Goal: Task Accomplishment & Management: Use online tool/utility

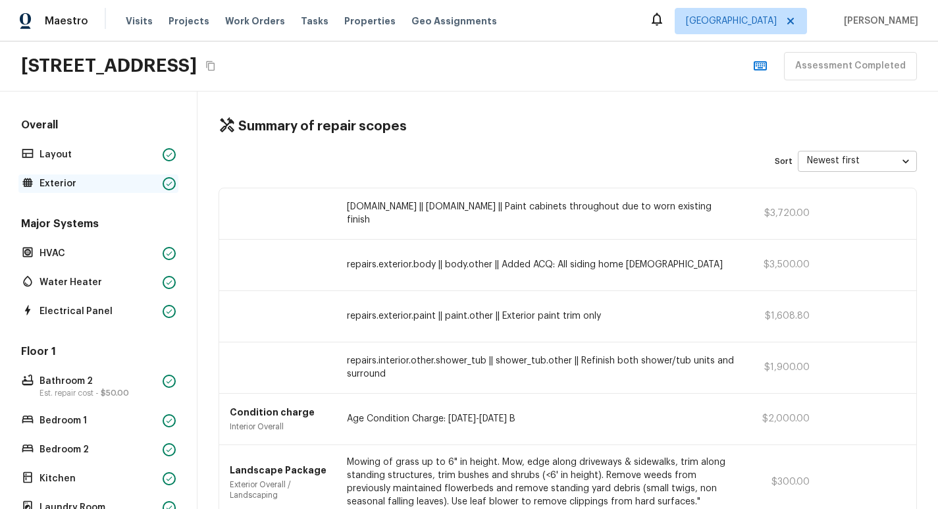
click at [77, 174] on div "Exterior" at bounding box center [98, 183] width 160 height 18
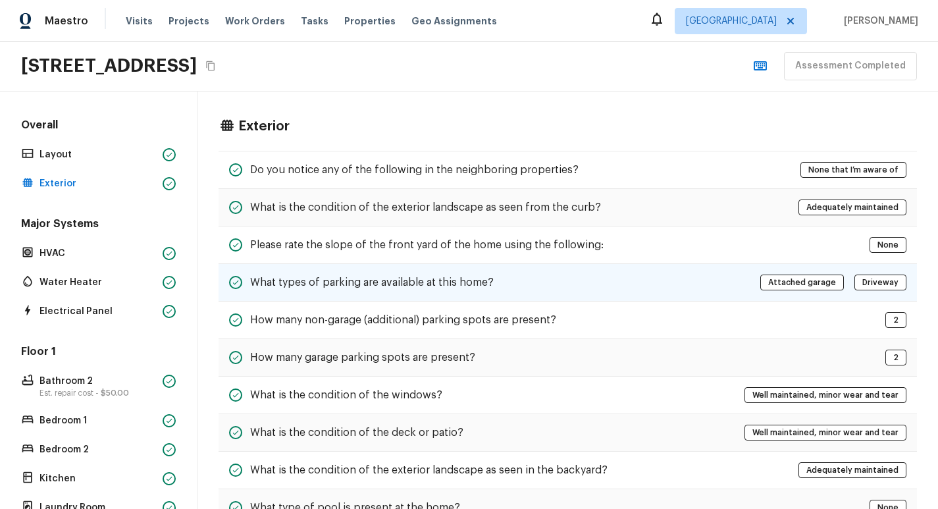
click at [375, 264] on div "What types of parking are available at this home? Attached garage Driveway" at bounding box center [567, 283] width 698 height 38
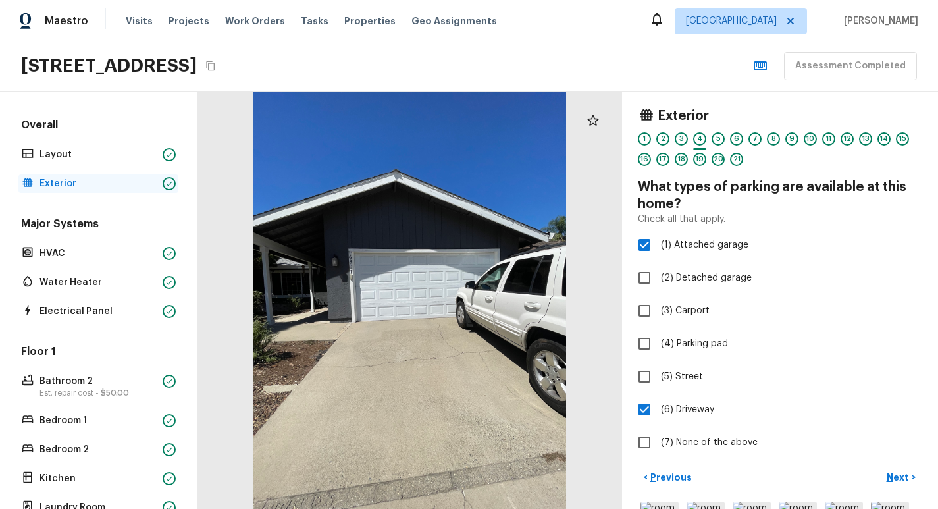
click at [77, 186] on p "Exterior" at bounding box center [98, 183] width 118 height 13
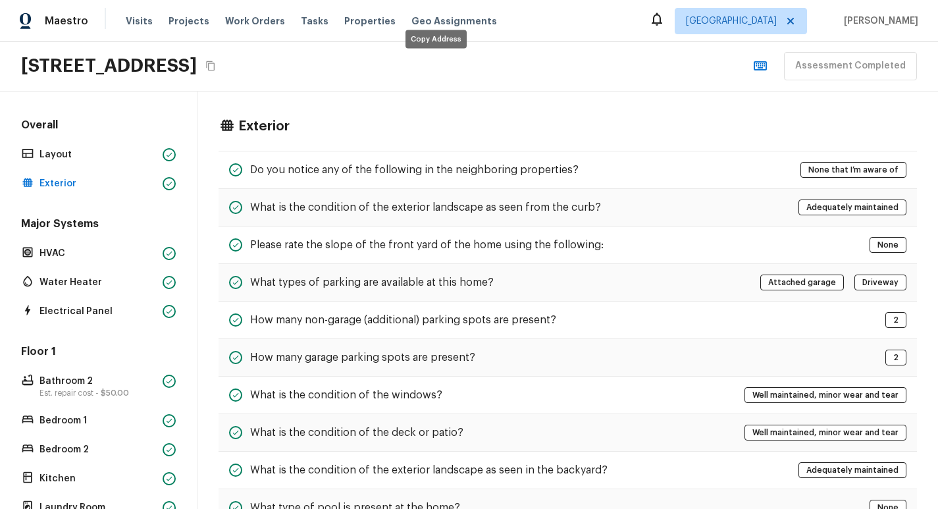
click at [215, 64] on icon "Copy Address" at bounding box center [210, 66] width 9 height 10
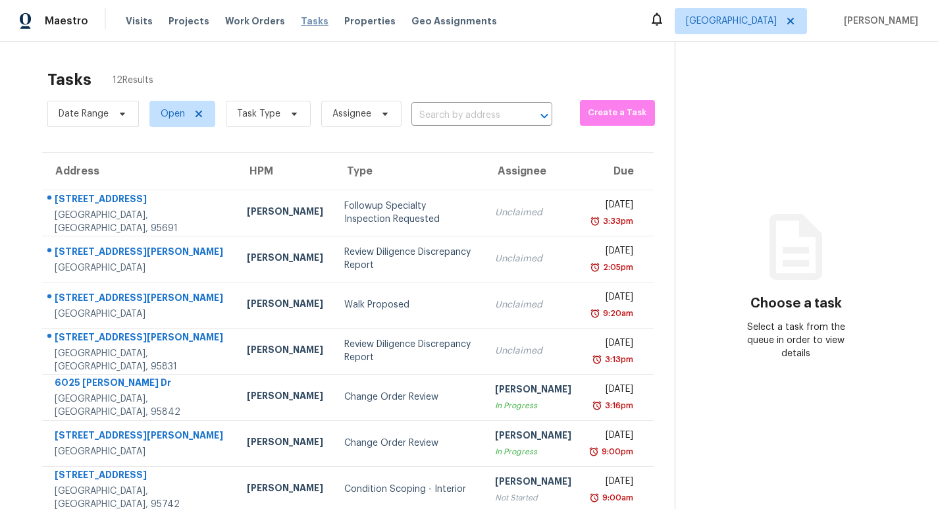
click at [305, 17] on span "Tasks" at bounding box center [315, 20] width 28 height 9
click at [25, 26] on img at bounding box center [26, 21] width 12 height 16
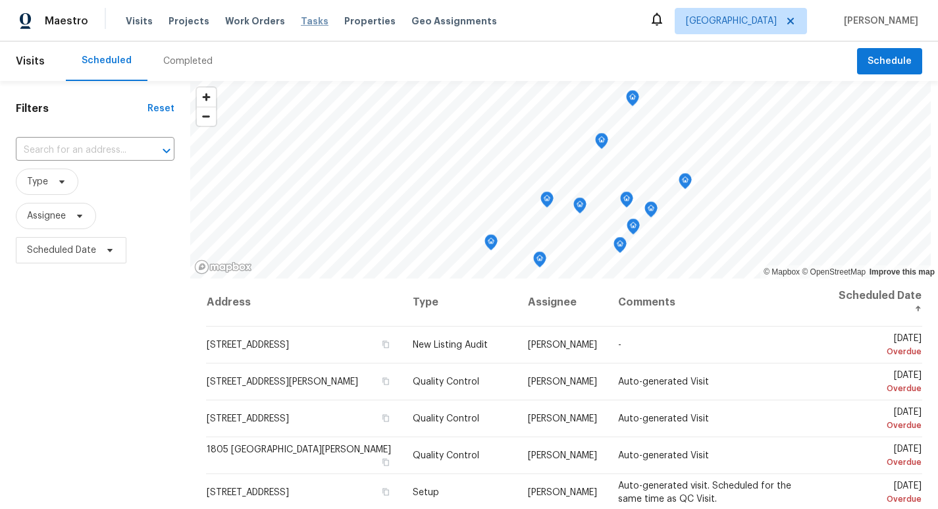
click at [303, 25] on span "Tasks" at bounding box center [315, 20] width 28 height 9
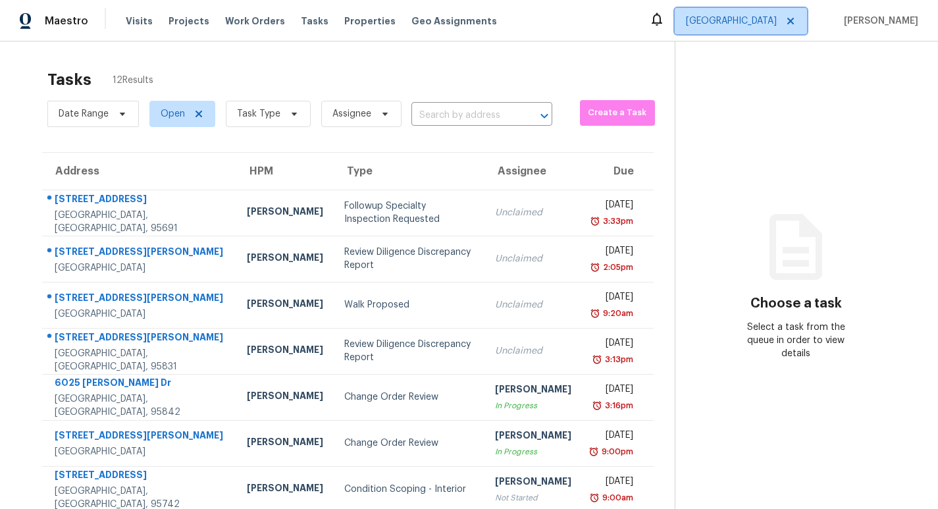
click at [765, 23] on span "[GEOGRAPHIC_DATA]" at bounding box center [731, 20] width 91 height 13
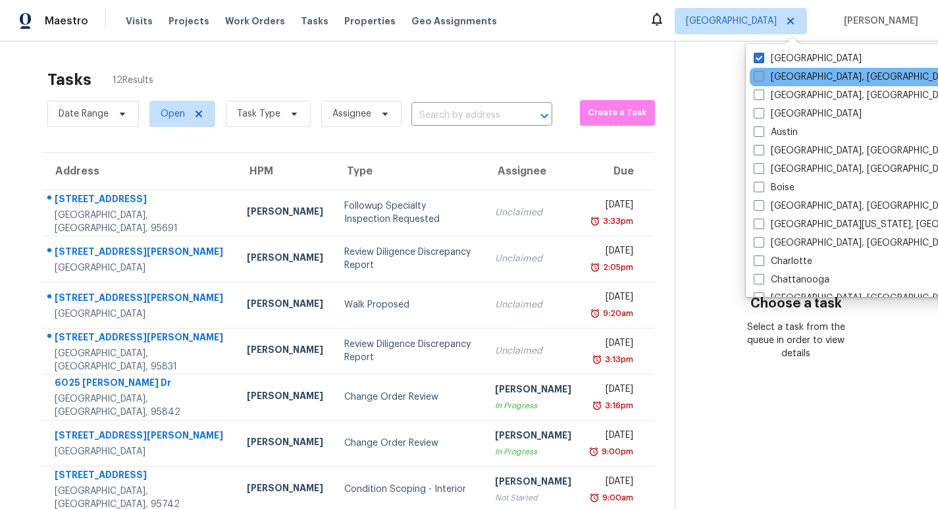
click at [761, 76] on span at bounding box center [759, 76] width 11 height 11
click at [761, 76] on input "Albuquerque, NM" at bounding box center [758, 74] width 9 height 9
checkbox input "true"
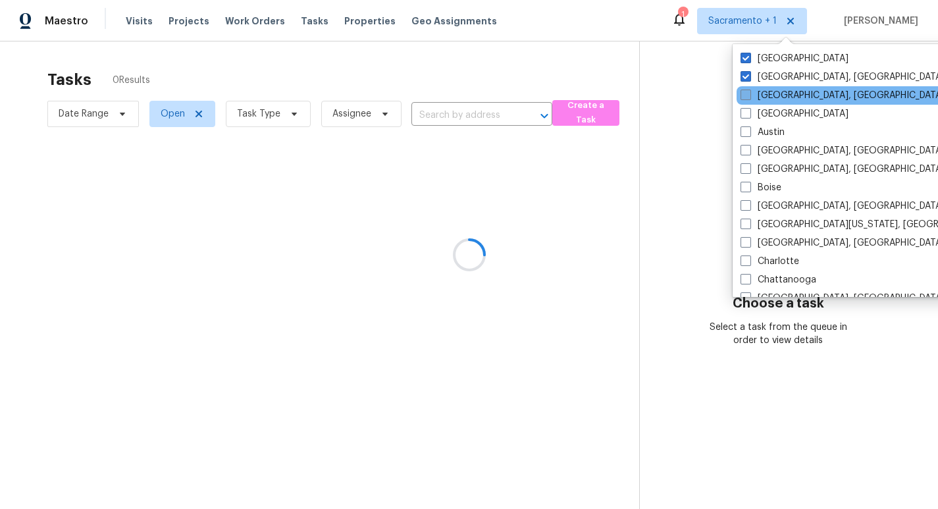
click at [759, 98] on label "Asheville, NC" at bounding box center [842, 95] width 204 height 13
click at [749, 97] on input "Asheville, NC" at bounding box center [744, 93] width 9 height 9
checkbox input "true"
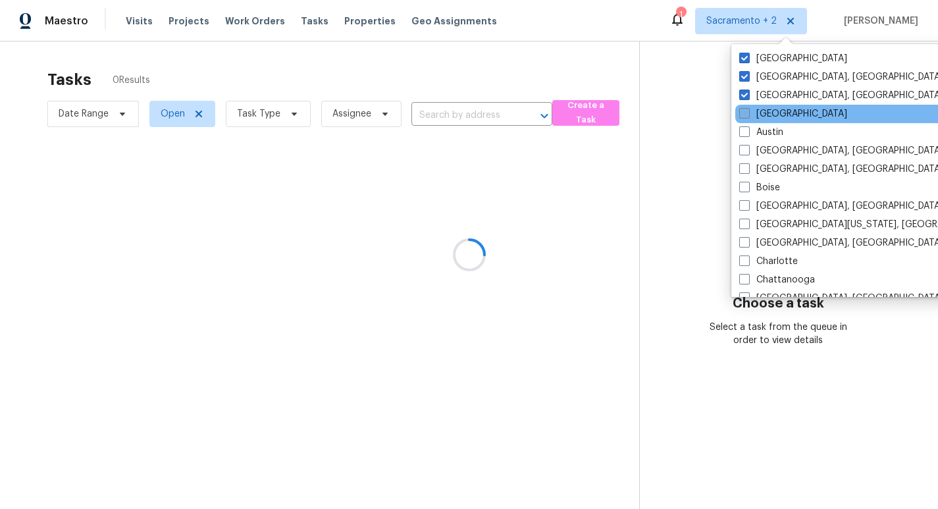
click at [750, 113] on label "Atlanta" at bounding box center [793, 113] width 108 height 13
click at [748, 113] on input "Atlanta" at bounding box center [743, 111] width 9 height 9
checkbox input "true"
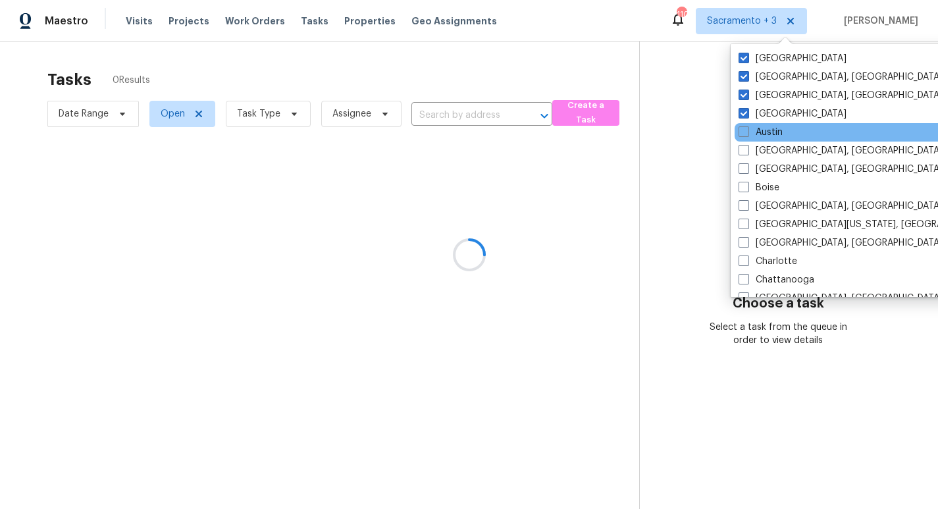
click at [763, 124] on div "Austin" at bounding box center [866, 132] width 265 height 18
click at [768, 126] on label "Austin" at bounding box center [760, 132] width 44 height 13
click at [747, 126] on input "Austin" at bounding box center [742, 130] width 9 height 9
checkbox input "true"
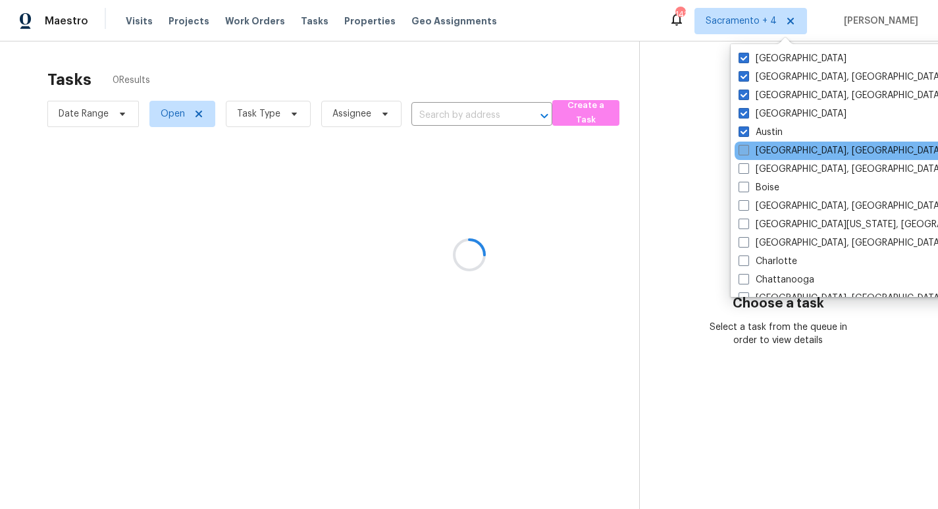
click at [768, 150] on label "Baltimore, MD" at bounding box center [840, 150] width 204 height 13
click at [747, 150] on input "Baltimore, MD" at bounding box center [742, 148] width 9 height 9
checkbox input "true"
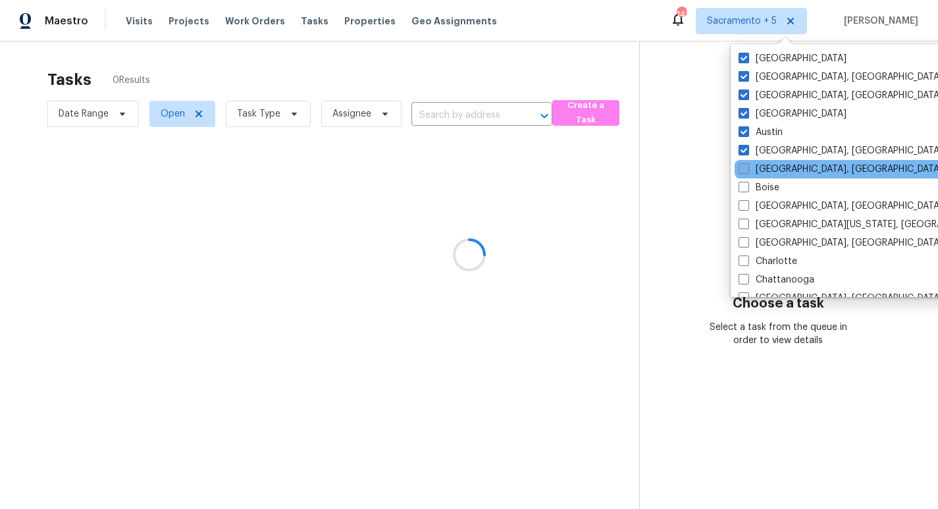
click at [768, 164] on label "Birmingham, AL" at bounding box center [840, 169] width 204 height 13
click at [747, 164] on input "Birmingham, AL" at bounding box center [742, 167] width 9 height 9
checkbox input "true"
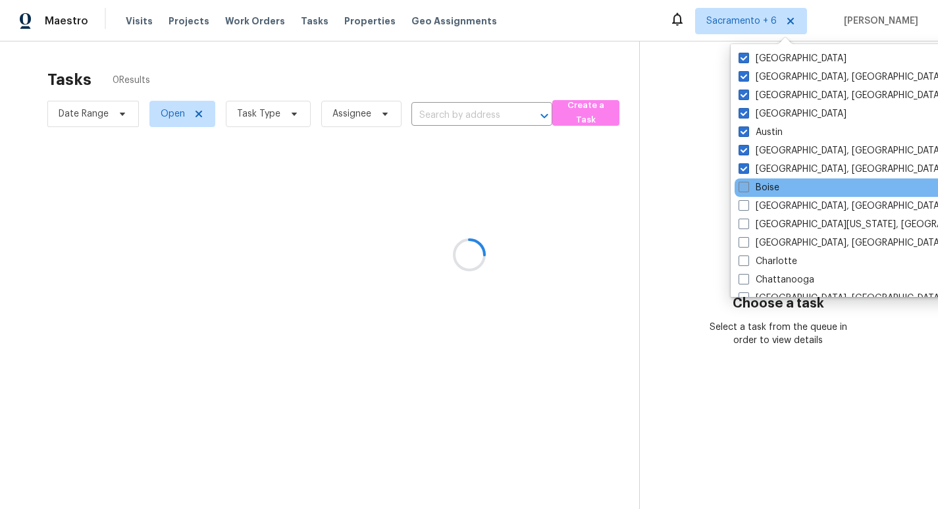
click at [768, 182] on label "Boise" at bounding box center [758, 187] width 41 height 13
click at [747, 182] on input "Boise" at bounding box center [742, 185] width 9 height 9
checkbox input "true"
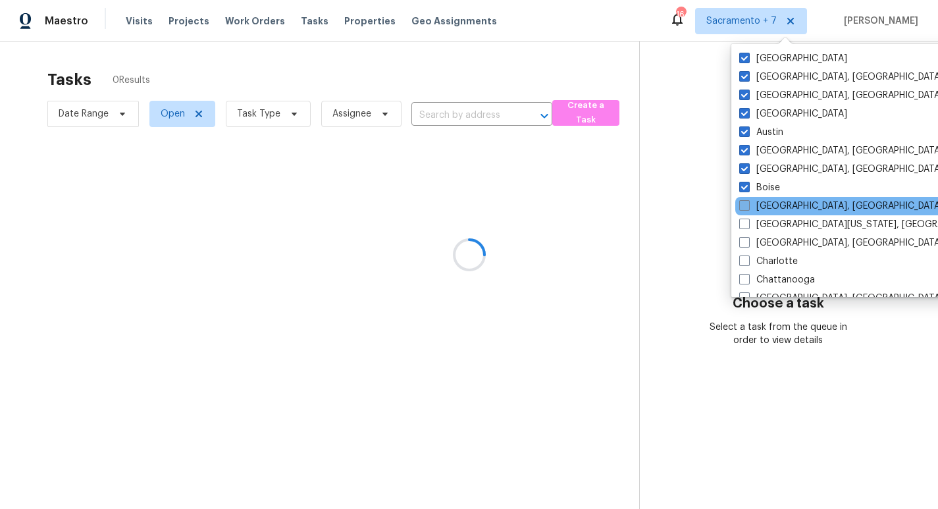
click at [768, 210] on label "Boston, MA" at bounding box center [841, 205] width 204 height 13
click at [748, 208] on input "Boston, MA" at bounding box center [743, 203] width 9 height 9
checkbox input "true"
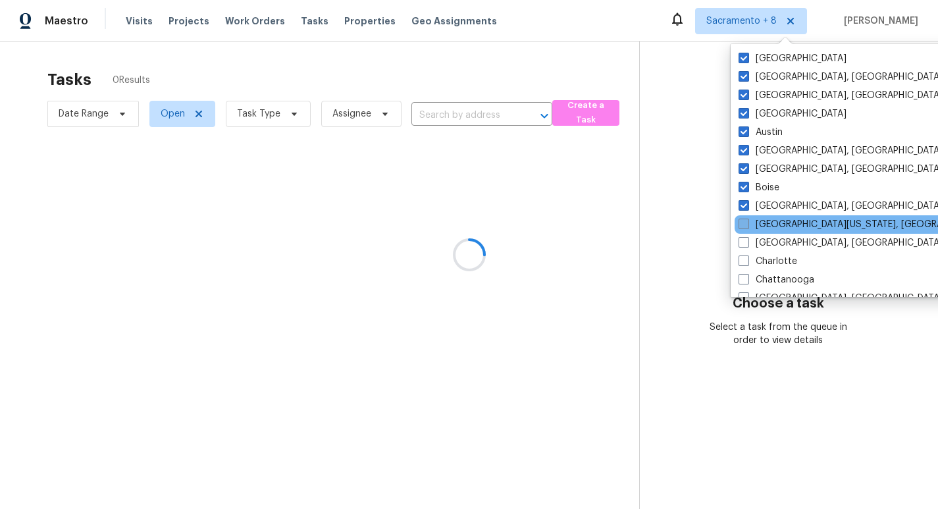
click at [768, 220] on label "Central California, CA" at bounding box center [864, 224] width 253 height 13
click at [747, 220] on input "Central California, CA" at bounding box center [742, 222] width 9 height 9
checkbox input "true"
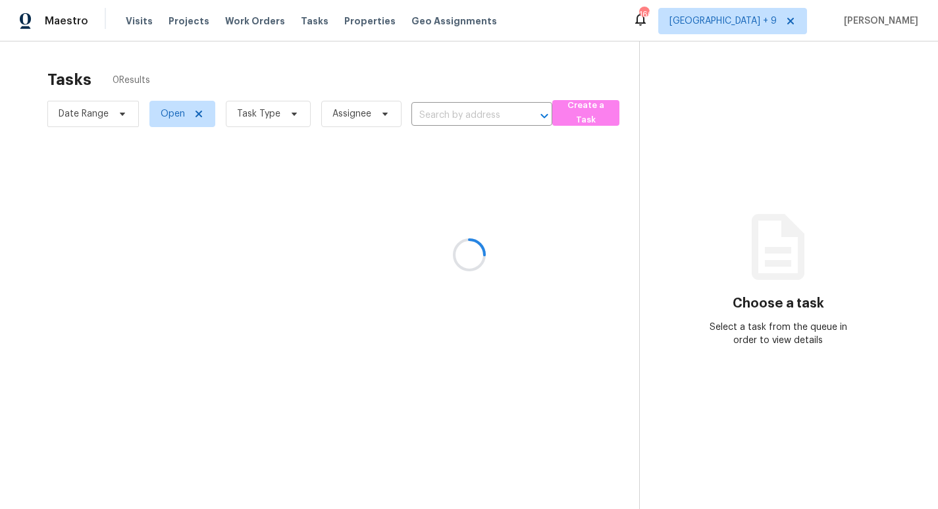
click at [279, 94] on div at bounding box center [469, 254] width 938 height 509
click at [273, 110] on div at bounding box center [469, 254] width 938 height 509
click at [274, 112] on div at bounding box center [469, 254] width 938 height 509
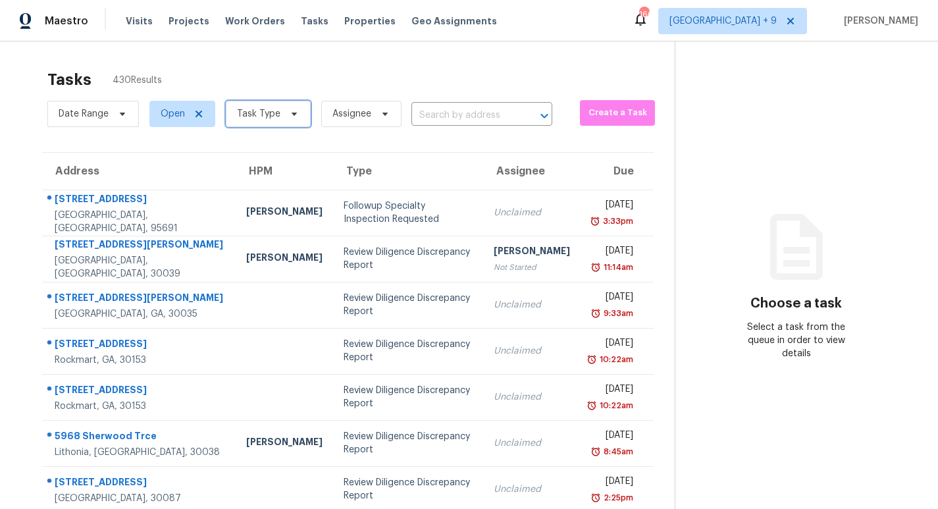
click at [275, 108] on span "Task Type" at bounding box center [258, 113] width 43 height 13
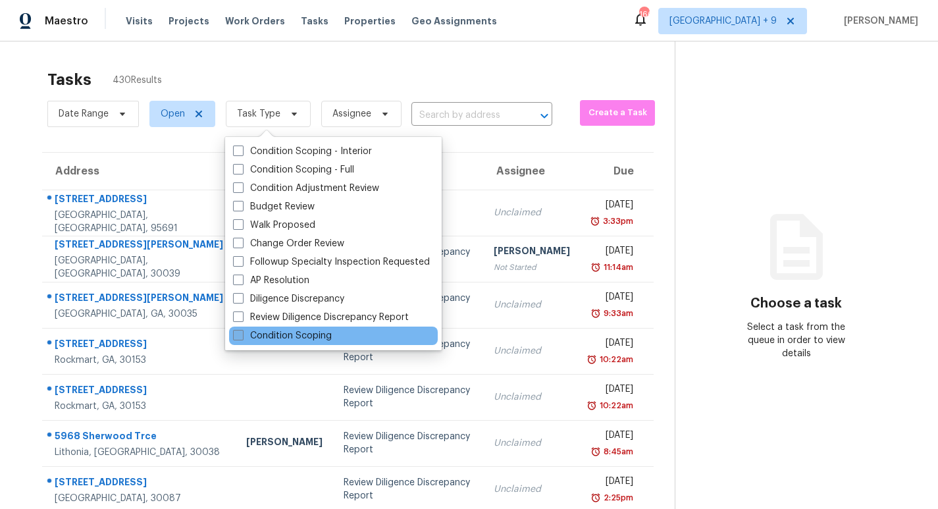
click at [266, 336] on label "Condition Scoping" at bounding box center [282, 335] width 99 height 13
click at [242, 336] on input "Condition Scoping" at bounding box center [237, 333] width 9 height 9
checkbox input "true"
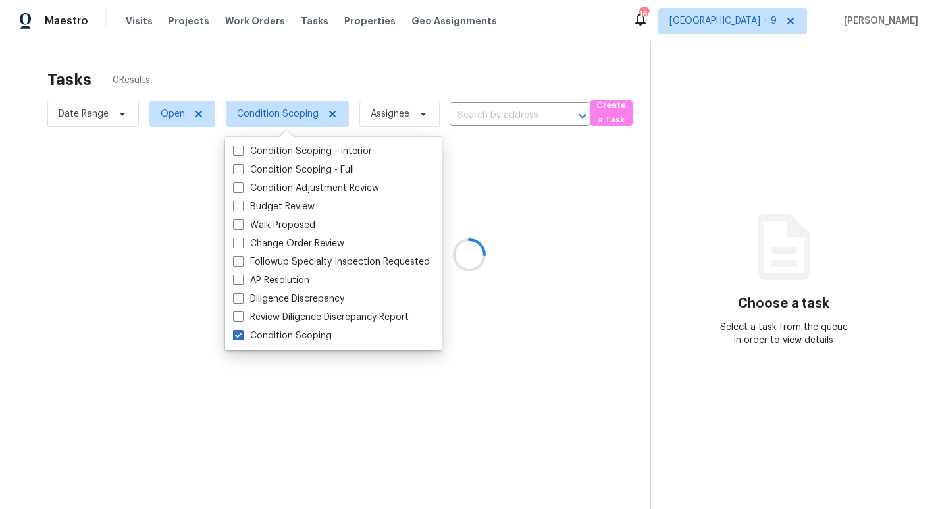
click at [781, 87] on div at bounding box center [469, 254] width 938 height 509
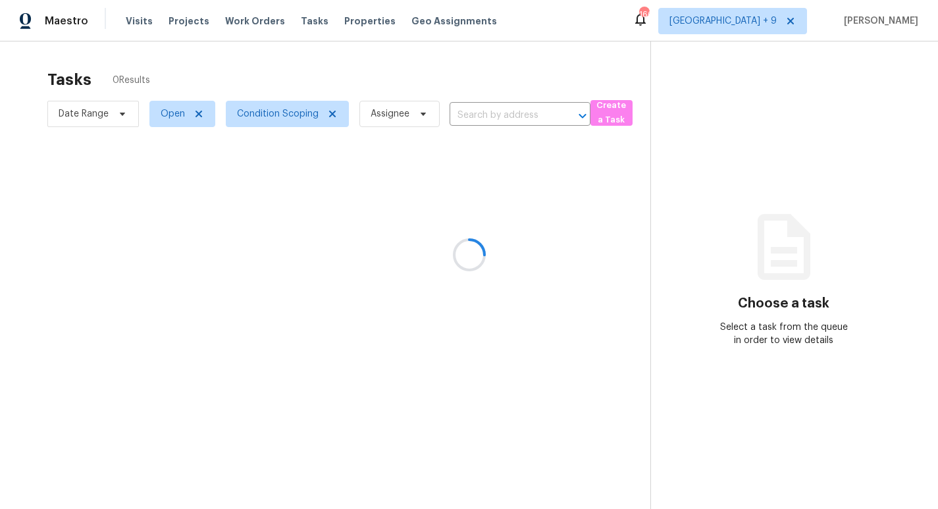
click at [782, 23] on div at bounding box center [469, 254] width 938 height 509
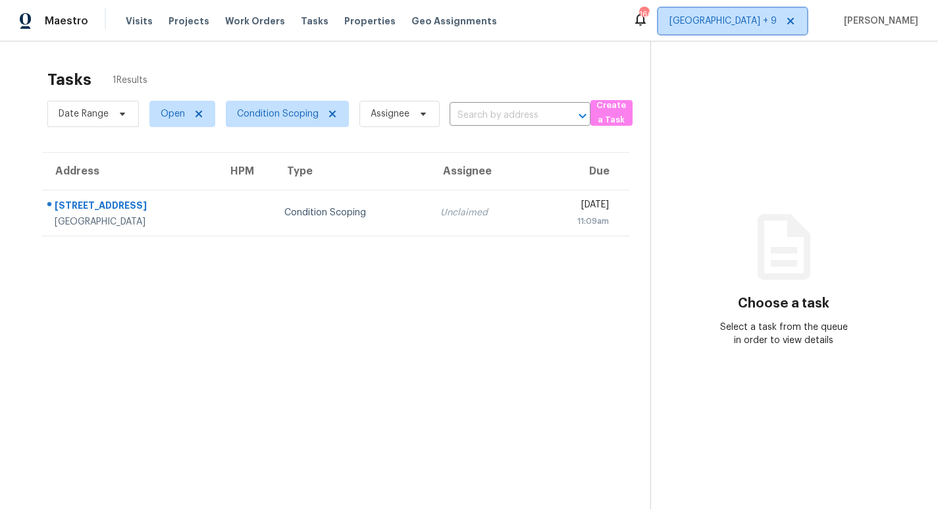
click at [777, 14] on span "Sacramento + 9" at bounding box center [722, 20] width 107 height 13
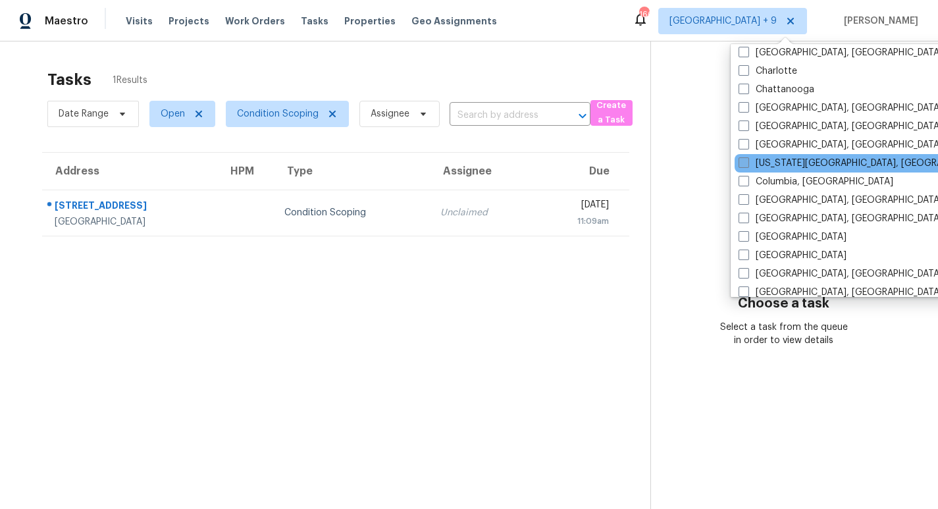
scroll to position [124, 0]
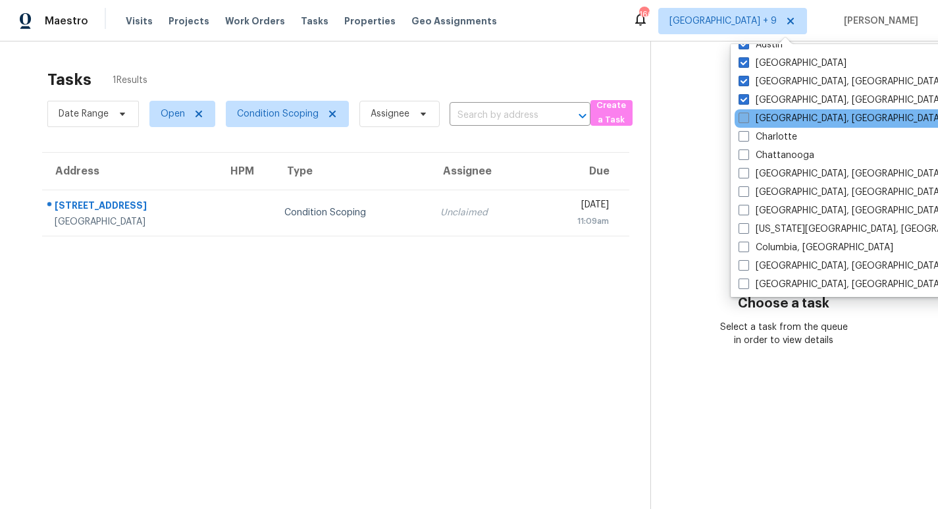
click at [775, 115] on label "Charleston, SC" at bounding box center [840, 118] width 204 height 13
click at [747, 115] on input "Charleston, SC" at bounding box center [742, 116] width 9 height 9
checkbox input "true"
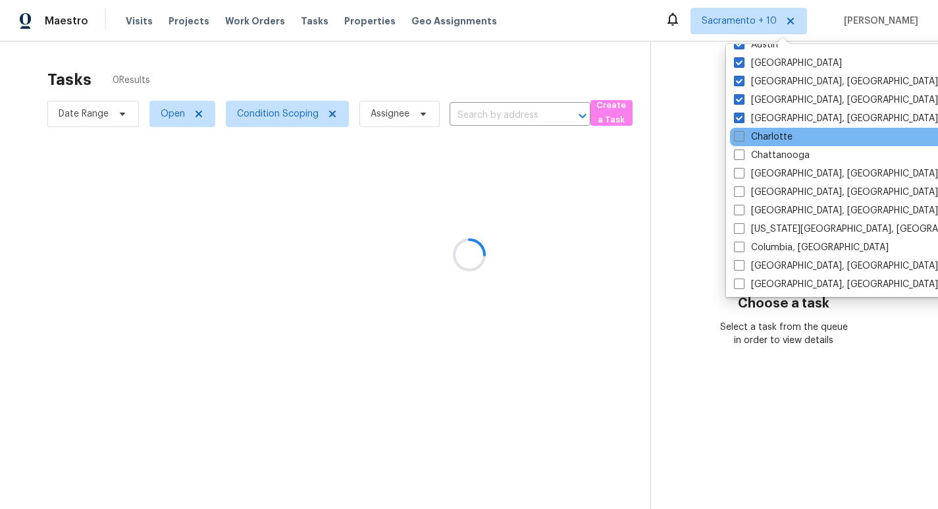
click at [775, 140] on label "Charlotte" at bounding box center [763, 136] width 59 height 13
click at [742, 139] on input "Charlotte" at bounding box center [738, 134] width 9 height 9
checkbox input "true"
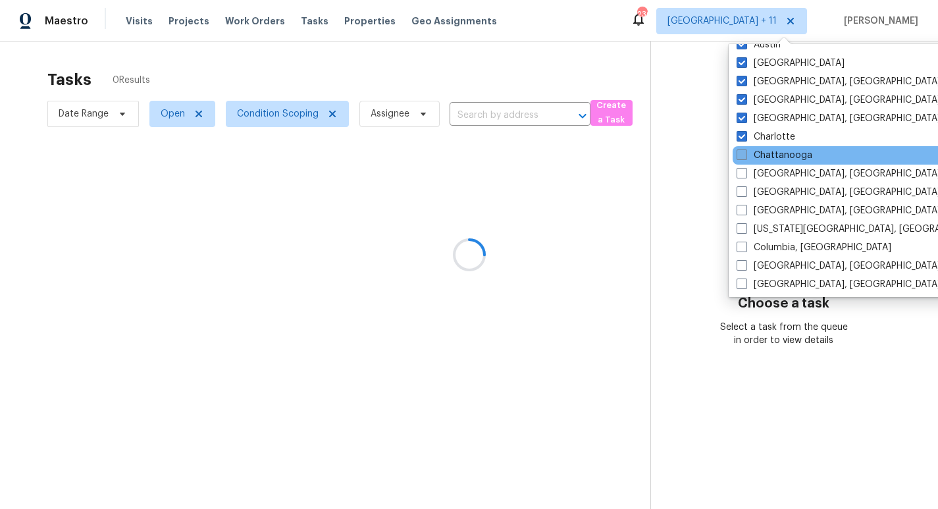
click at [775, 154] on label "Chattanooga" at bounding box center [774, 155] width 76 height 13
click at [745, 154] on input "Chattanooga" at bounding box center [740, 153] width 9 height 9
checkbox input "true"
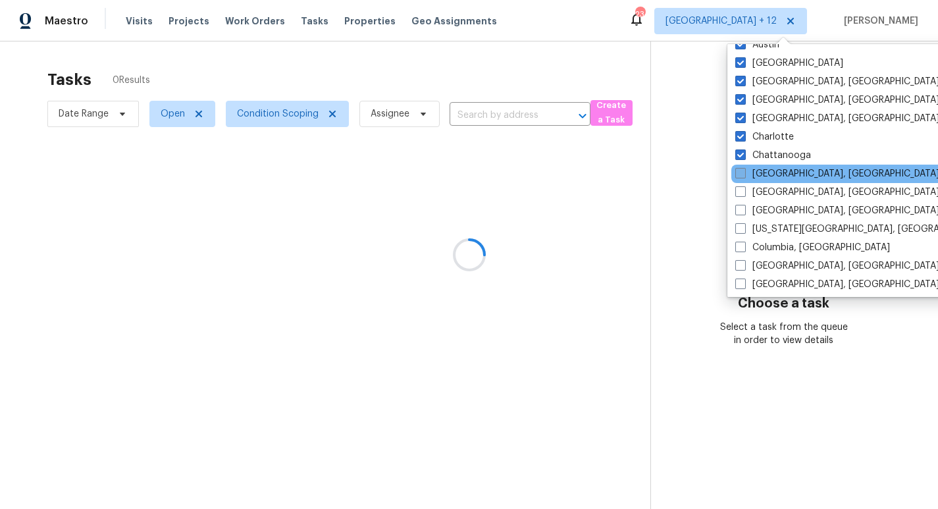
click at [775, 174] on label "Chicago, IL" at bounding box center [837, 173] width 204 height 13
click at [744, 174] on input "Chicago, IL" at bounding box center [739, 171] width 9 height 9
checkbox input "true"
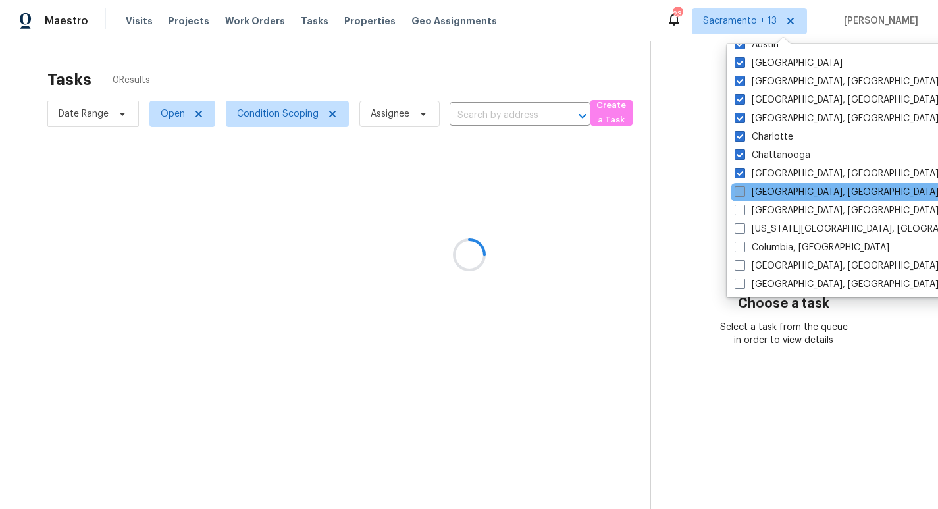
click at [775, 194] on label "Cincinnati, OH" at bounding box center [836, 192] width 204 height 13
click at [743, 194] on input "Cincinnati, OH" at bounding box center [738, 190] width 9 height 9
checkbox input "true"
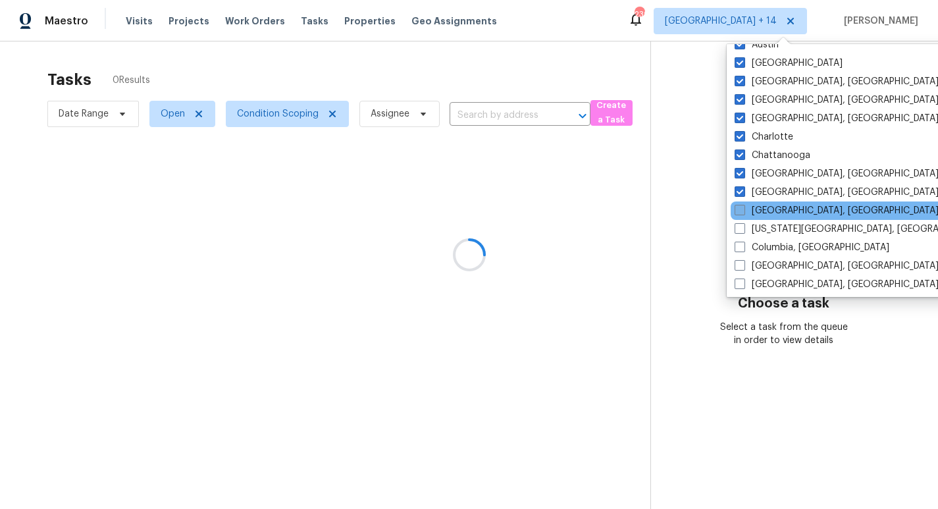
click at [775, 205] on label "Cleveland, OH" at bounding box center [836, 210] width 204 height 13
click at [743, 205] on input "Cleveland, OH" at bounding box center [738, 208] width 9 height 9
checkbox input "true"
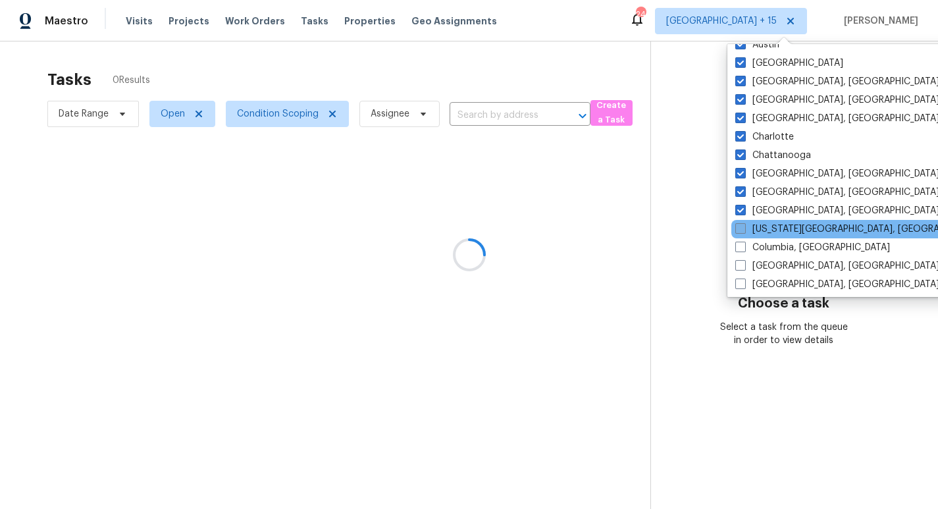
click at [774, 232] on label "Colorado Springs, CO" at bounding box center [861, 228] width 253 height 13
click at [744, 231] on input "Colorado Springs, CO" at bounding box center [739, 226] width 9 height 9
checkbox input "true"
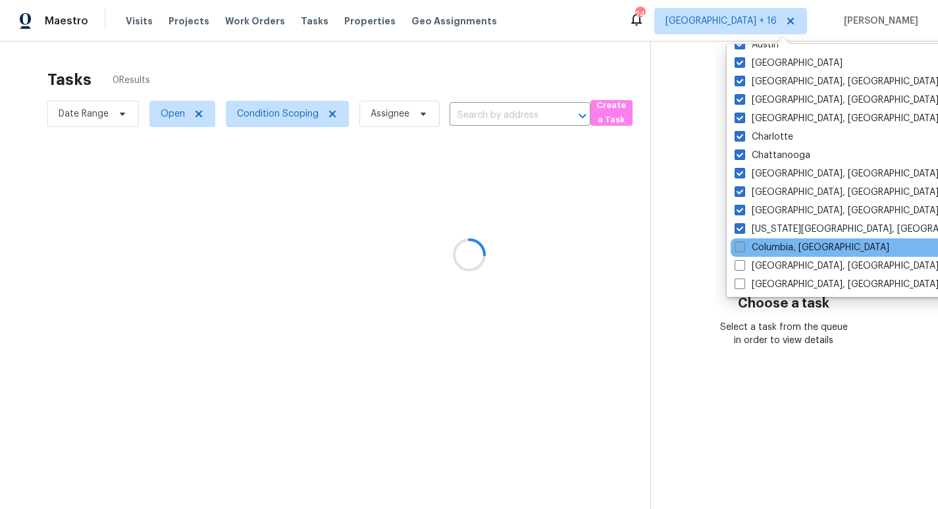
click at [774, 246] on label "Columbia, SC" at bounding box center [811, 247] width 155 height 13
click at [743, 246] on input "Columbia, SC" at bounding box center [738, 245] width 9 height 9
checkbox input "true"
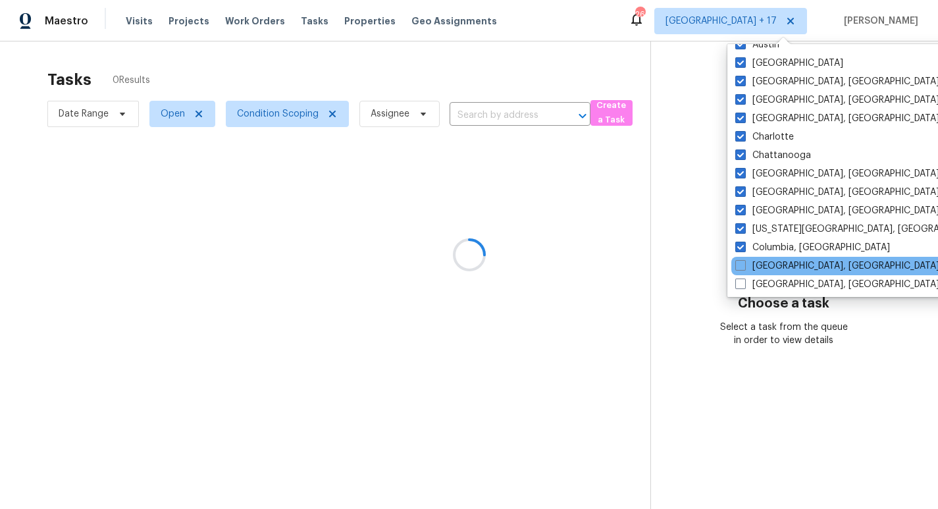
click at [774, 259] on div "Columbus, OH" at bounding box center [863, 266] width 265 height 18
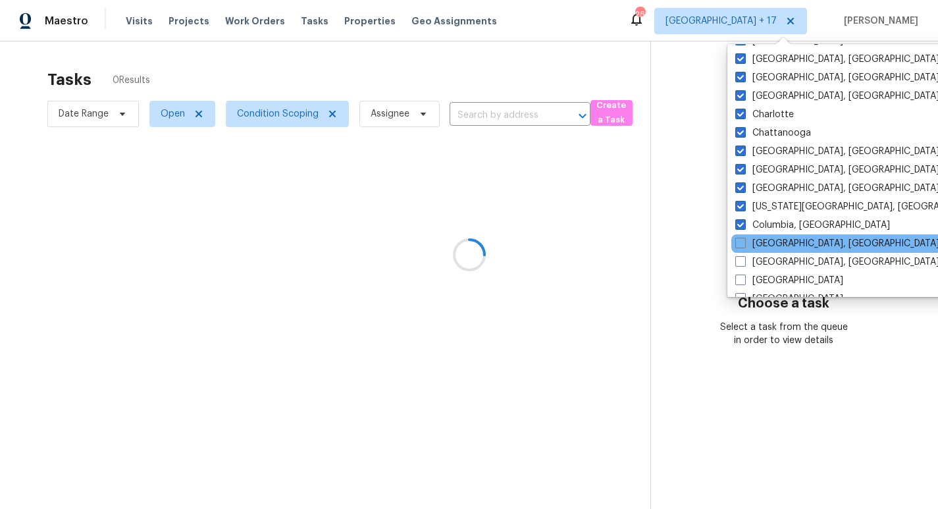
scroll to position [180, 0]
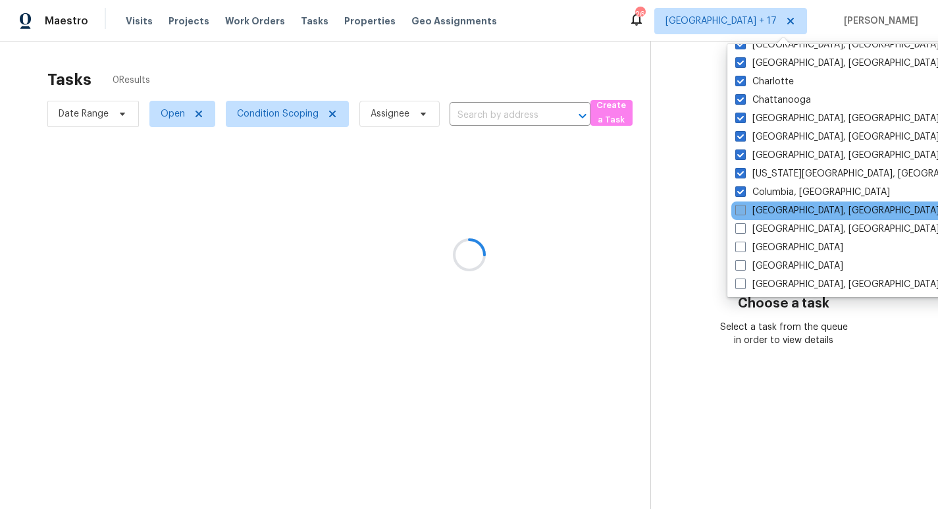
click at [775, 205] on label "Columbus, OH" at bounding box center [837, 210] width 204 height 13
click at [744, 205] on input "Columbus, OH" at bounding box center [739, 208] width 9 height 9
checkbox input "true"
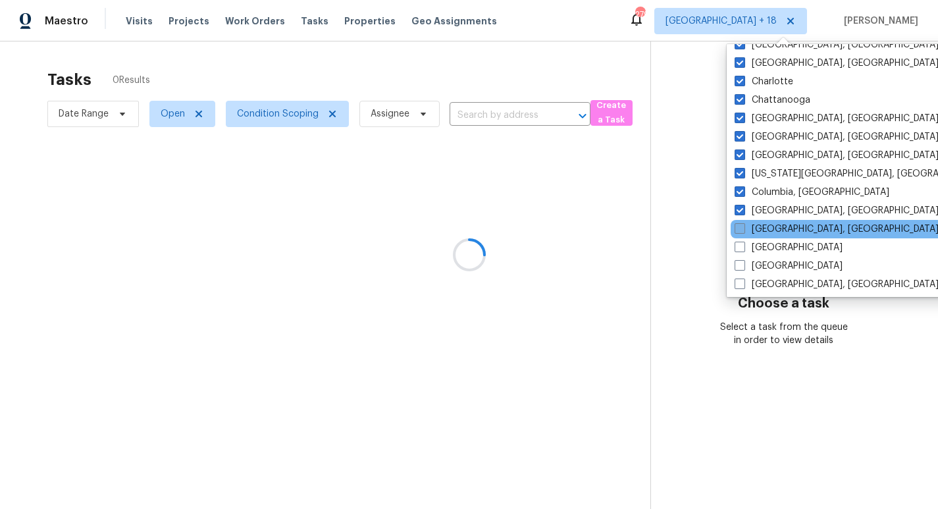
click at [763, 226] on label "Corpus Christi, TX" at bounding box center [836, 228] width 204 height 13
click at [743, 226] on input "Corpus Christi, TX" at bounding box center [738, 226] width 9 height 9
checkbox input "true"
click at [763, 236] on div "Corpus Christi, TX" at bounding box center [863, 229] width 265 height 18
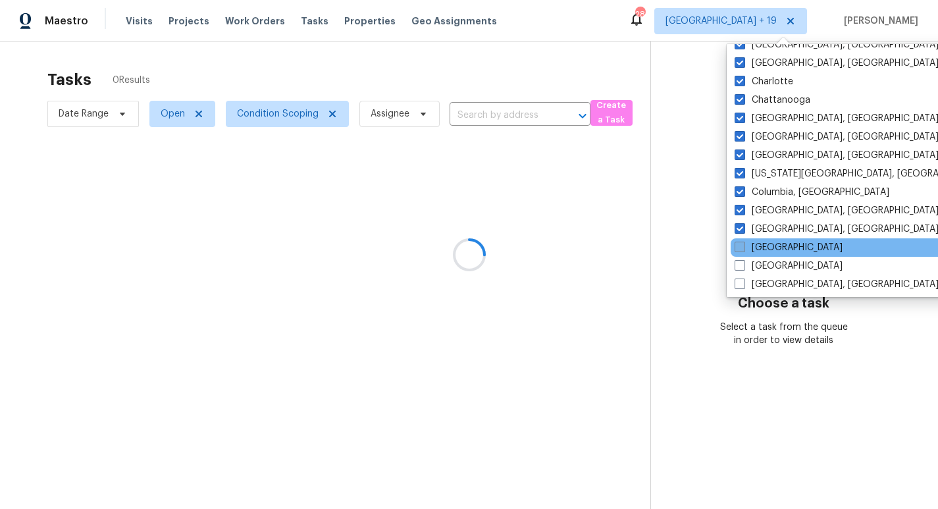
click at [763, 245] on label "Dallas" at bounding box center [788, 247] width 108 height 13
click at [743, 245] on input "Dallas" at bounding box center [738, 245] width 9 height 9
checkbox input "true"
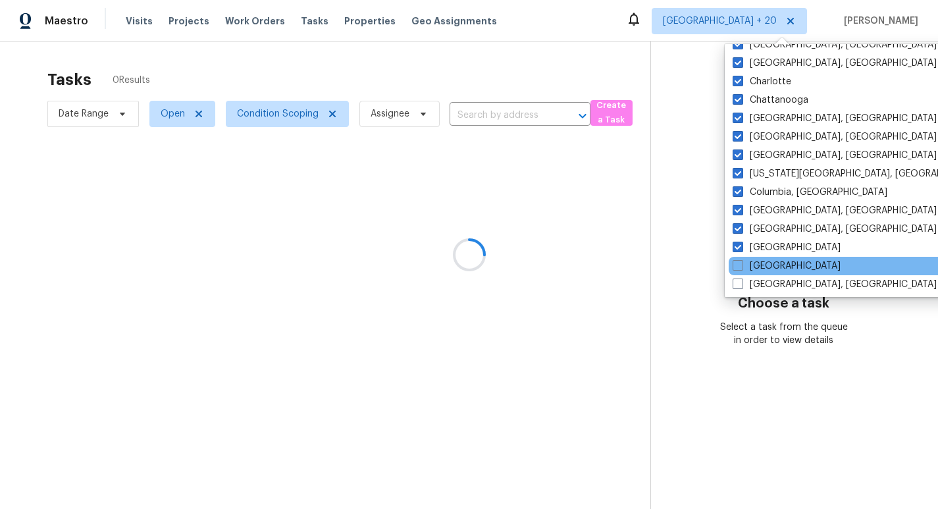
click at [763, 257] on div "Denver" at bounding box center [861, 266] width 265 height 18
click at [762, 272] on label "Denver" at bounding box center [786, 265] width 108 height 13
click at [741, 268] on input "Denver" at bounding box center [736, 263] width 9 height 9
checkbox input "true"
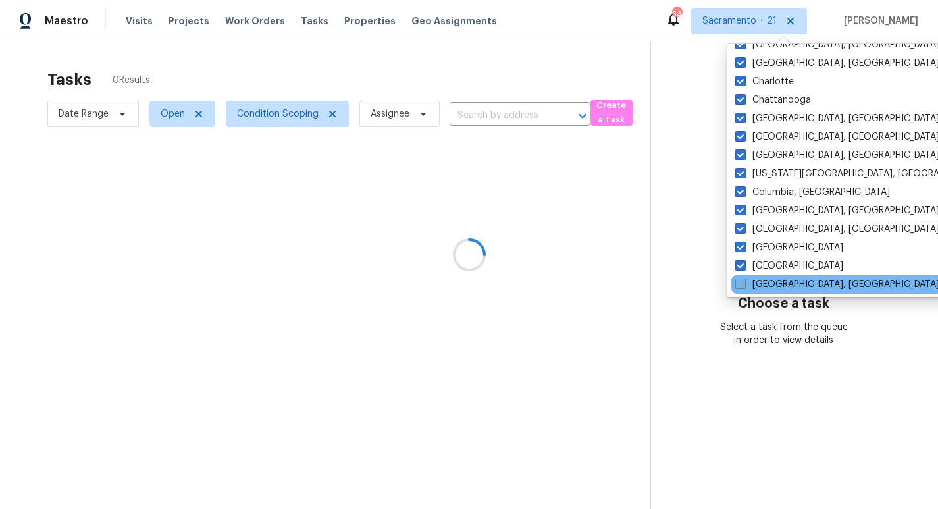
click at [761, 280] on label "Detroit, MI" at bounding box center [837, 284] width 204 height 13
click at [744, 280] on input "Detroit, MI" at bounding box center [739, 282] width 9 height 9
checkbox input "true"
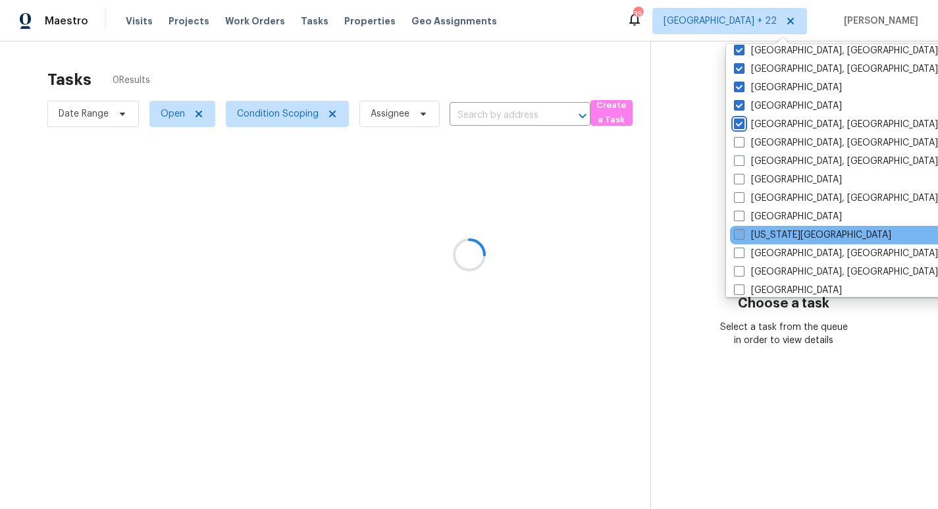
scroll to position [407, 0]
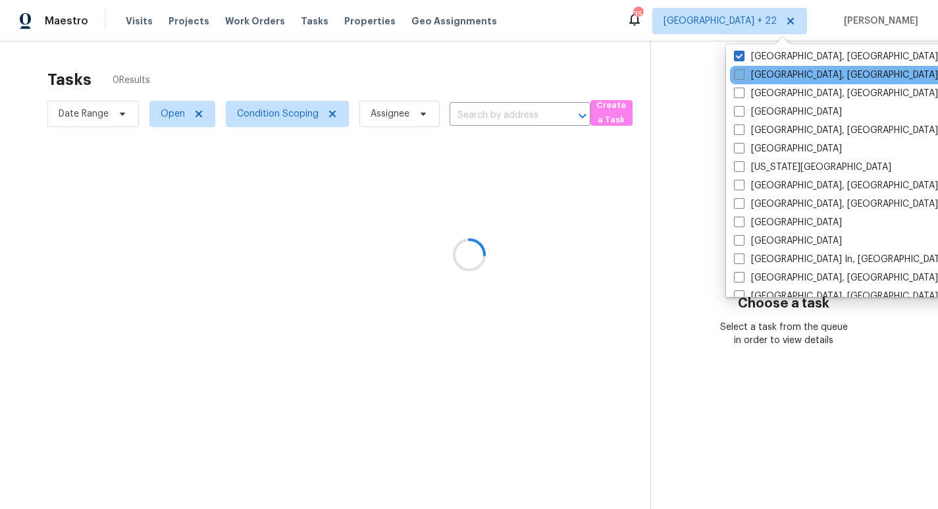
click at [773, 74] on label "Greensboro, NC" at bounding box center [836, 74] width 204 height 13
click at [742, 74] on input "Greensboro, NC" at bounding box center [738, 72] width 9 height 9
checkbox input "true"
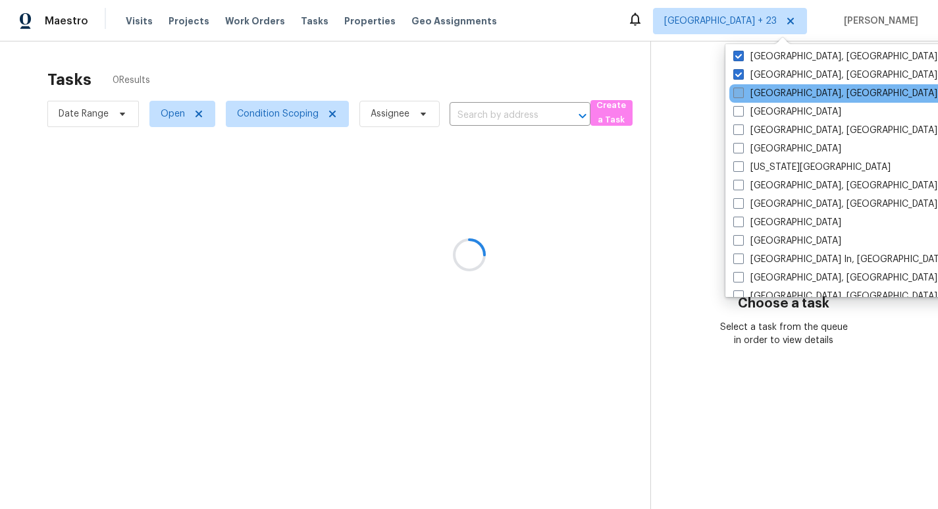
click at [770, 92] on label "Greenville, SC" at bounding box center [835, 93] width 204 height 13
click at [742, 92] on input "Greenville, SC" at bounding box center [737, 91] width 9 height 9
checkbox input "true"
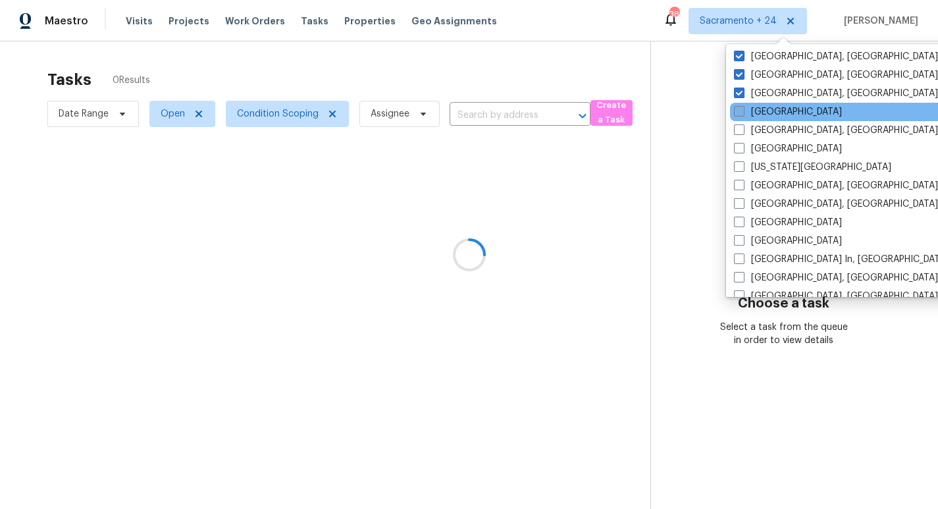
click at [768, 111] on label "Houston" at bounding box center [788, 111] width 108 height 13
click at [742, 111] on input "Houston" at bounding box center [738, 109] width 9 height 9
checkbox input "true"
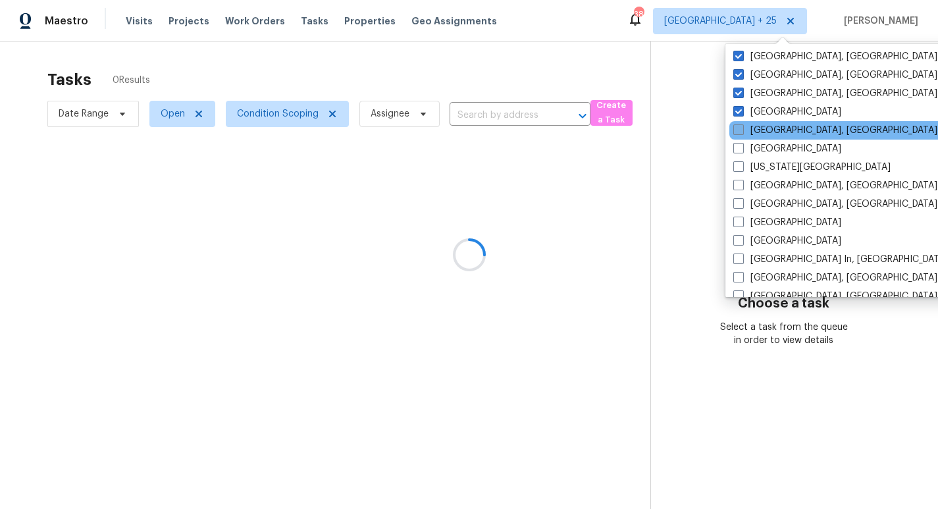
click at [768, 127] on label "Indianapolis, IN" at bounding box center [835, 130] width 204 height 13
click at [742, 127] on input "Indianapolis, IN" at bounding box center [737, 128] width 9 height 9
checkbox input "true"
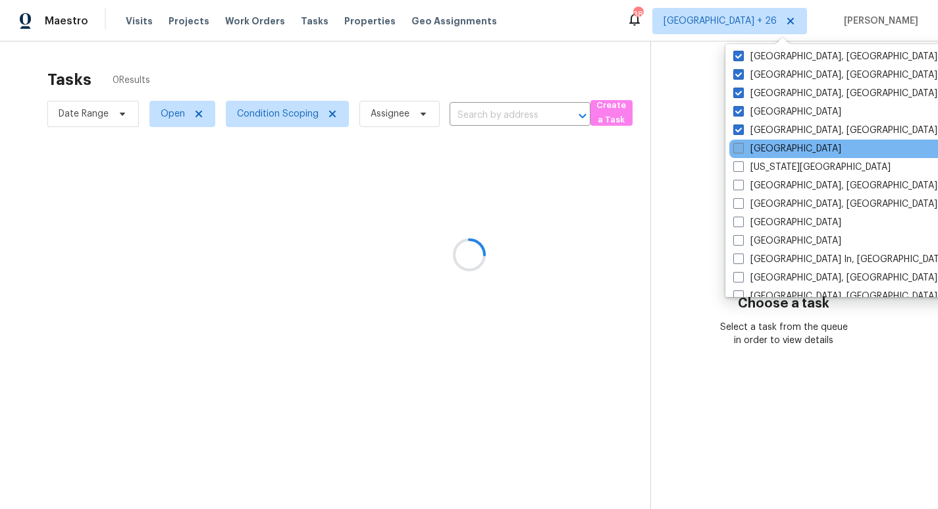
click at [767, 148] on label "Jacksonville" at bounding box center [787, 148] width 108 height 13
click at [742, 148] on input "Jacksonville" at bounding box center [737, 146] width 9 height 9
checkbox input "true"
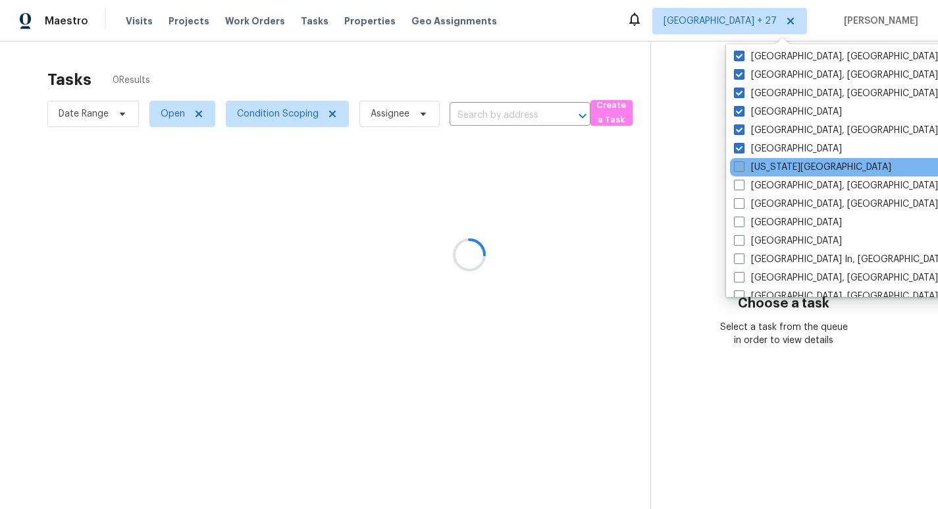
click at [767, 163] on label "Kansas City" at bounding box center [812, 167] width 157 height 13
click at [742, 163] on input "Kansas City" at bounding box center [738, 165] width 9 height 9
checkbox input "true"
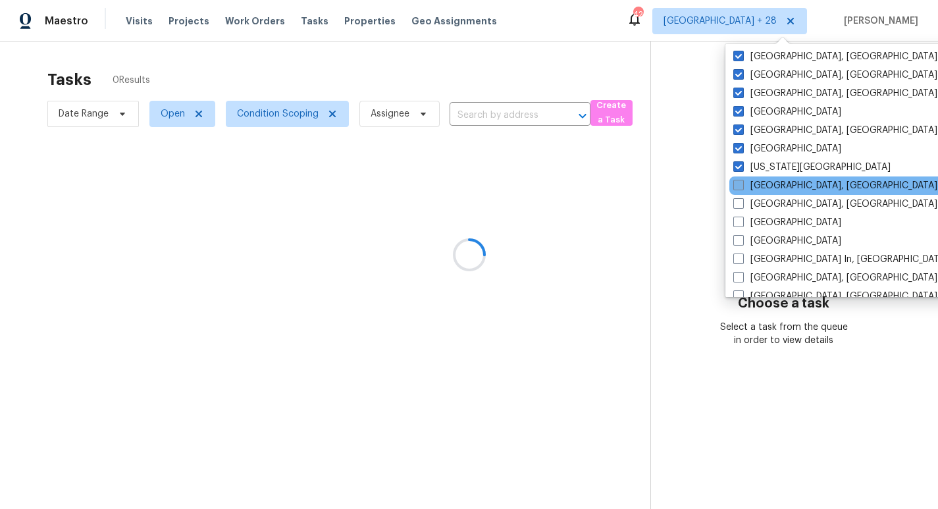
click at [767, 184] on label "Killeen, TX" at bounding box center [835, 185] width 204 height 13
click at [742, 184] on input "Killeen, TX" at bounding box center [737, 183] width 9 height 9
checkbox input "true"
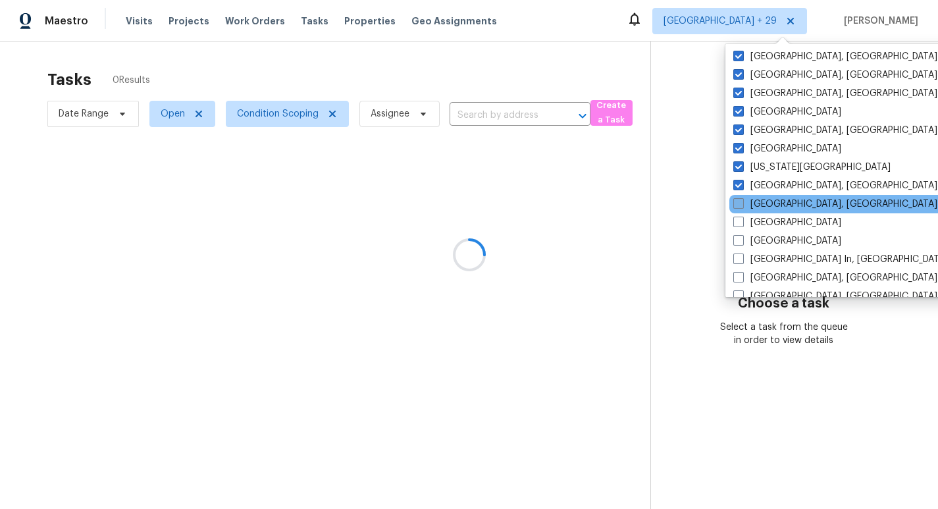
click at [767, 207] on label "Knoxville, TN" at bounding box center [835, 203] width 204 height 13
click at [742, 206] on input "Knoxville, TN" at bounding box center [737, 201] width 9 height 9
checkbox input "true"
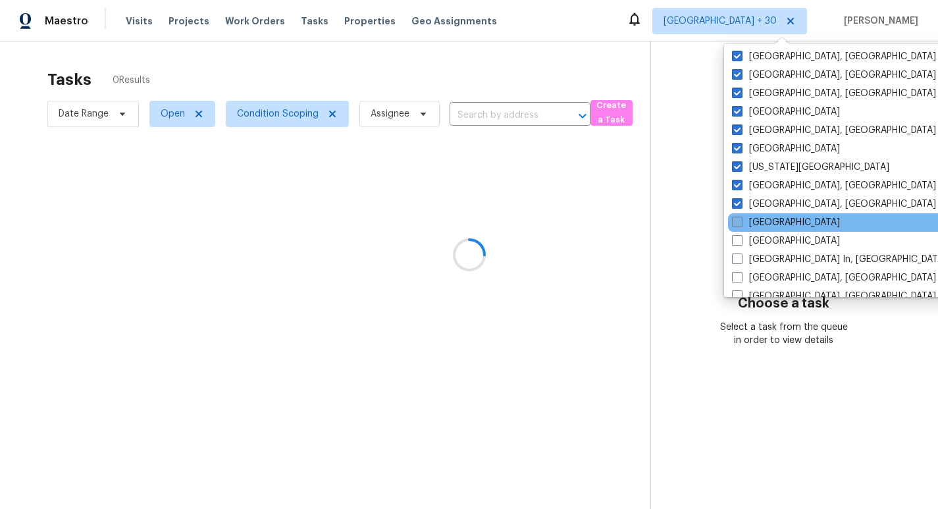
click at [767, 224] on label "Las Vegas" at bounding box center [786, 222] width 108 height 13
click at [740, 224] on input "Las Vegas" at bounding box center [736, 220] width 9 height 9
checkbox input "true"
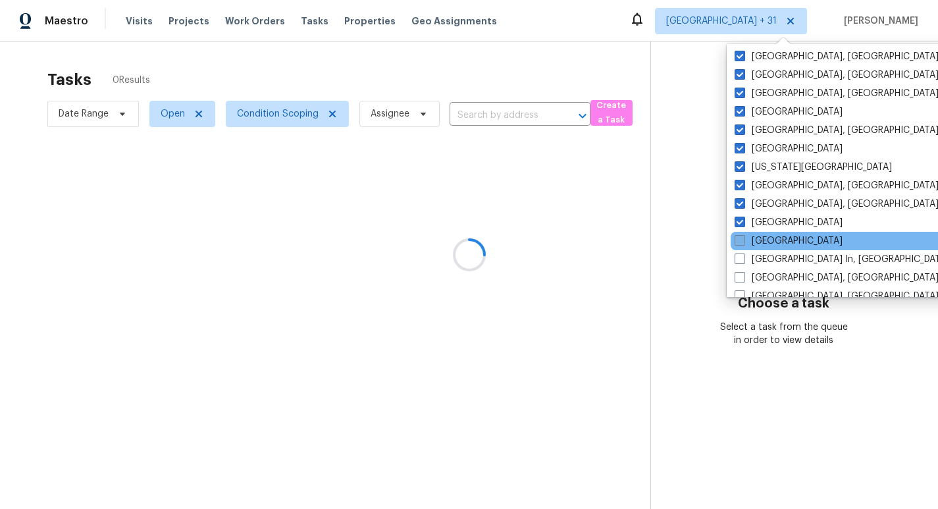
click at [765, 241] on label "Los Angeles" at bounding box center [788, 240] width 108 height 13
click at [743, 241] on input "Los Angeles" at bounding box center [738, 238] width 9 height 9
checkbox input "true"
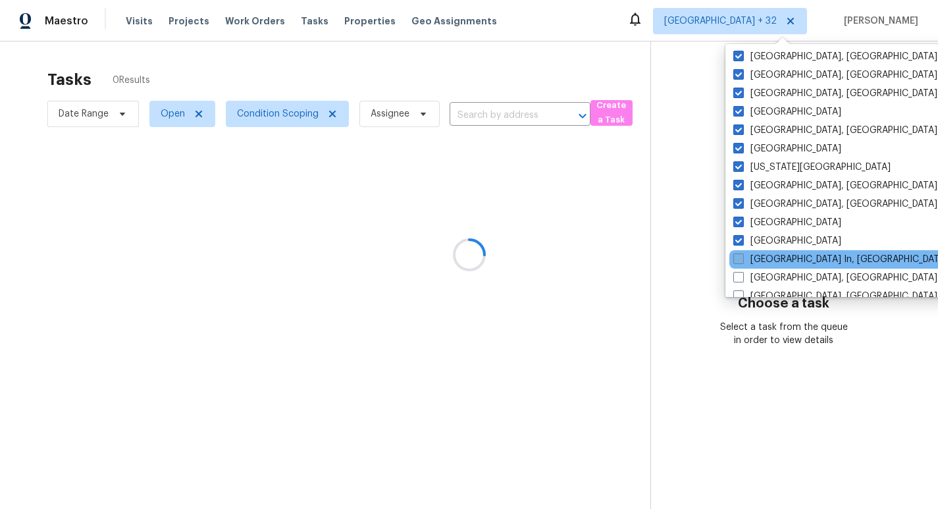
click at [765, 260] on label "Louisville In, KY" at bounding box center [840, 259] width 215 height 13
click at [742, 260] on input "Louisville In, KY" at bounding box center [737, 257] width 9 height 9
checkbox input "true"
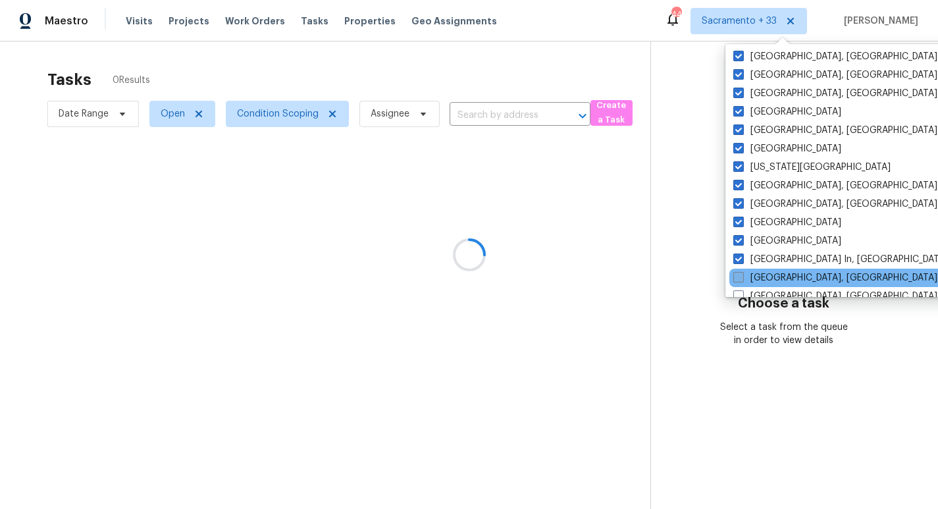
click at [765, 276] on label "Memphis, TN" at bounding box center [835, 277] width 204 height 13
click at [742, 276] on input "Memphis, TN" at bounding box center [737, 275] width 9 height 9
checkbox input "true"
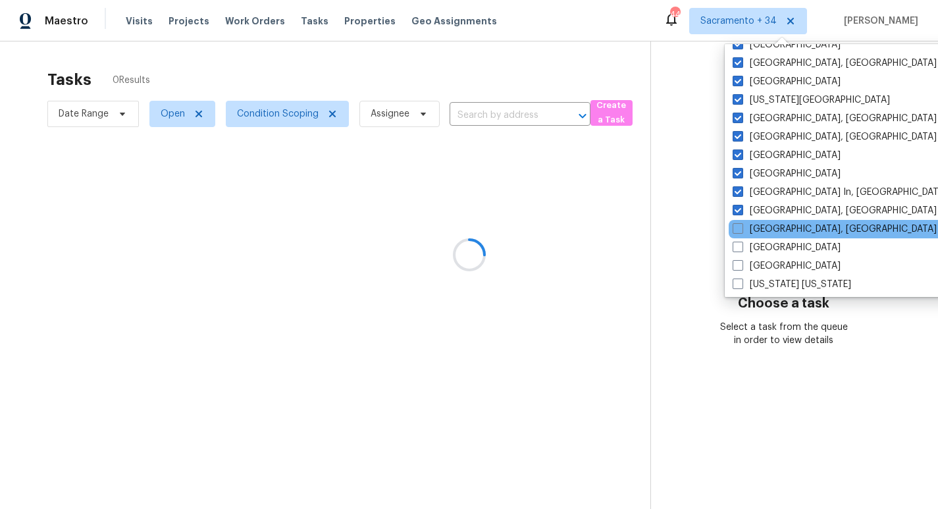
click at [764, 220] on div "Miami, FL" at bounding box center [861, 229] width 265 height 18
click at [763, 225] on label "Miami, FL" at bounding box center [834, 228] width 204 height 13
click at [741, 225] on input "Miami, FL" at bounding box center [736, 226] width 9 height 9
checkbox input "true"
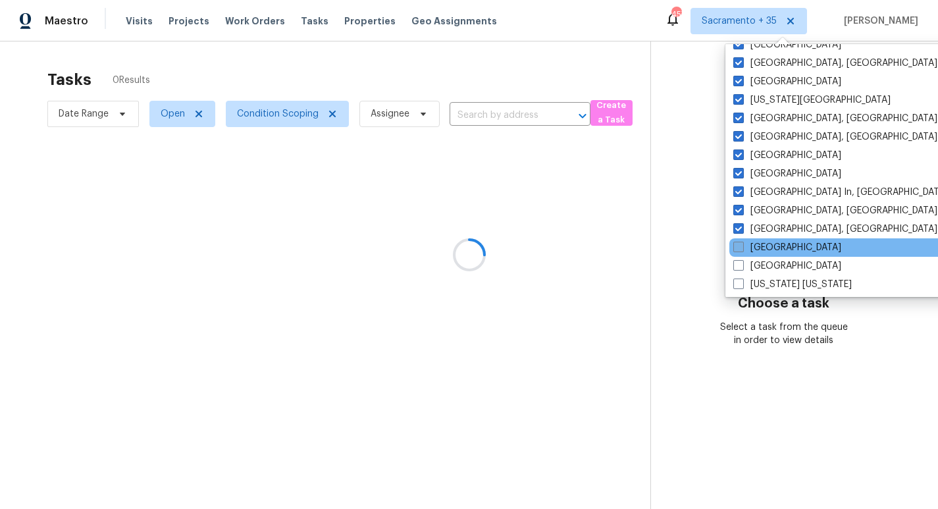
click at [763, 242] on label "Minneapolis" at bounding box center [787, 247] width 108 height 13
click at [742, 242] on input "Minneapolis" at bounding box center [737, 245] width 9 height 9
checkbox input "true"
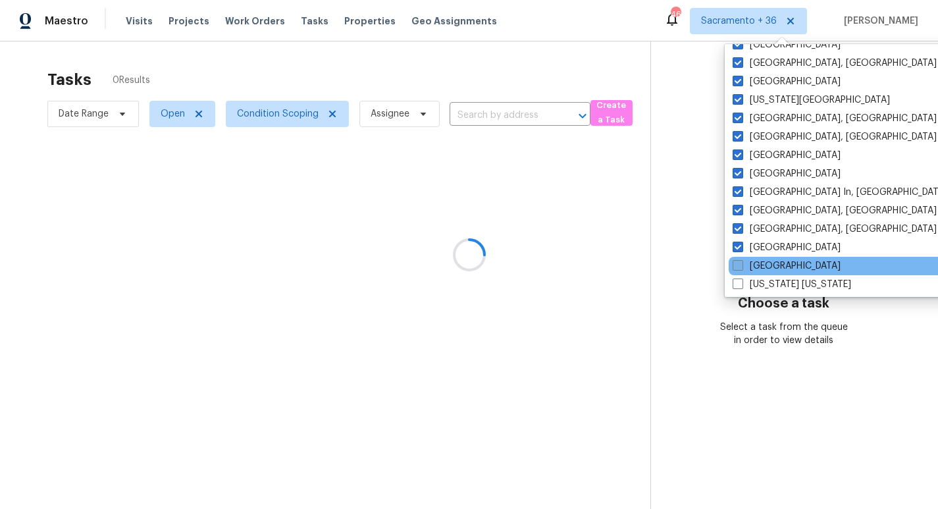
click at [763, 261] on label "Nashville" at bounding box center [786, 265] width 108 height 13
click at [741, 261] on input "Nashville" at bounding box center [736, 263] width 9 height 9
checkbox input "true"
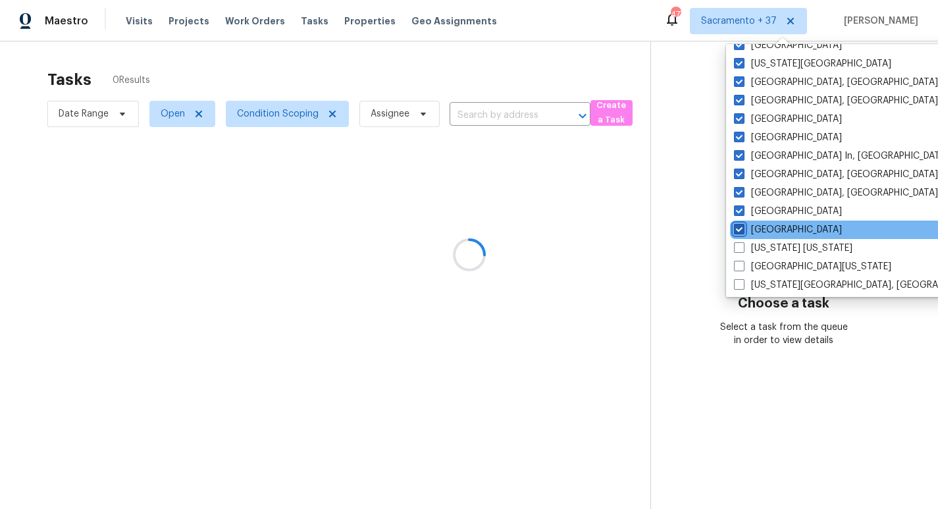
scroll to position [550, 0]
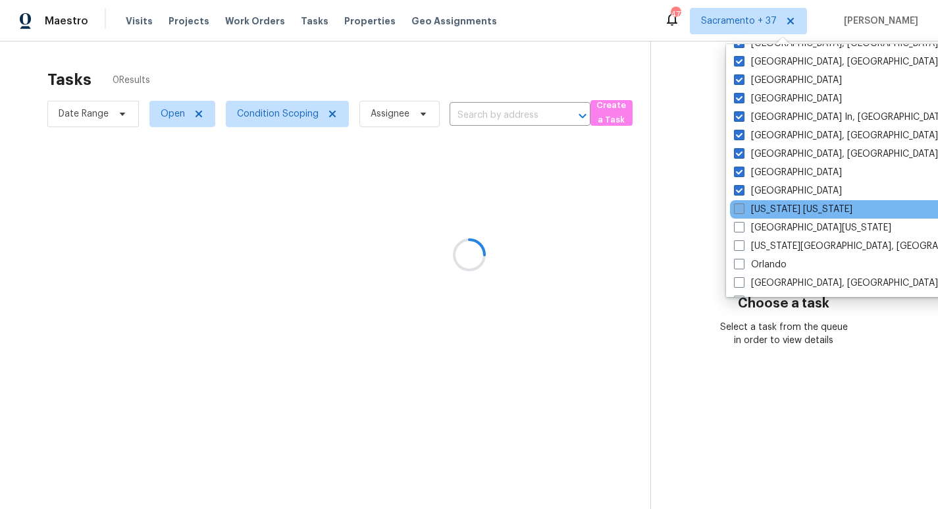
click at [775, 206] on label "New York New Jersey" at bounding box center [793, 209] width 118 height 13
click at [742, 206] on input "New York New Jersey" at bounding box center [738, 207] width 9 height 9
checkbox input "true"
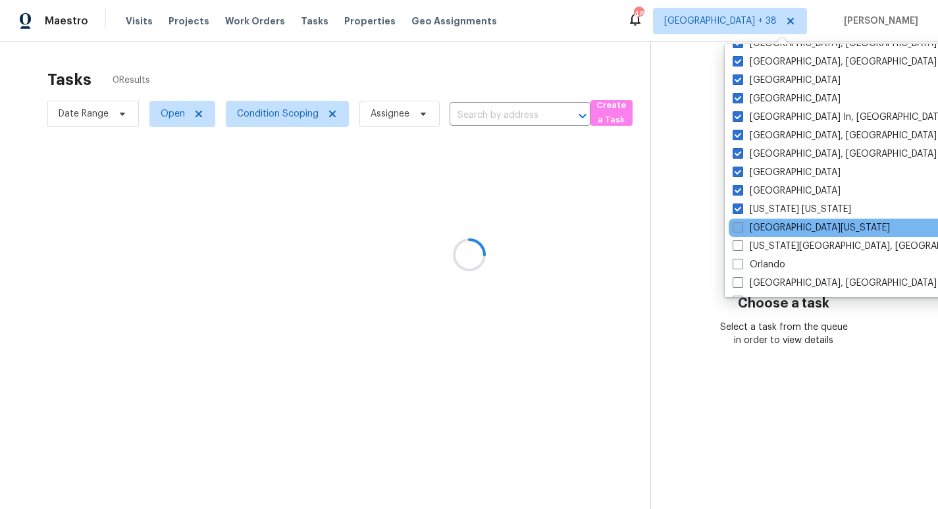
click at [775, 224] on label "Northern Colorado" at bounding box center [810, 227] width 157 height 13
click at [741, 224] on input "Northern Colorado" at bounding box center [736, 225] width 9 height 9
checkbox input "true"
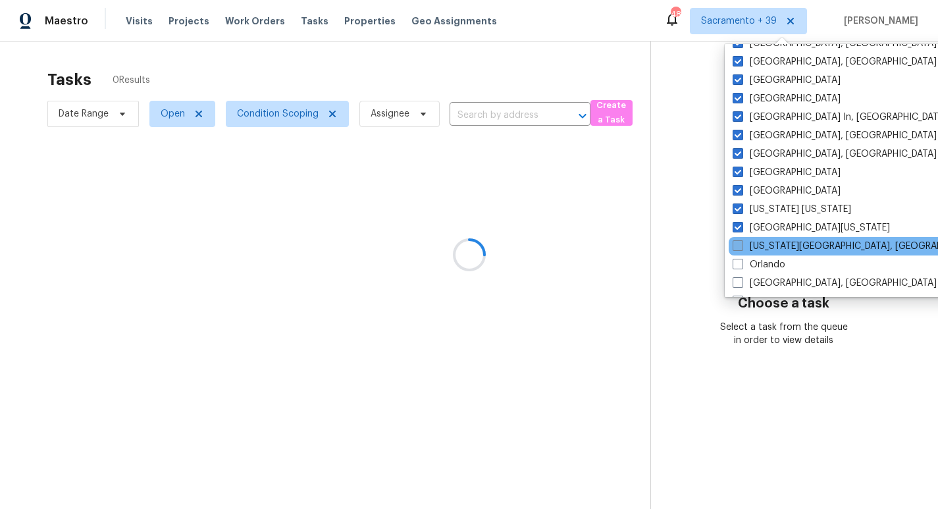
click at [773, 242] on label "Oklahoma City, OK" at bounding box center [858, 246] width 253 height 13
click at [741, 242] on input "Oklahoma City, OK" at bounding box center [736, 244] width 9 height 9
checkbox input "true"
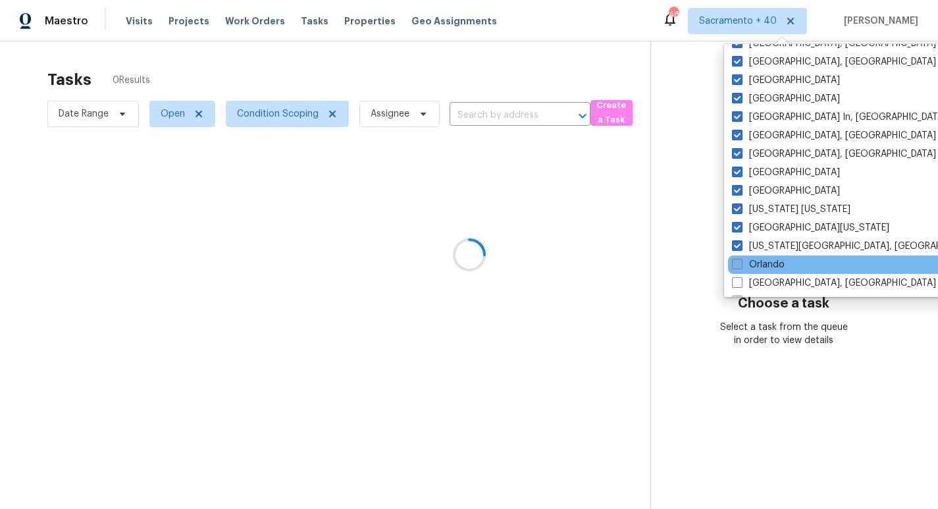
click at [769, 265] on label "Orlando" at bounding box center [758, 264] width 53 height 13
click at [740, 265] on input "Orlando" at bounding box center [736, 262] width 9 height 9
checkbox input "true"
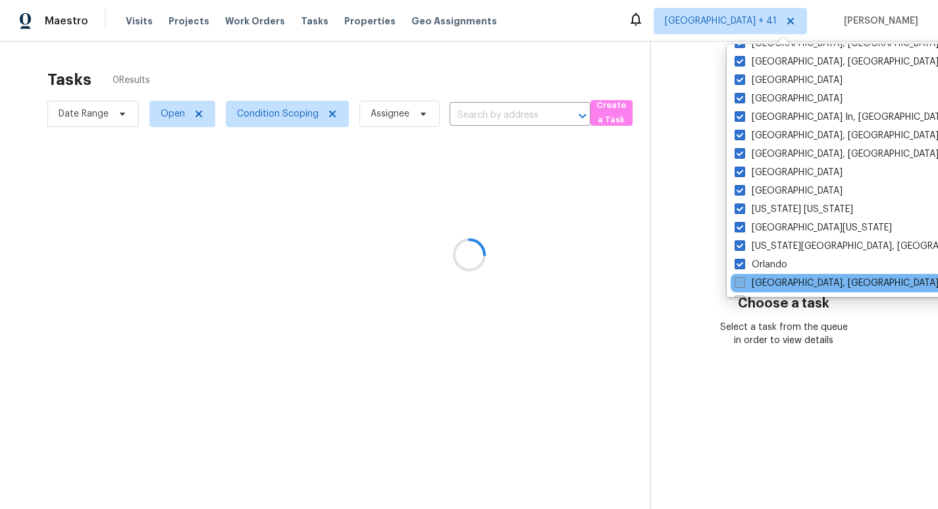
click at [769, 276] on label "Philadelphia, PA" at bounding box center [836, 282] width 204 height 13
click at [743, 276] on input "Philadelphia, PA" at bounding box center [738, 280] width 9 height 9
checkbox input "true"
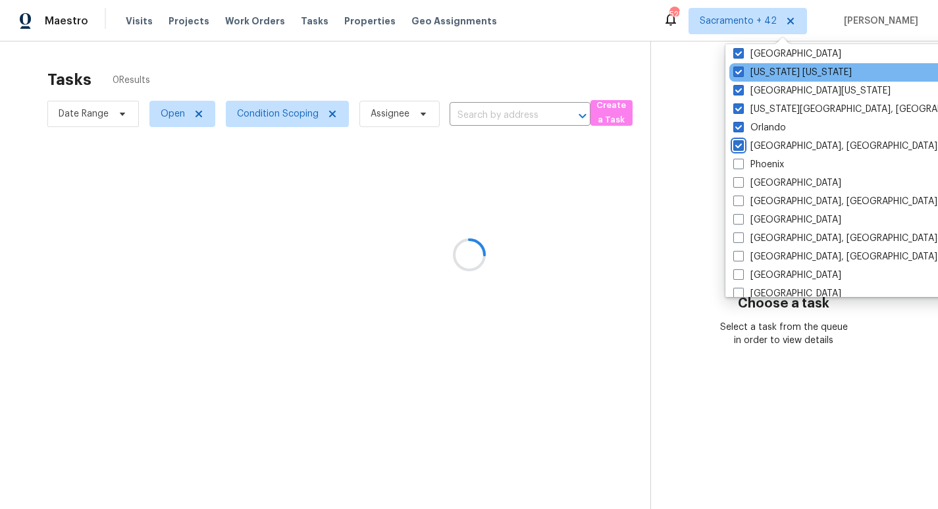
scroll to position [696, 0]
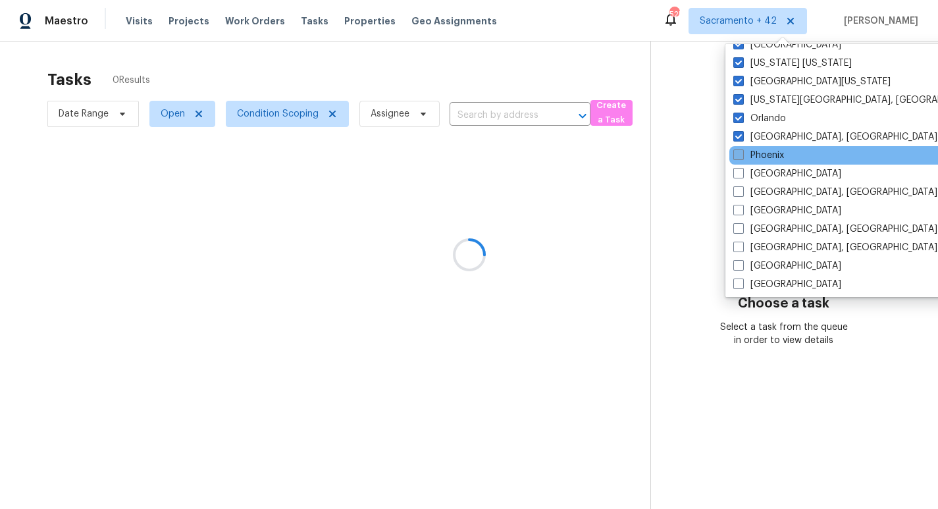
click at [771, 151] on label "Phoenix" at bounding box center [758, 155] width 51 height 13
click at [742, 151] on input "Phoenix" at bounding box center [737, 153] width 9 height 9
checkbox input "true"
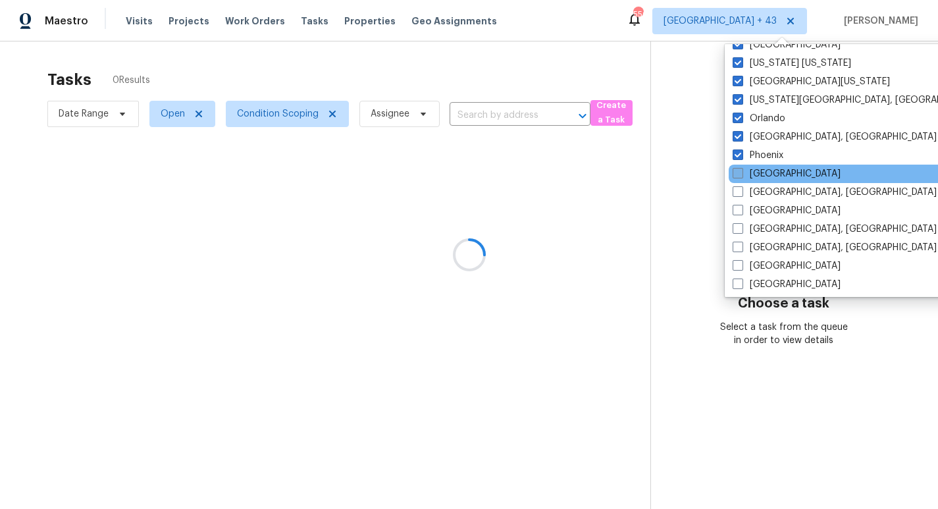
click at [771, 172] on label "Portland" at bounding box center [786, 173] width 108 height 13
click at [741, 172] on input "Portland" at bounding box center [736, 171] width 9 height 9
checkbox input "true"
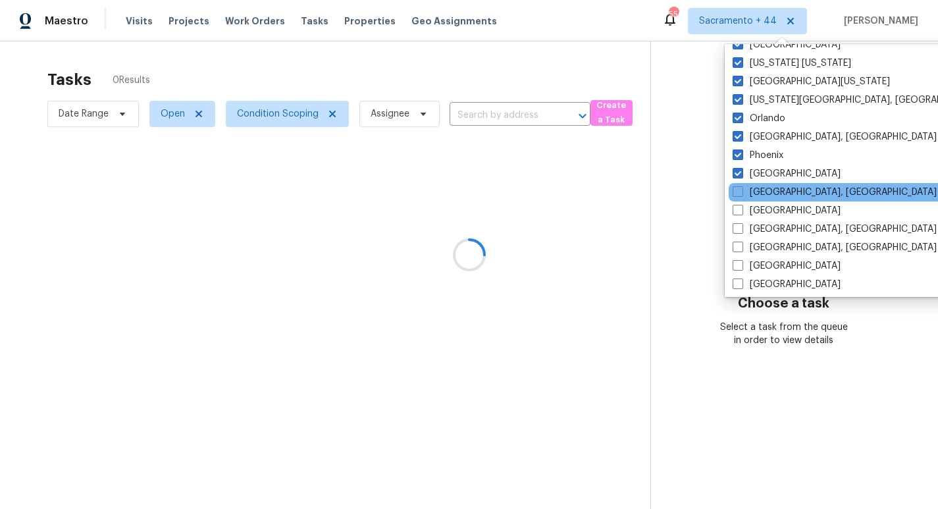
click at [770, 185] on div "Prescott, AZ" at bounding box center [861, 192] width 265 height 18
click at [767, 188] on label "Prescott, AZ" at bounding box center [834, 192] width 204 height 13
click at [741, 188] on input "Prescott, AZ" at bounding box center [736, 190] width 9 height 9
checkbox input "true"
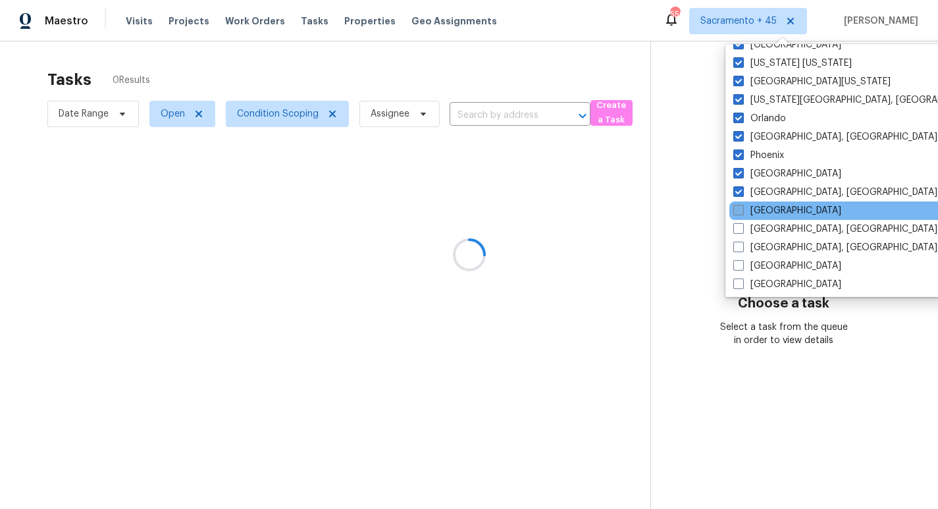
click at [767, 204] on label "Raleigh" at bounding box center [787, 210] width 108 height 13
click at [742, 204] on input "Raleigh" at bounding box center [737, 208] width 9 height 9
checkbox input "true"
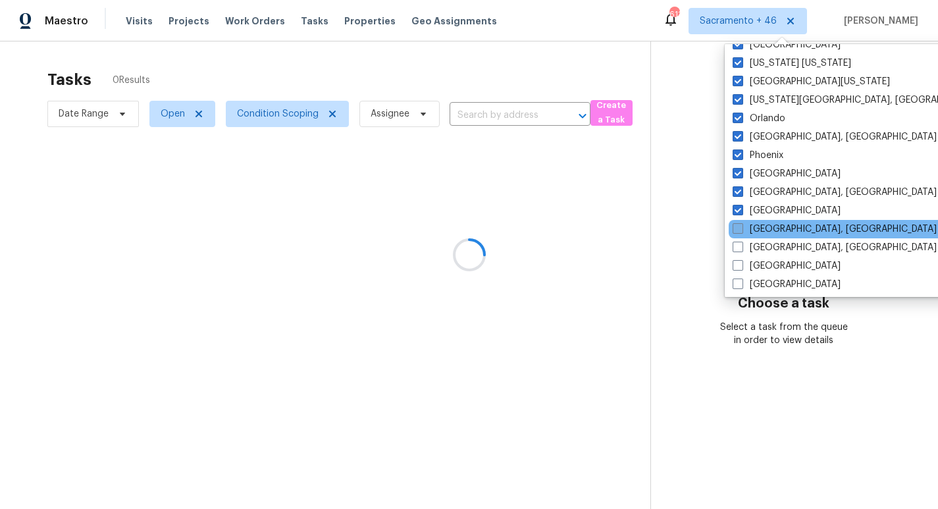
click at [765, 230] on label "Reno, NV" at bounding box center [834, 228] width 204 height 13
click at [741, 230] on input "Reno, NV" at bounding box center [736, 226] width 9 height 9
checkbox input "true"
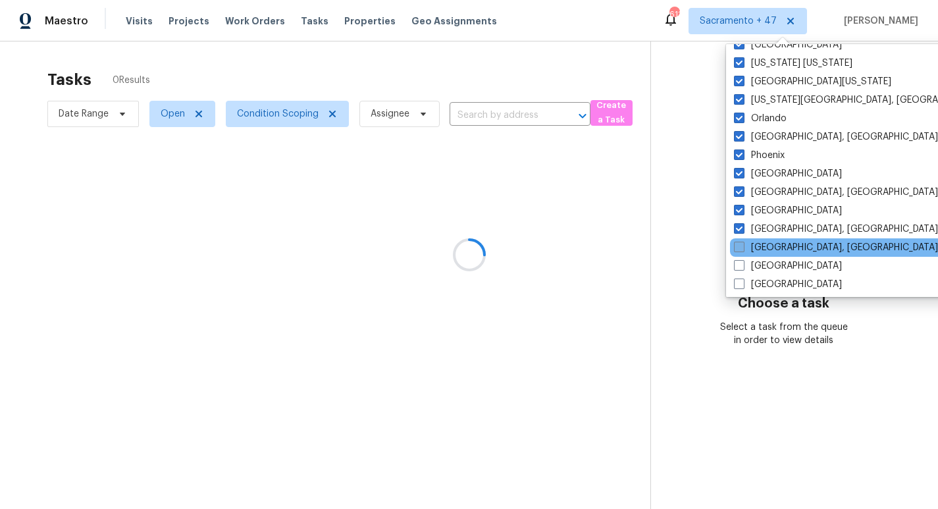
click at [765, 242] on label "Richmond, VA" at bounding box center [836, 247] width 204 height 13
click at [742, 242] on input "Richmond, VA" at bounding box center [738, 245] width 9 height 9
checkbox input "true"
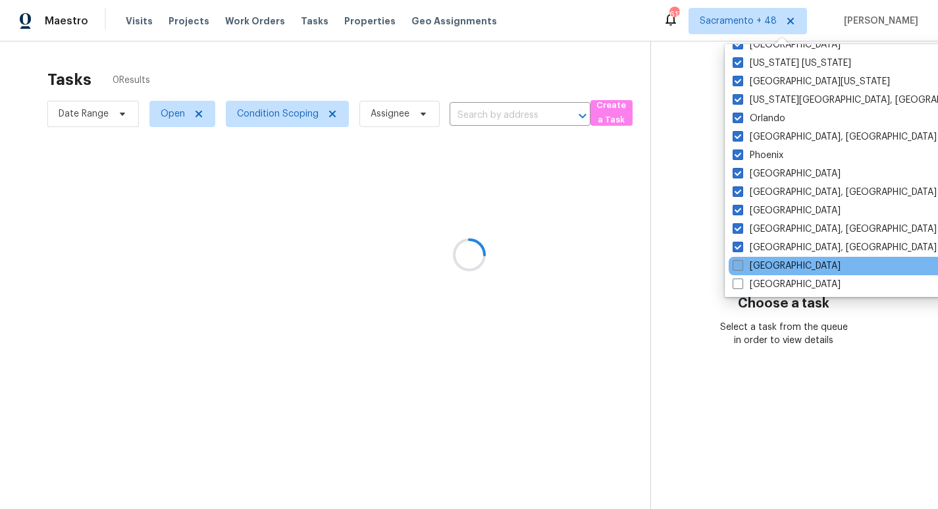
click at [765, 261] on label "Riverside" at bounding box center [786, 265] width 108 height 13
click at [741, 261] on input "Riverside" at bounding box center [736, 263] width 9 height 9
checkbox input "true"
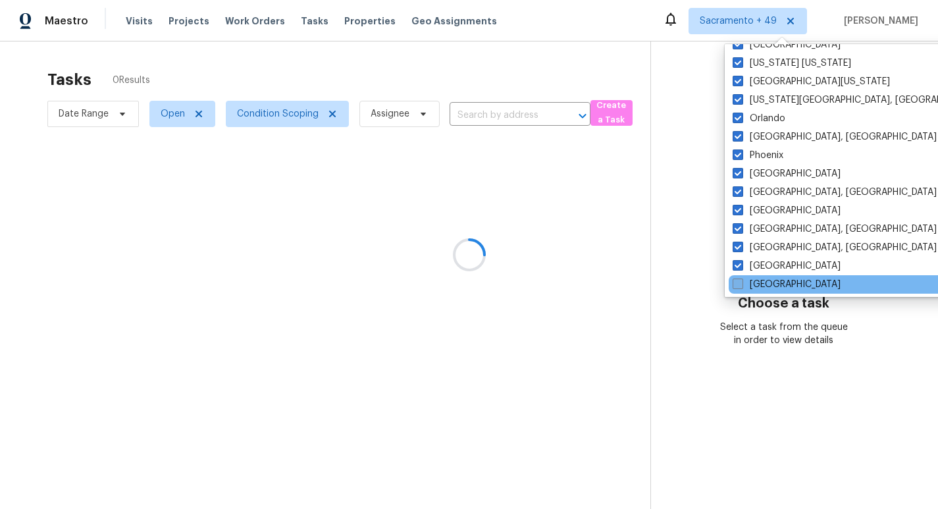
click at [765, 278] on label "Salt Lake City" at bounding box center [786, 284] width 108 height 13
click at [741, 278] on input "Salt Lake City" at bounding box center [736, 282] width 9 height 9
checkbox input "true"
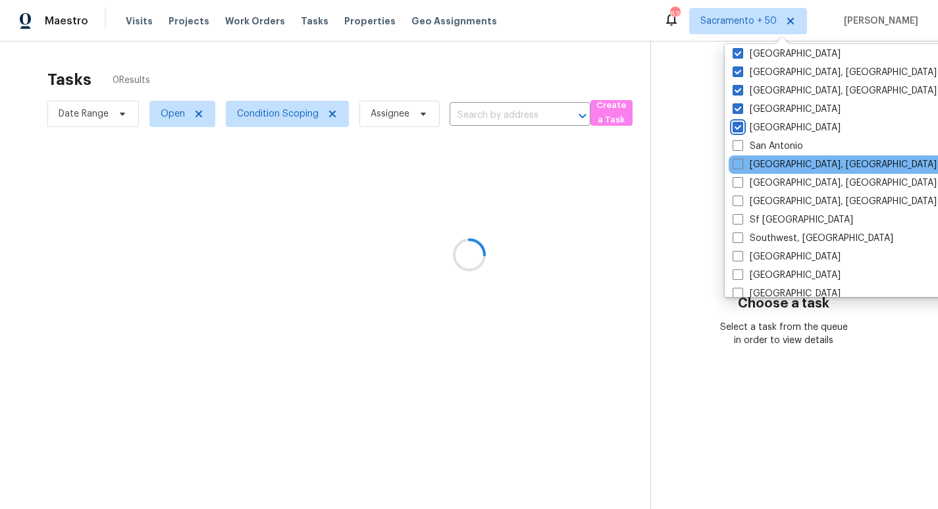
scroll to position [854, 0]
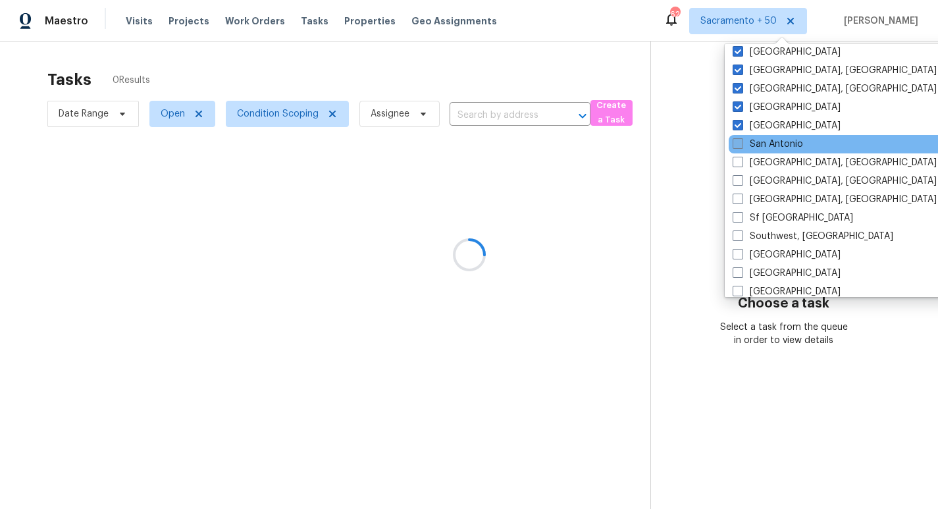
click at [775, 142] on label "San Antonio" at bounding box center [767, 144] width 70 height 13
click at [741, 142] on input "San Antonio" at bounding box center [736, 142] width 9 height 9
checkbox input "true"
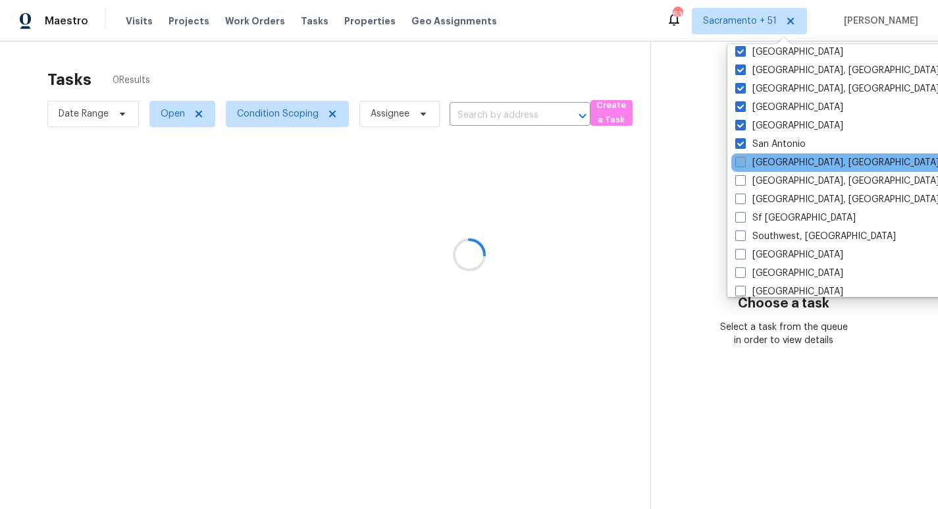
click at [773, 160] on label "San Diego, CA" at bounding box center [837, 162] width 204 height 13
click at [744, 160] on input "San Diego, CA" at bounding box center [739, 160] width 9 height 9
checkbox input "true"
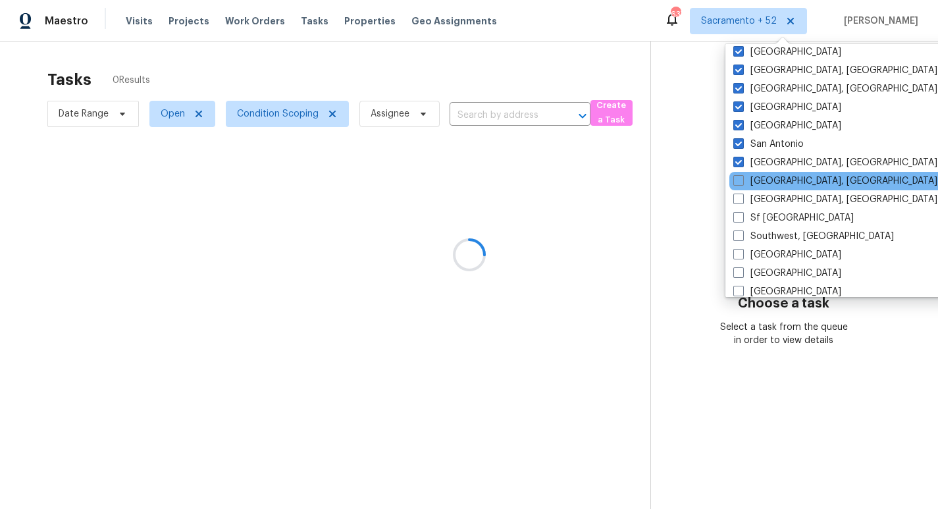
click at [770, 188] on div "Savannah, GA" at bounding box center [861, 181] width 265 height 18
click at [770, 184] on label "Savannah, GA" at bounding box center [835, 180] width 204 height 13
click at [742, 183] on input "Savannah, GA" at bounding box center [737, 178] width 9 height 9
checkbox input "true"
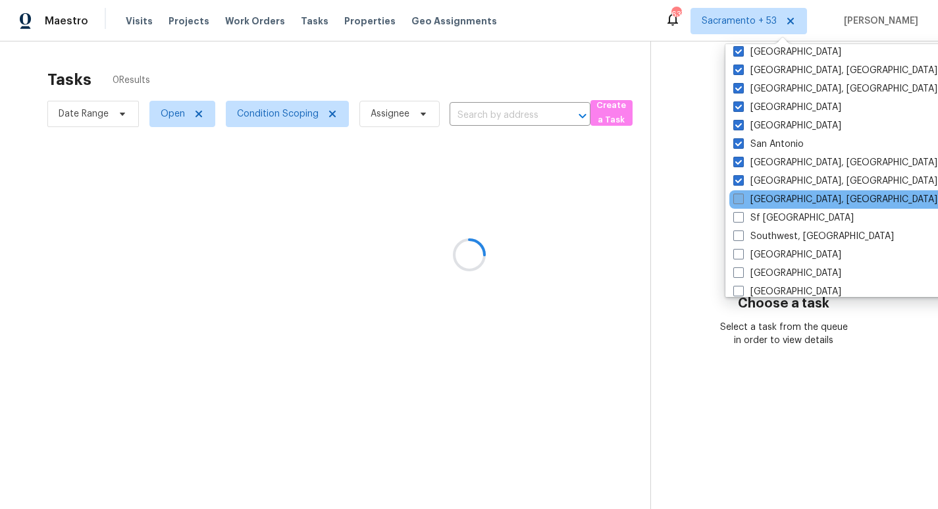
click at [766, 204] on label "Seattle, WA" at bounding box center [835, 199] width 204 height 13
click at [742, 201] on input "Seattle, WA" at bounding box center [737, 197] width 9 height 9
checkbox input "true"
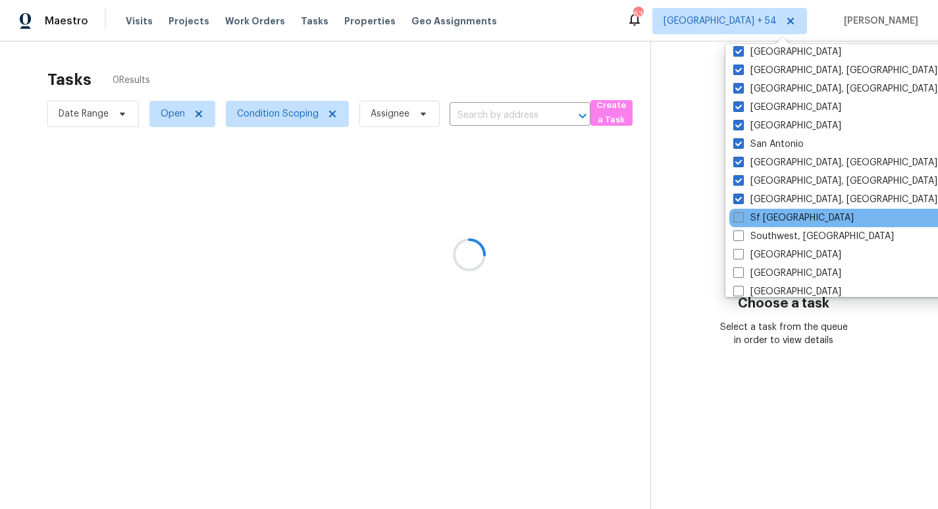
click at [764, 218] on label "Sf Bay Area" at bounding box center [793, 217] width 120 height 13
click at [742, 218] on input "Sf Bay Area" at bounding box center [737, 215] width 9 height 9
checkbox input "true"
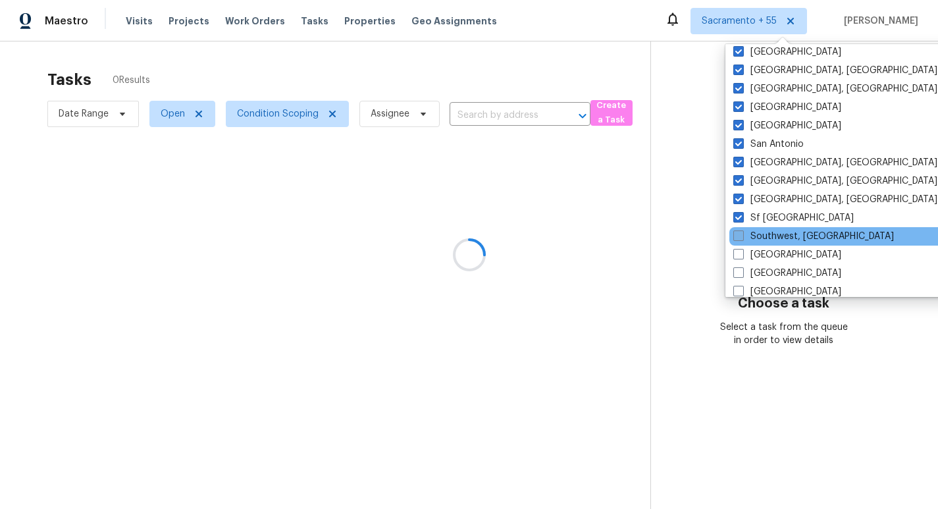
click at [764, 230] on label "Southwest, FL" at bounding box center [813, 236] width 161 height 13
click at [742, 230] on input "Southwest, FL" at bounding box center [737, 234] width 9 height 9
checkbox input "true"
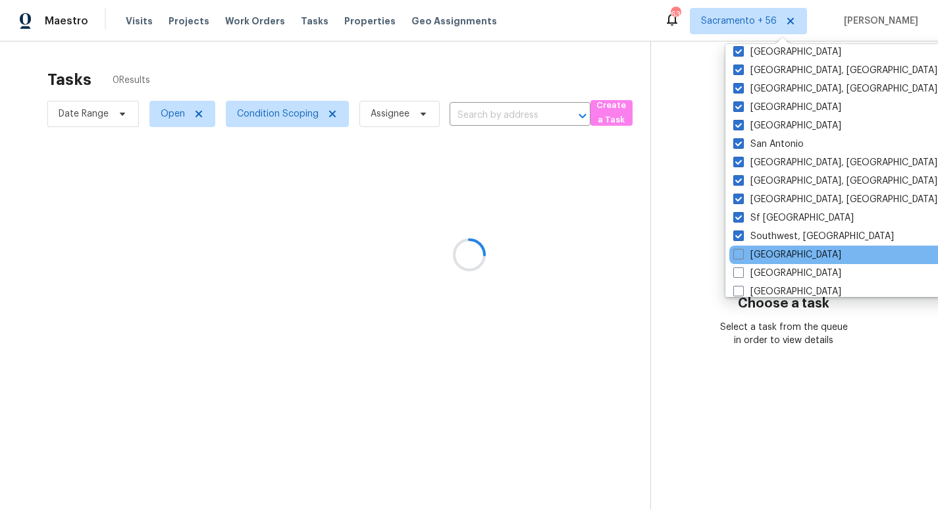
click at [764, 247] on div "St Louis" at bounding box center [861, 254] width 265 height 18
click at [763, 252] on label "St Louis" at bounding box center [787, 254] width 108 height 13
click at [742, 252] on input "St Louis" at bounding box center [737, 252] width 9 height 9
checkbox input "true"
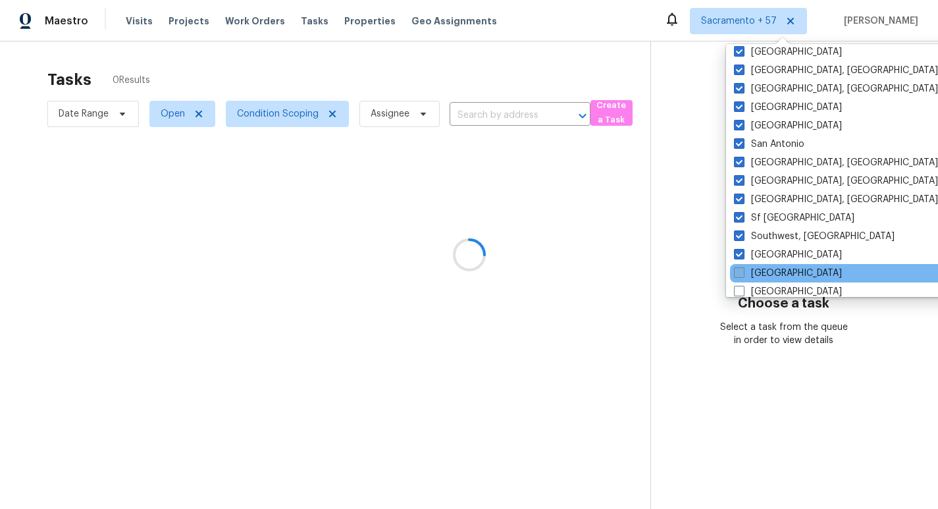
click at [763, 269] on label "Tampa" at bounding box center [788, 273] width 108 height 13
click at [742, 269] on input "Tampa" at bounding box center [738, 271] width 9 height 9
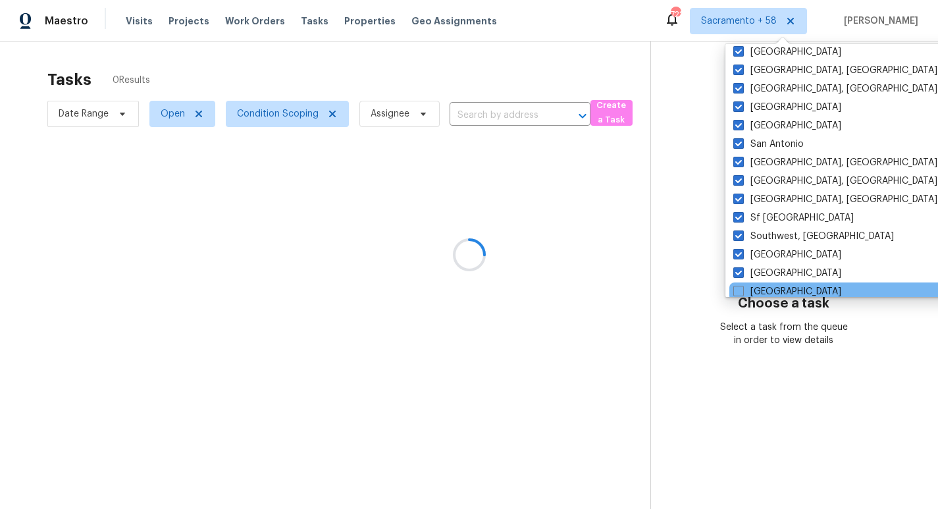
click at [763, 284] on div "Tucson" at bounding box center [861, 291] width 265 height 18
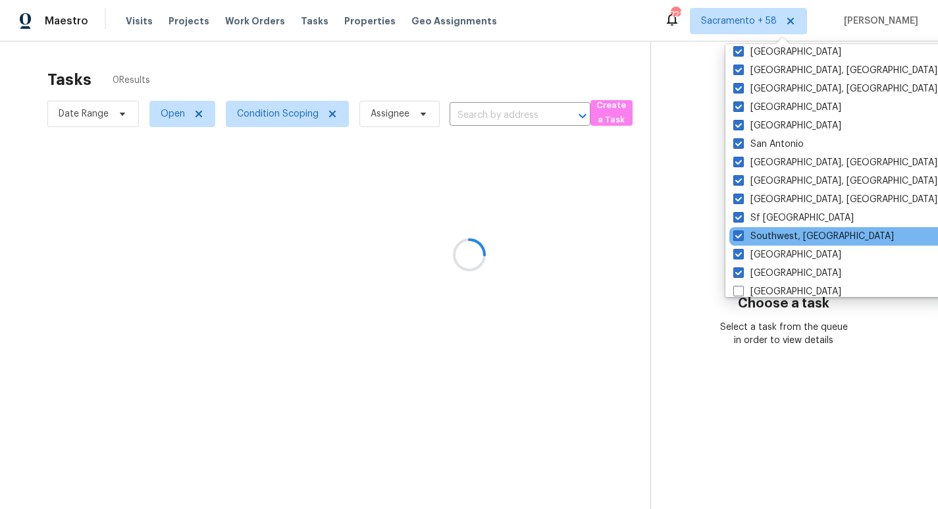
scroll to position [882, 0]
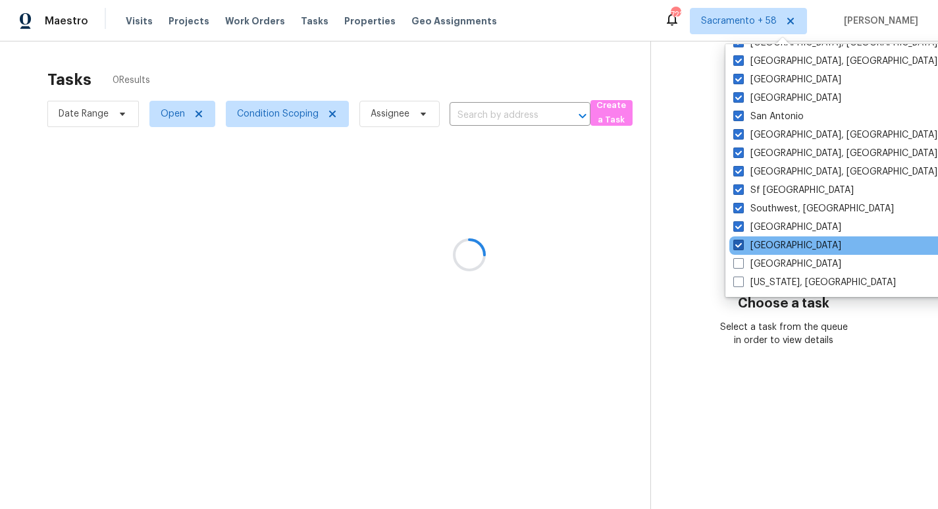
click at [764, 242] on label "Tampa" at bounding box center [787, 245] width 108 height 13
click at [742, 242] on input "Tampa" at bounding box center [737, 243] width 9 height 9
click at [764, 244] on label "Tampa" at bounding box center [788, 245] width 108 height 13
click at [742, 244] on input "Tampa" at bounding box center [738, 243] width 9 height 9
checkbox input "true"
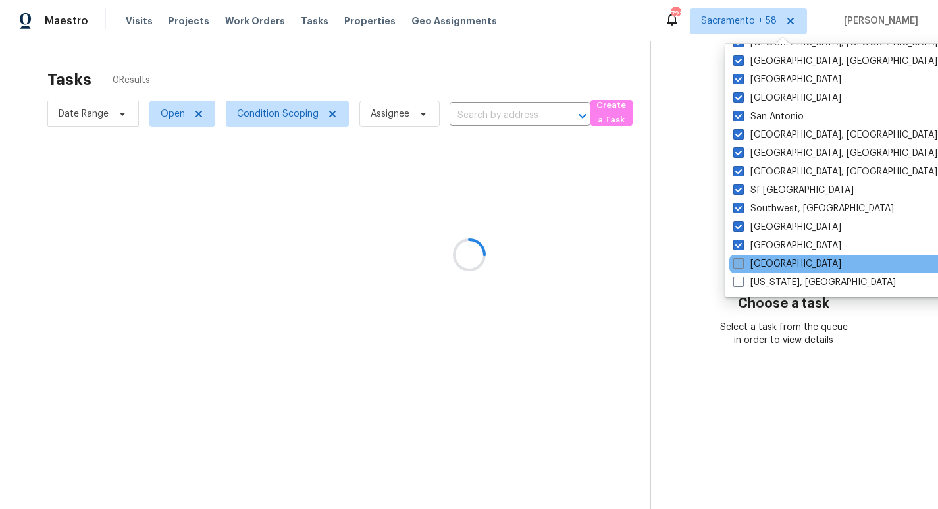
click at [763, 261] on label "Tucson" at bounding box center [787, 263] width 108 height 13
click at [742, 261] on input "Tucson" at bounding box center [737, 261] width 9 height 9
checkbox input "true"
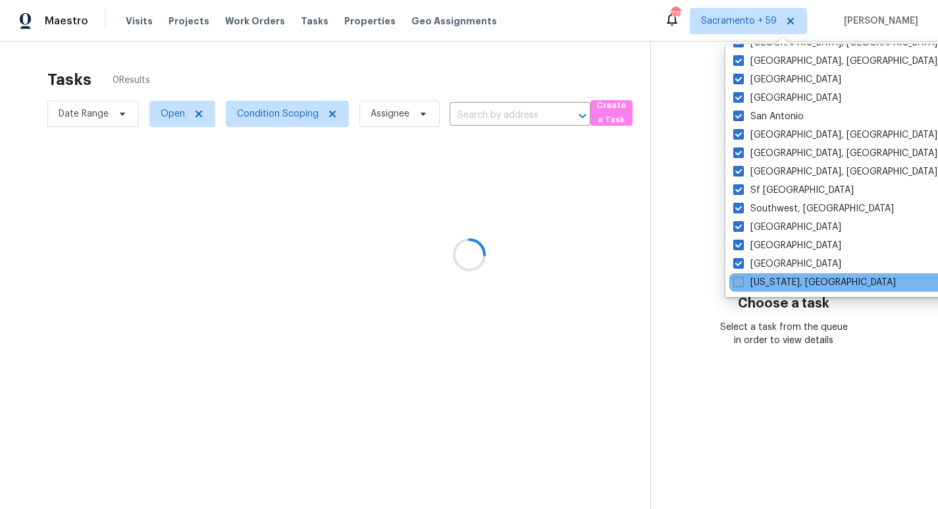
click at [763, 281] on label "Washington, DC" at bounding box center [814, 282] width 163 height 13
click at [742, 281] on input "Washington, DC" at bounding box center [737, 280] width 9 height 9
checkbox input "true"
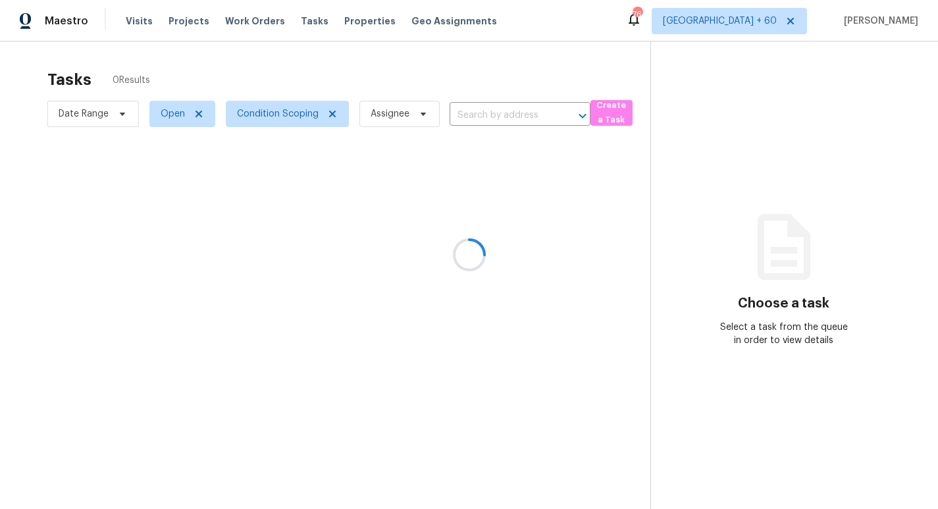
click at [691, 222] on div at bounding box center [469, 254] width 938 height 509
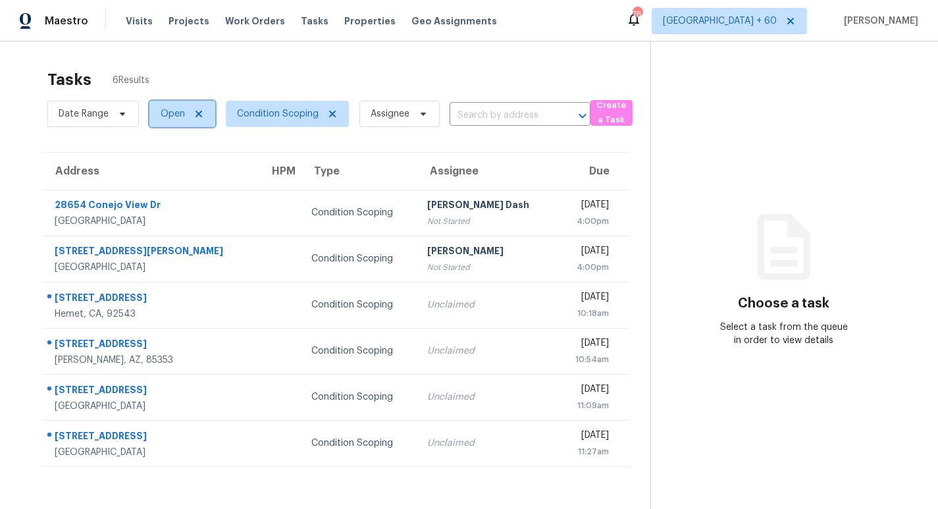
click at [168, 117] on span "Open" at bounding box center [173, 113] width 24 height 13
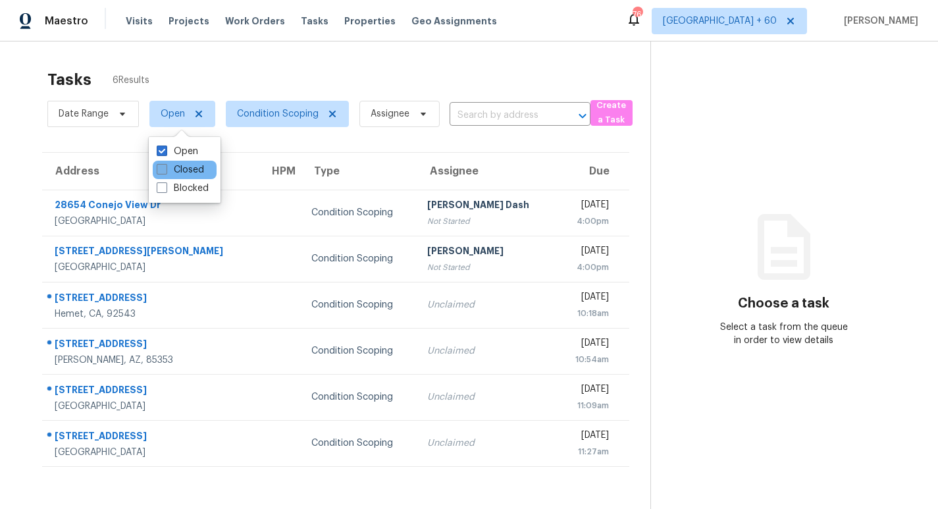
click at [178, 170] on label "Closed" at bounding box center [180, 169] width 47 height 13
click at [165, 170] on input "Closed" at bounding box center [161, 167] width 9 height 9
checkbox input "true"
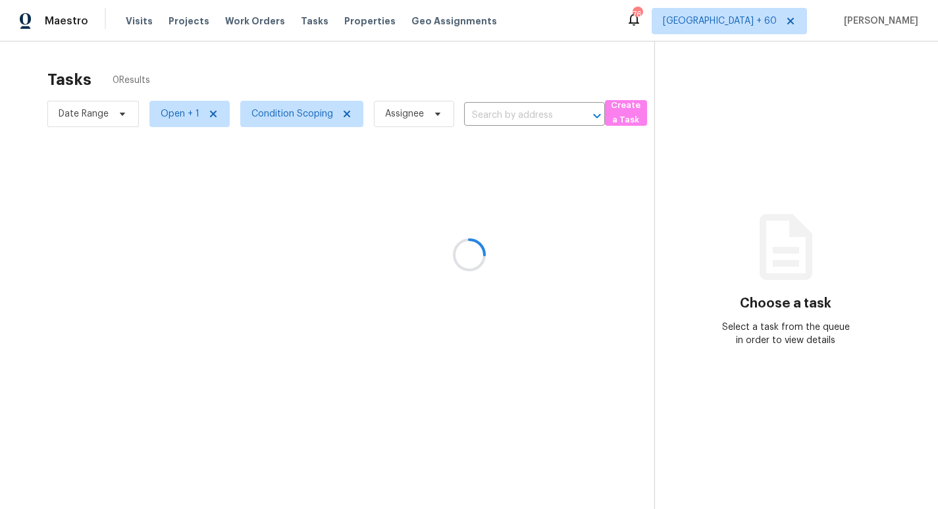
click at [186, 67] on div at bounding box center [469, 254] width 938 height 509
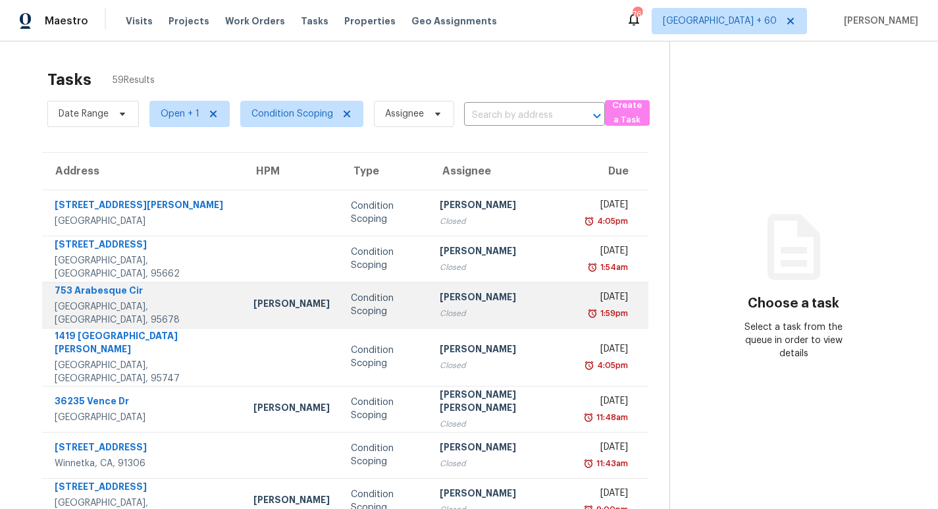
scroll to position [176, 0]
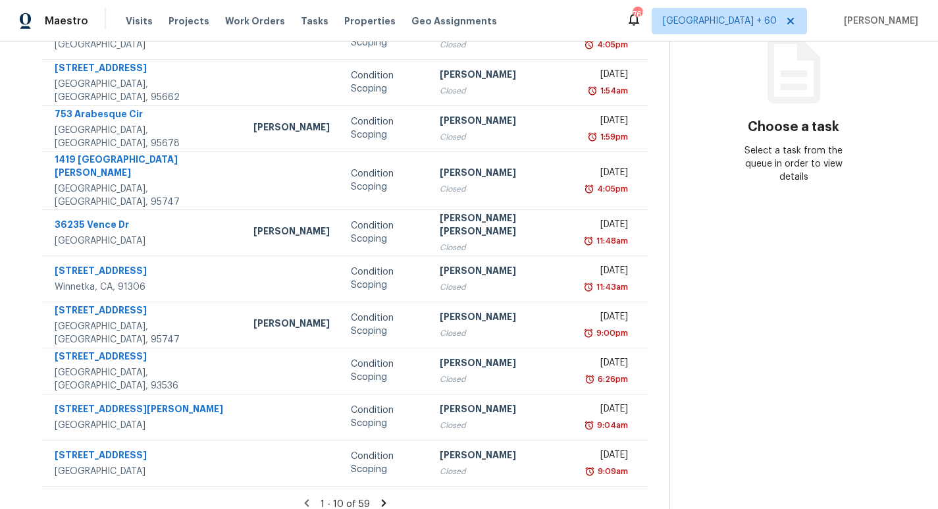
click at [382, 499] on icon at bounding box center [384, 502] width 5 height 7
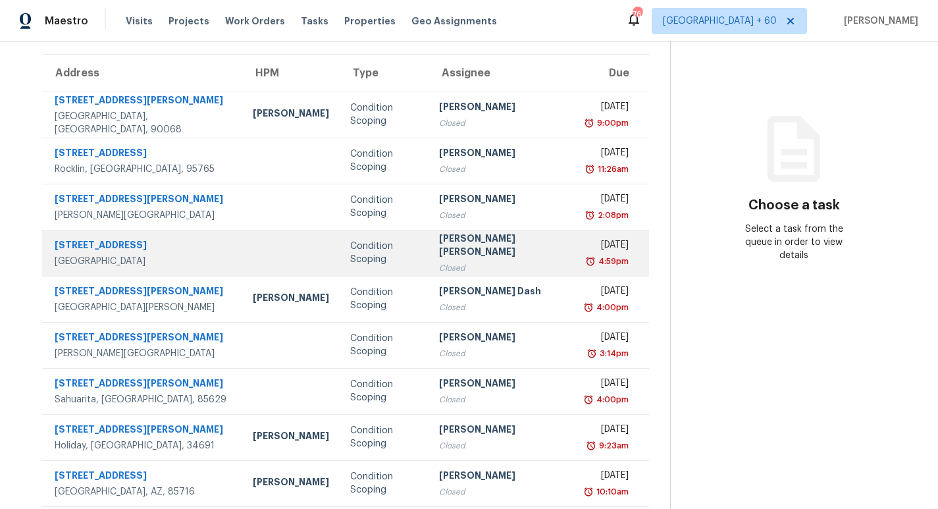
scroll to position [0, 0]
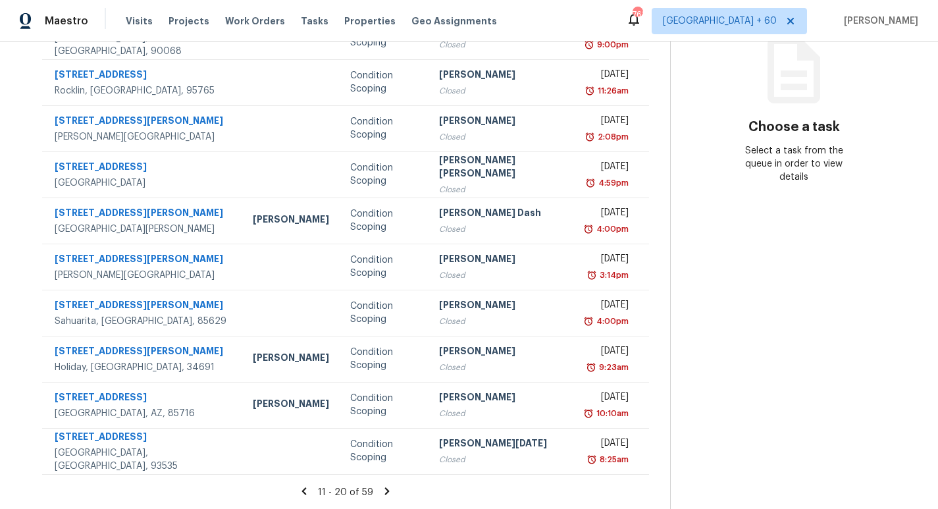
click at [302, 494] on icon at bounding box center [304, 490] width 5 height 7
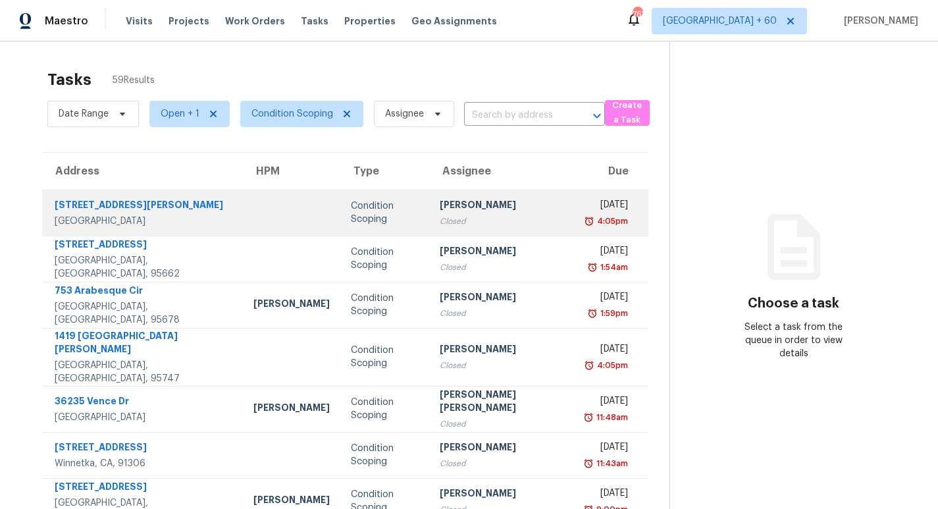
click at [243, 209] on td at bounding box center [291, 213] width 97 height 46
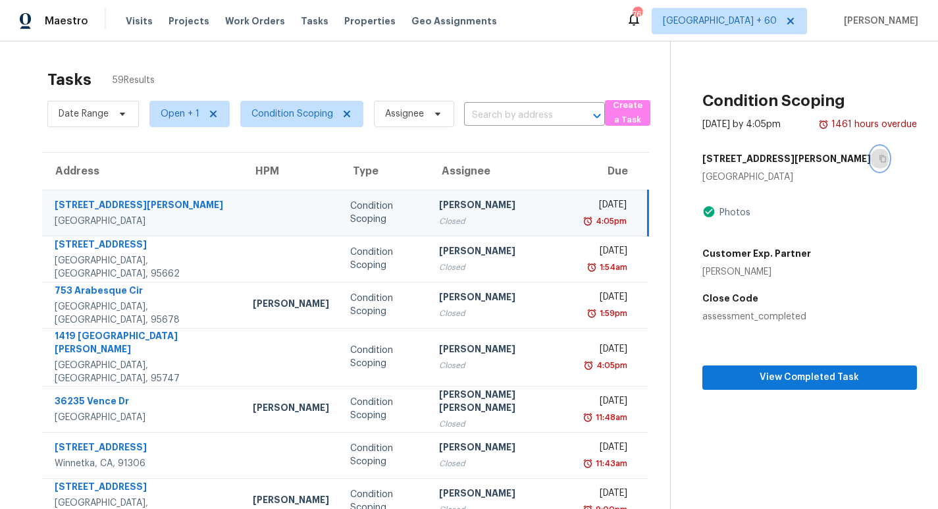
click at [879, 159] on icon "button" at bounding box center [883, 159] width 8 height 8
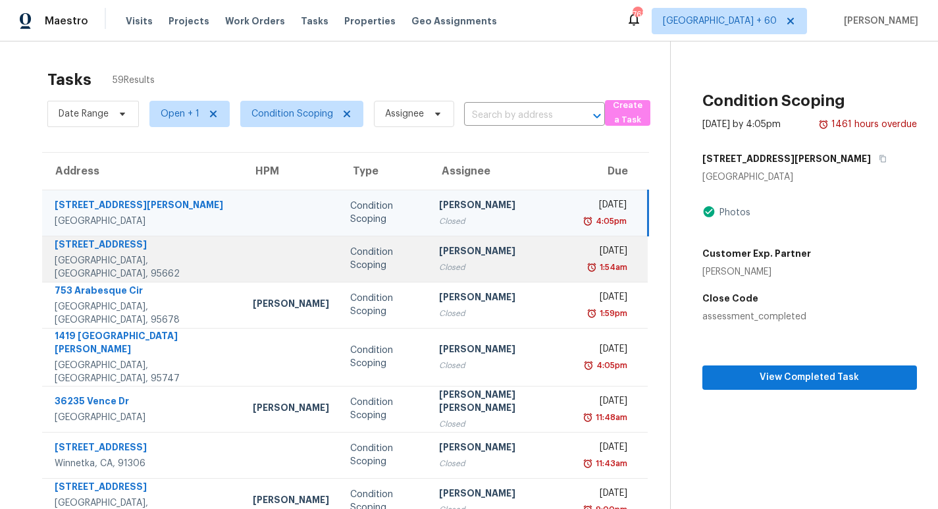
click at [242, 254] on td at bounding box center [290, 259] width 97 height 46
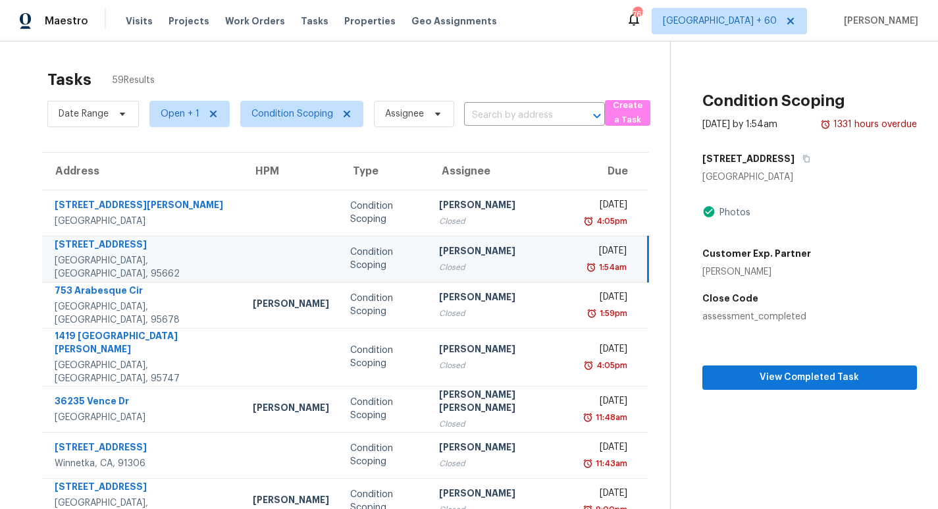
click at [242, 263] on td at bounding box center [290, 259] width 97 height 46
click at [806, 153] on button "button" at bounding box center [803, 159] width 18 height 24
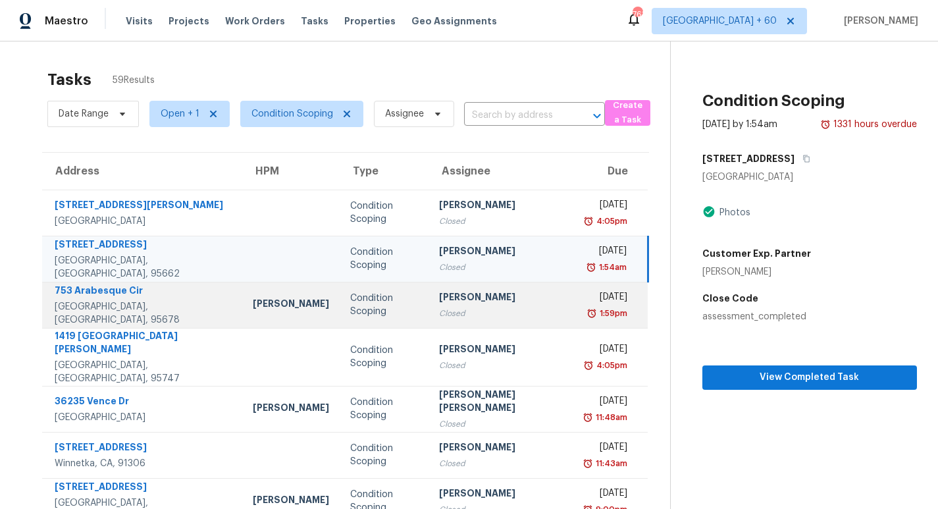
click at [242, 301] on td "Toni Little" at bounding box center [290, 305] width 97 height 46
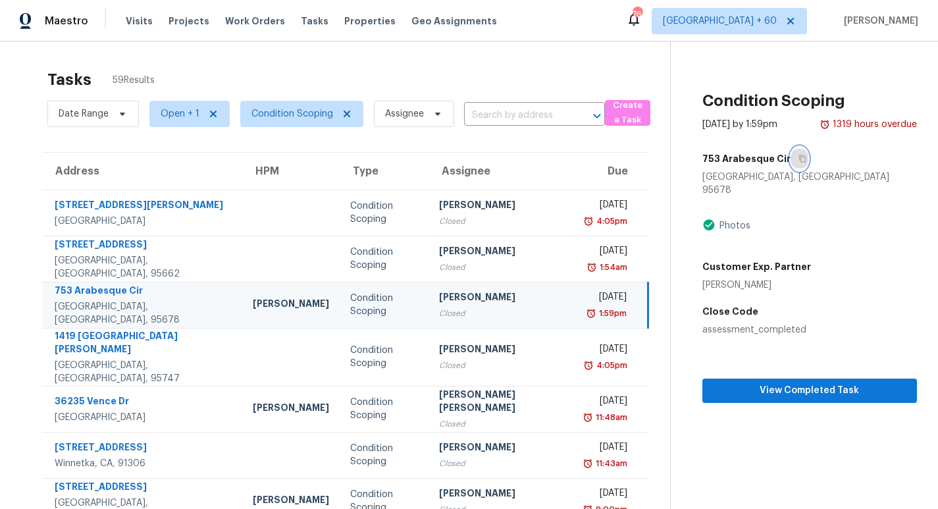
click at [799, 162] on icon "button" at bounding box center [802, 158] width 7 height 7
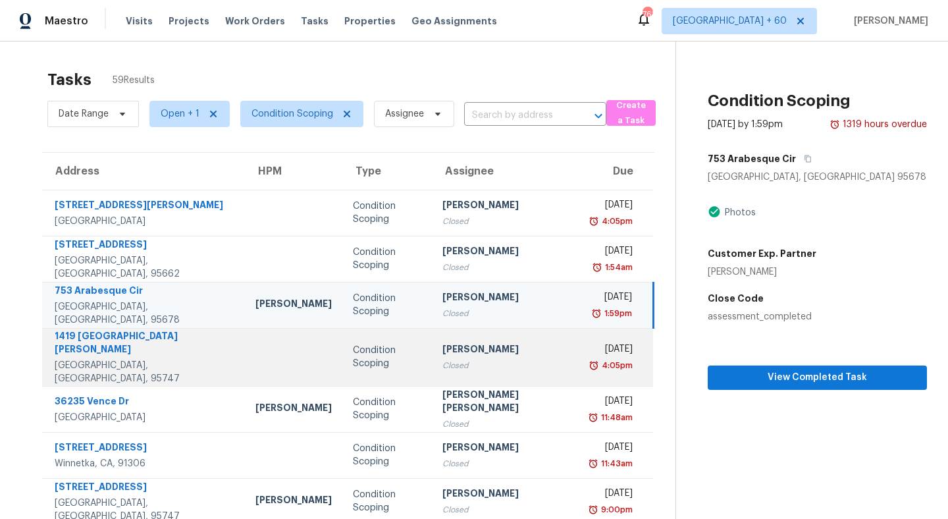
click at [245, 357] on td at bounding box center [293, 357] width 97 height 58
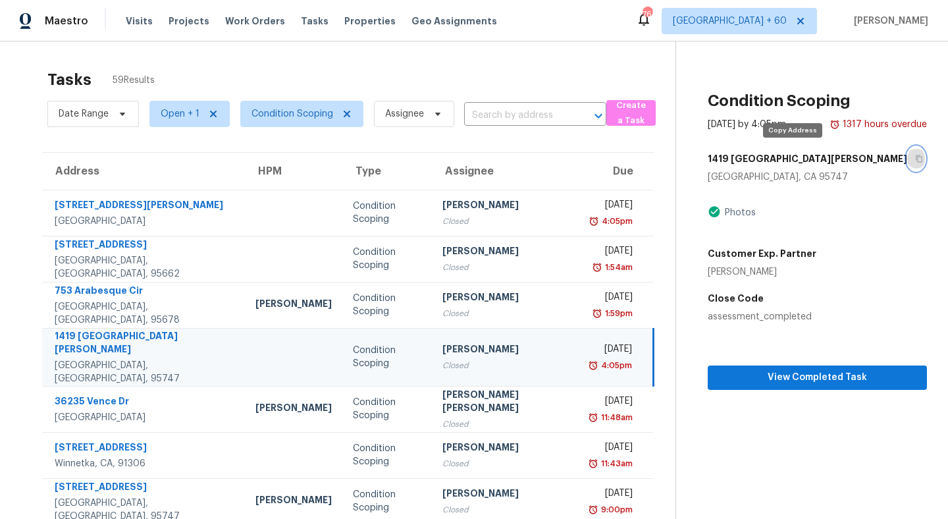
click at [915, 155] on icon "button" at bounding box center [919, 159] width 8 height 8
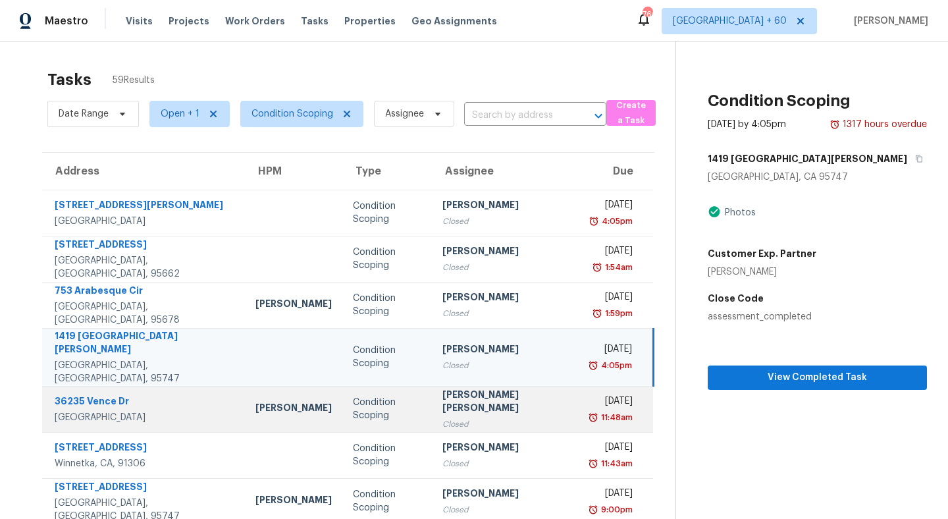
click at [255, 401] on div "Joshua Peterson" at bounding box center [293, 409] width 76 height 16
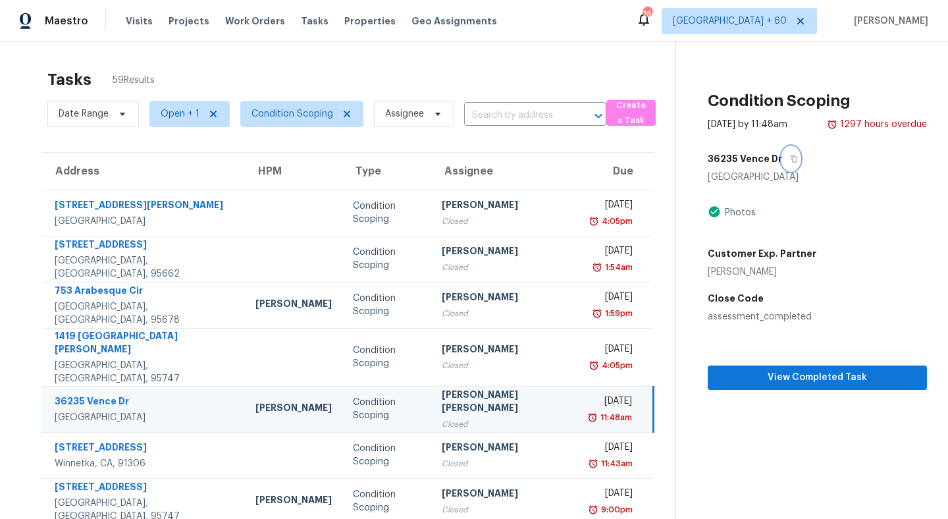
click at [790, 156] on icon "button" at bounding box center [794, 159] width 8 height 8
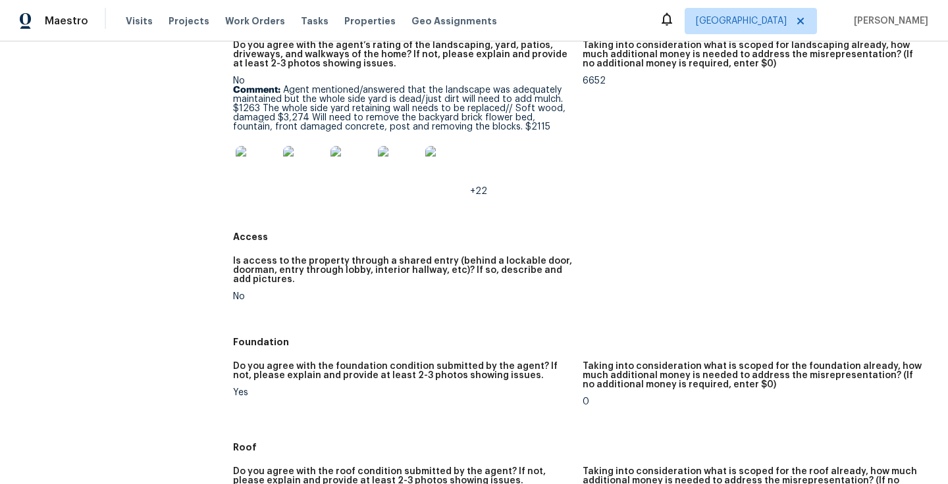
scroll to position [178, 0]
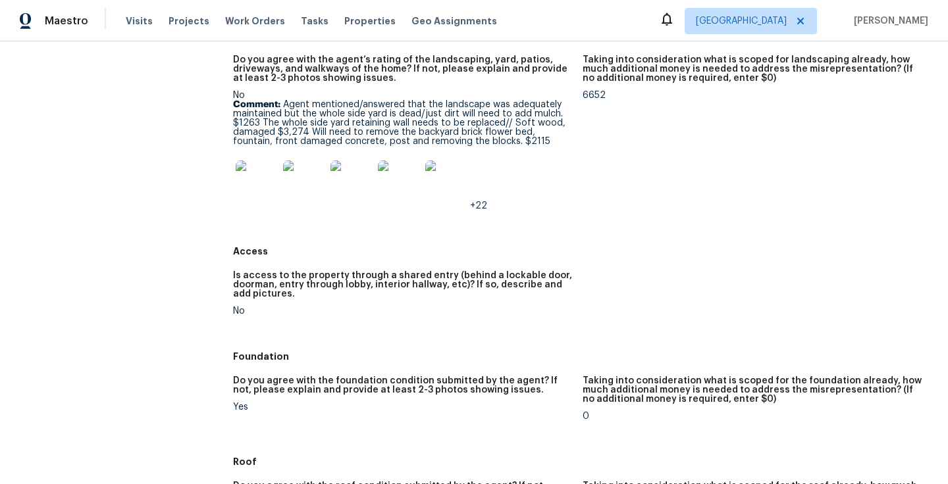
click at [421, 106] on p "Comment: Agent mentioned/answered that the landscape was adequately maintained …" at bounding box center [402, 123] width 339 height 46
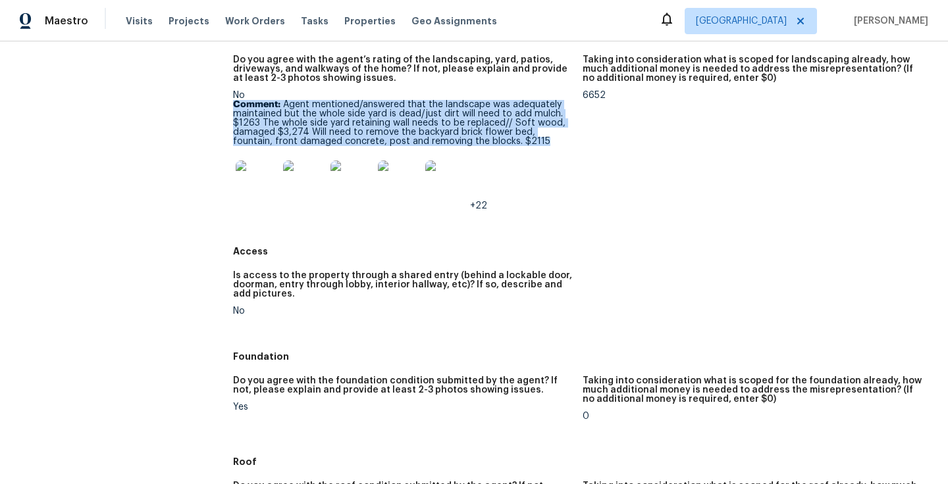
click at [421, 106] on p "Comment: Agent mentioned/answered that the landscape was adequately maintained …" at bounding box center [402, 123] width 339 height 46
click at [298, 120] on p "Comment: Agent mentioned/answered that the landscape was adequately maintained …" at bounding box center [402, 123] width 339 height 46
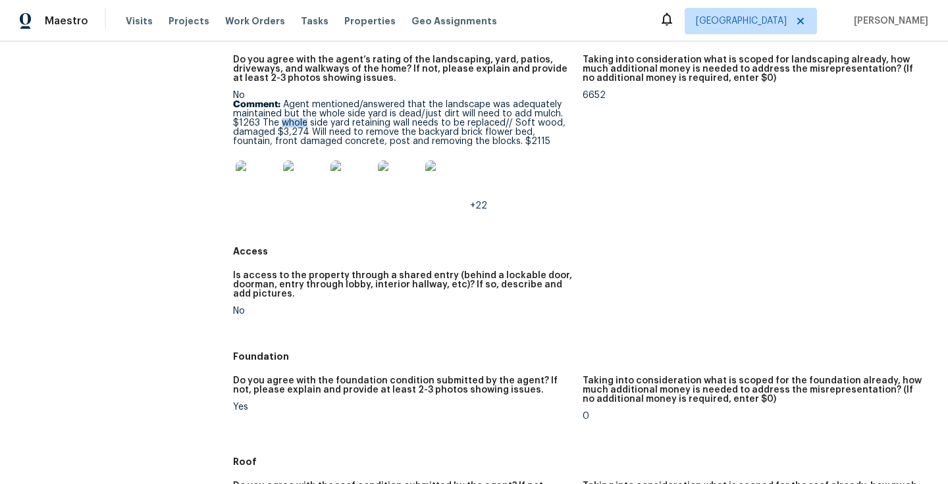
click at [298, 120] on p "Comment: Agent mentioned/answered that the landscape was adequately maintained …" at bounding box center [402, 123] width 339 height 46
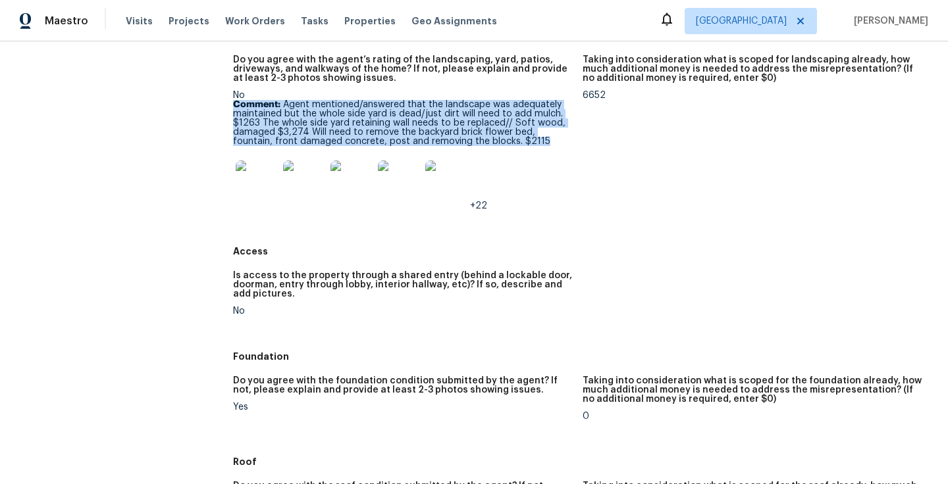
click at [298, 120] on p "Comment: Agent mentioned/answered that the landscape was adequately maintained …" at bounding box center [402, 123] width 339 height 46
click at [369, 116] on p "Comment: Agent mentioned/answered that the landscape was adequately maintained …" at bounding box center [402, 123] width 339 height 46
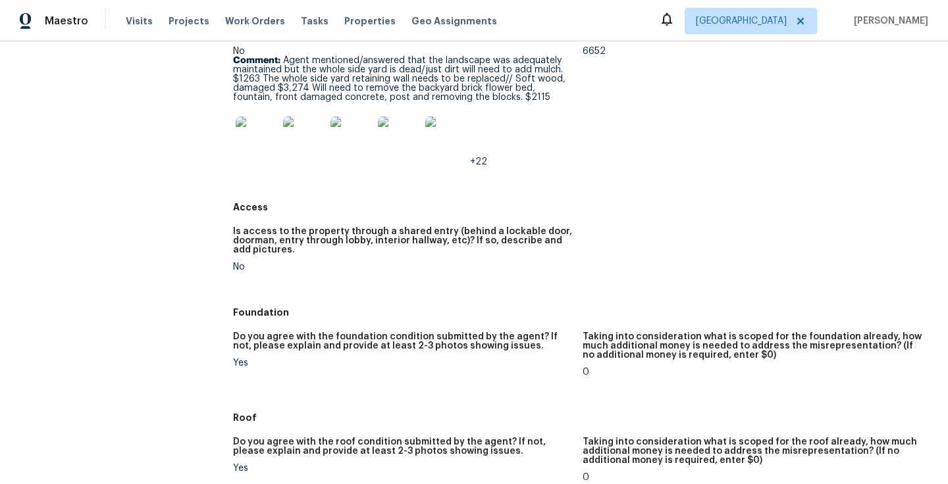
scroll to position [247, 0]
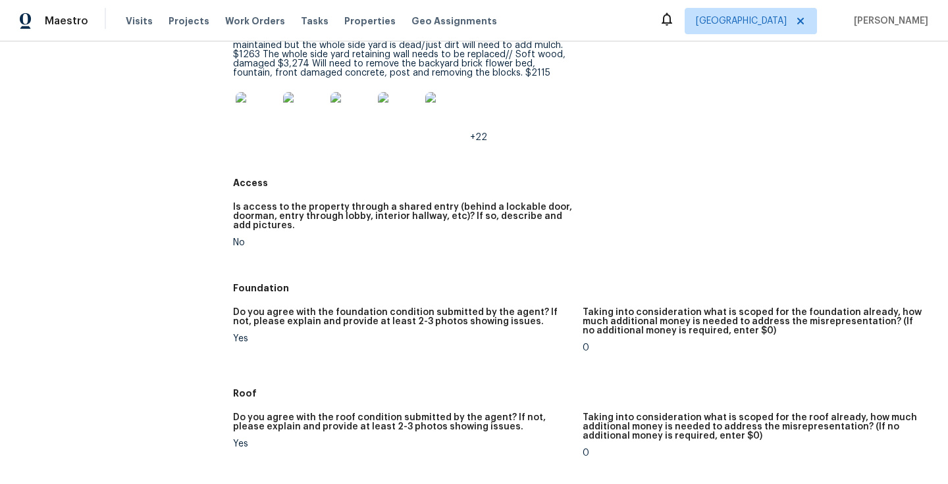
click at [307, 120] on img at bounding box center [304, 113] width 42 height 42
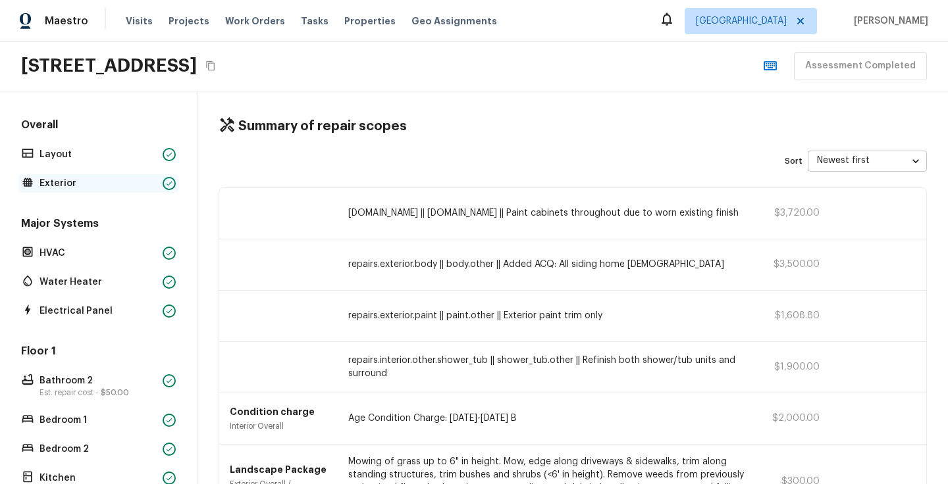
click at [68, 176] on div "Exterior" at bounding box center [98, 183] width 160 height 18
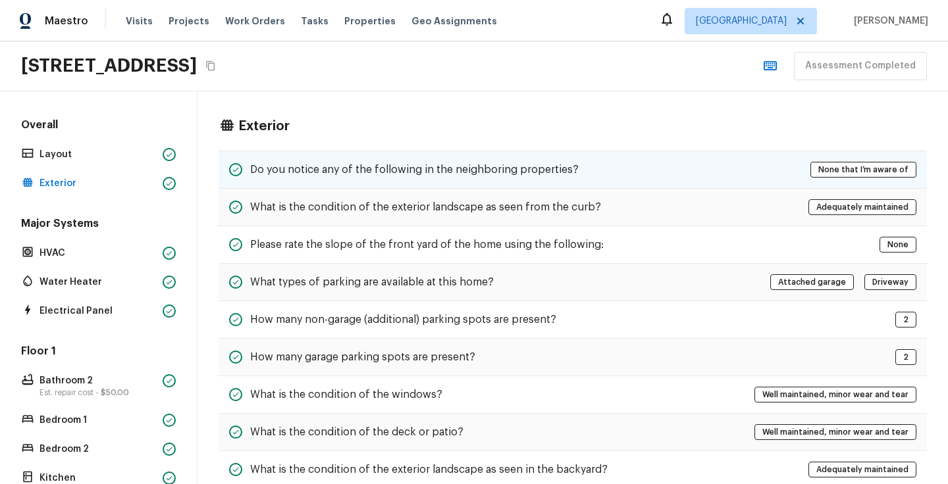
click at [340, 178] on div "Do you notice any of the following in the neighboring properties? None that I’m…" at bounding box center [572, 170] width 708 height 38
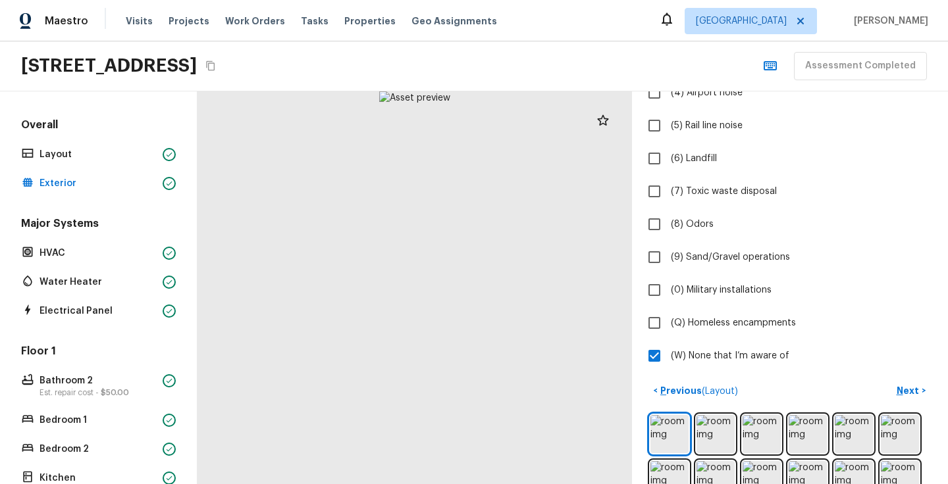
scroll to position [361, 0]
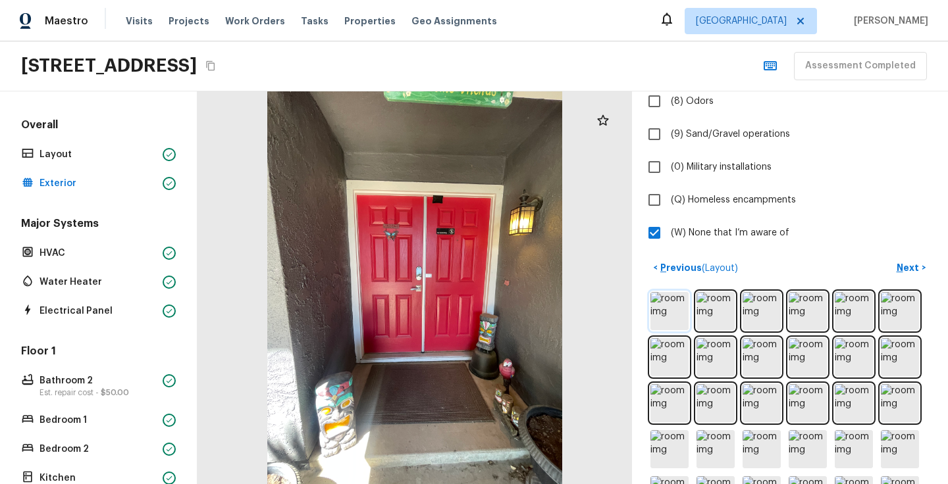
click at [671, 315] on img at bounding box center [669, 311] width 38 height 38
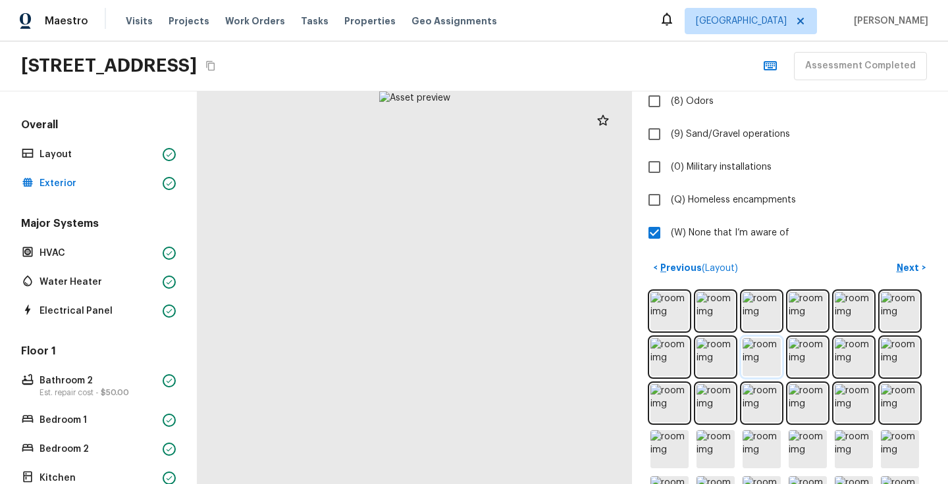
click at [774, 356] on img at bounding box center [761, 357] width 38 height 38
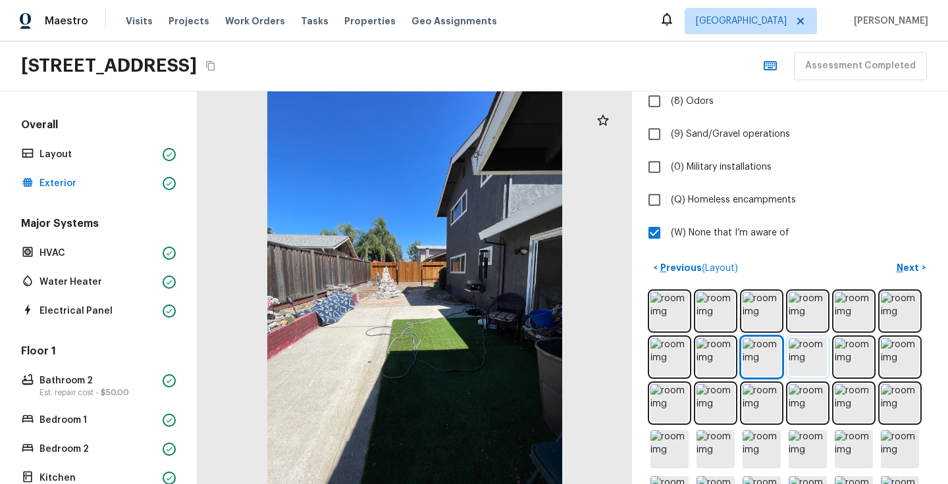
click at [811, 367] on img at bounding box center [807, 357] width 38 height 38
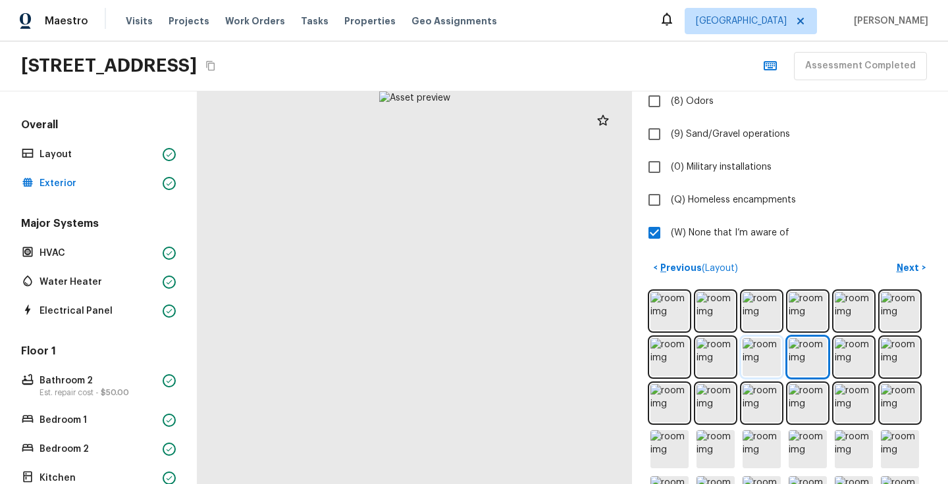
click at [757, 365] on img at bounding box center [761, 357] width 38 height 38
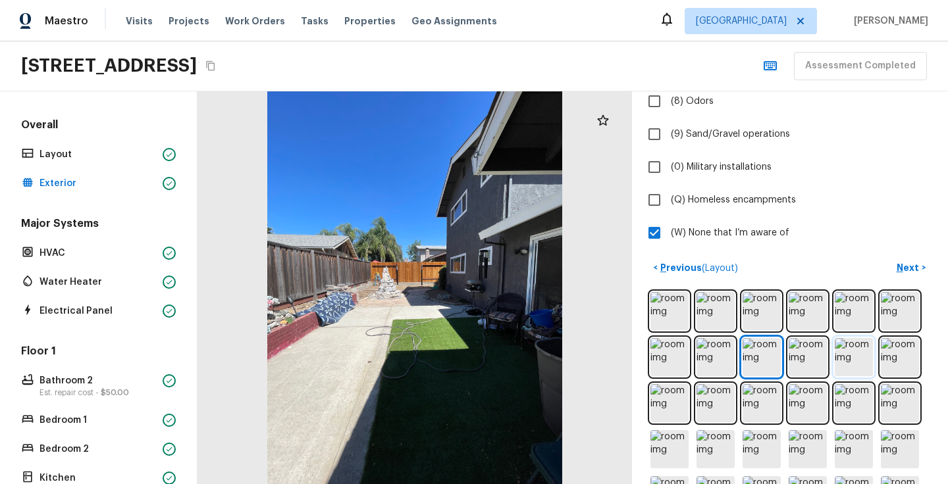
scroll to position [377, 0]
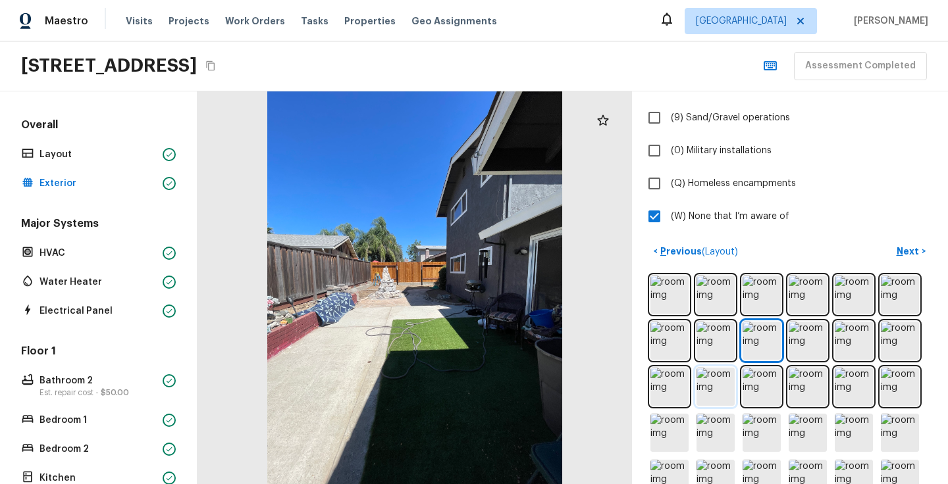
click at [711, 380] on img at bounding box center [715, 387] width 38 height 38
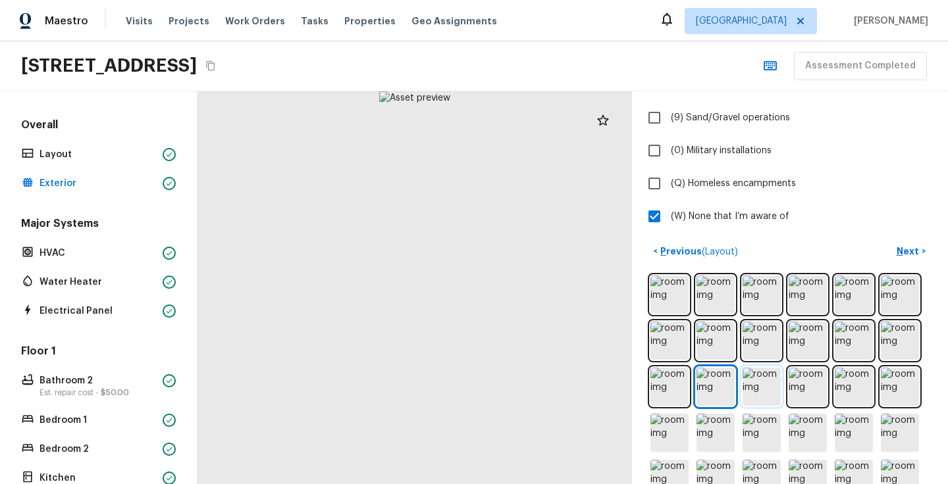
click at [759, 380] on img at bounding box center [761, 387] width 38 height 38
click at [799, 388] on img at bounding box center [807, 387] width 38 height 38
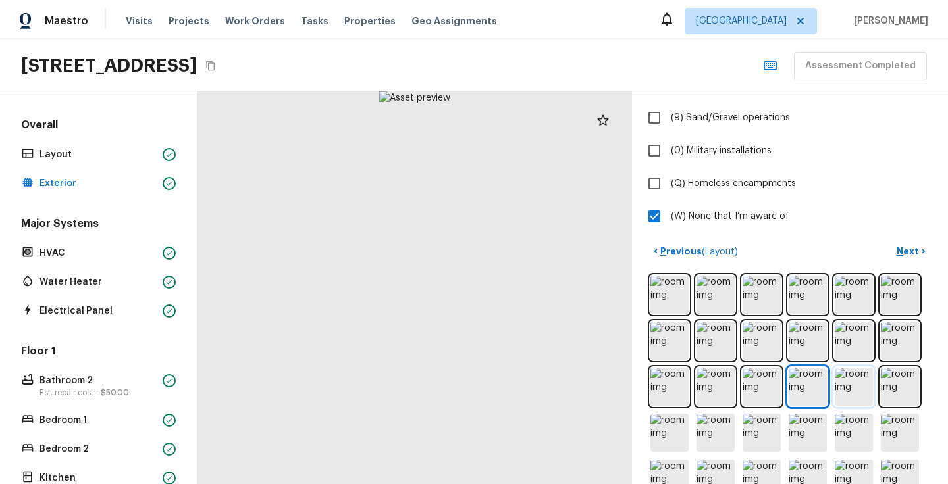
click at [857, 394] on img at bounding box center [853, 387] width 38 height 38
click at [894, 394] on img at bounding box center [900, 387] width 38 height 38
click at [669, 431] on img at bounding box center [669, 433] width 38 height 38
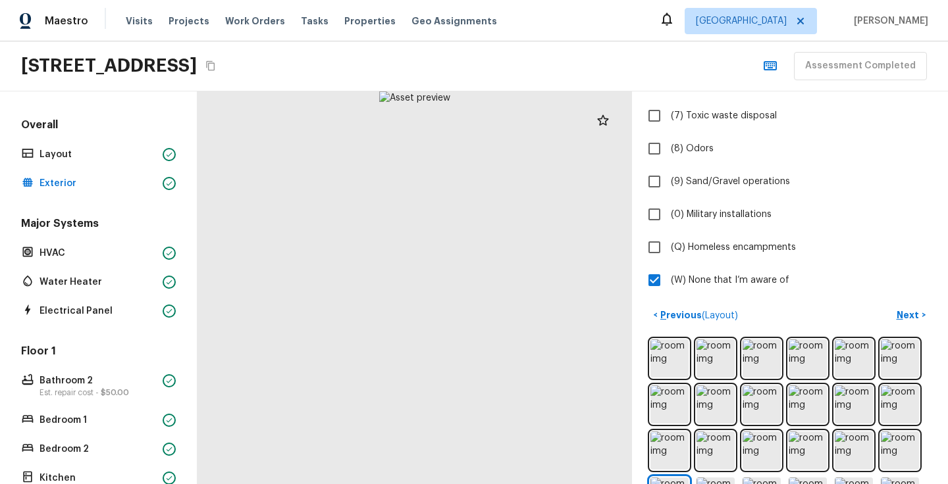
scroll to position [312, 0]
click at [713, 405] on img at bounding box center [715, 406] width 38 height 38
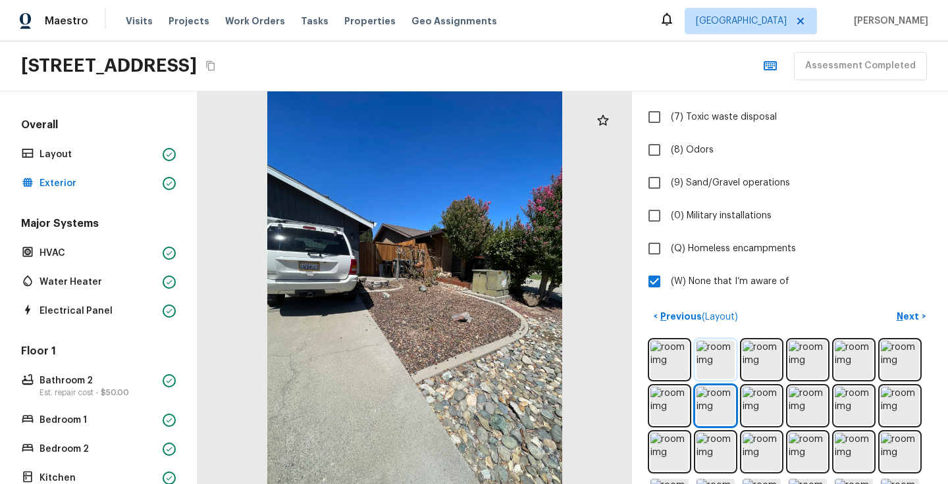
click at [718, 357] on img at bounding box center [715, 360] width 38 height 38
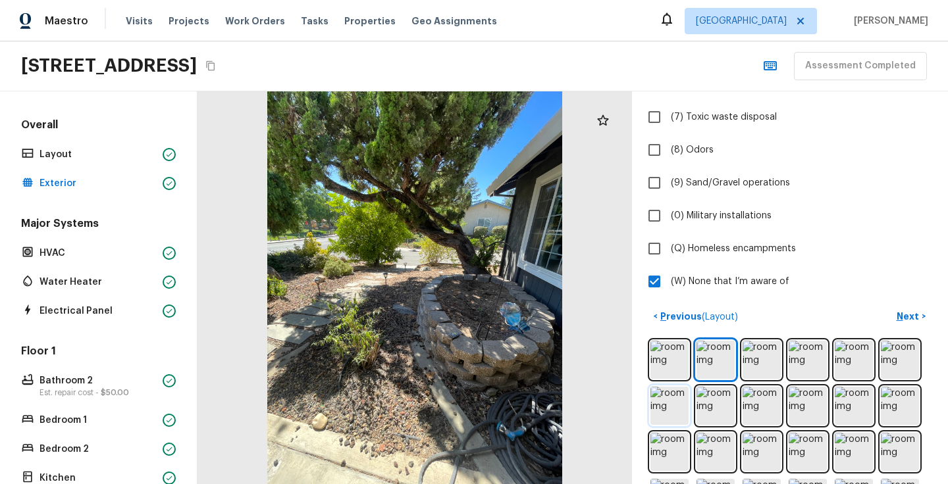
click at [669, 394] on img at bounding box center [669, 406] width 38 height 38
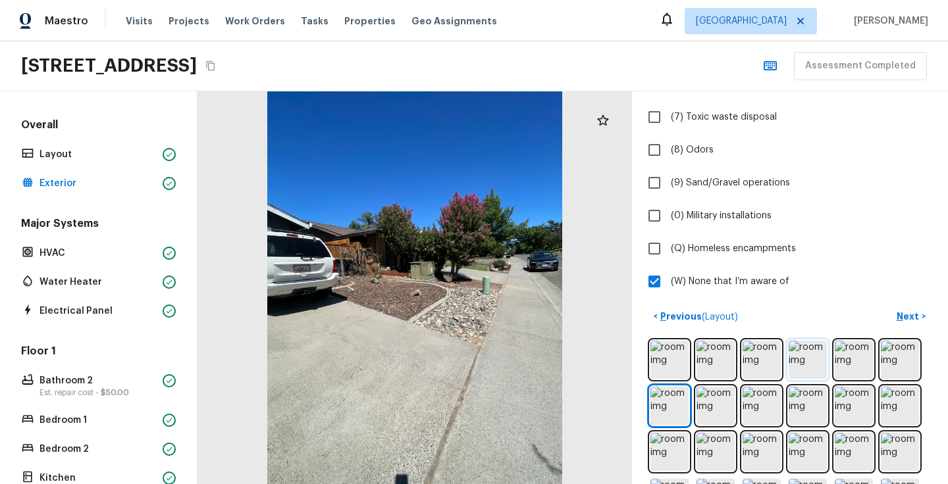
click at [797, 356] on img at bounding box center [807, 360] width 38 height 38
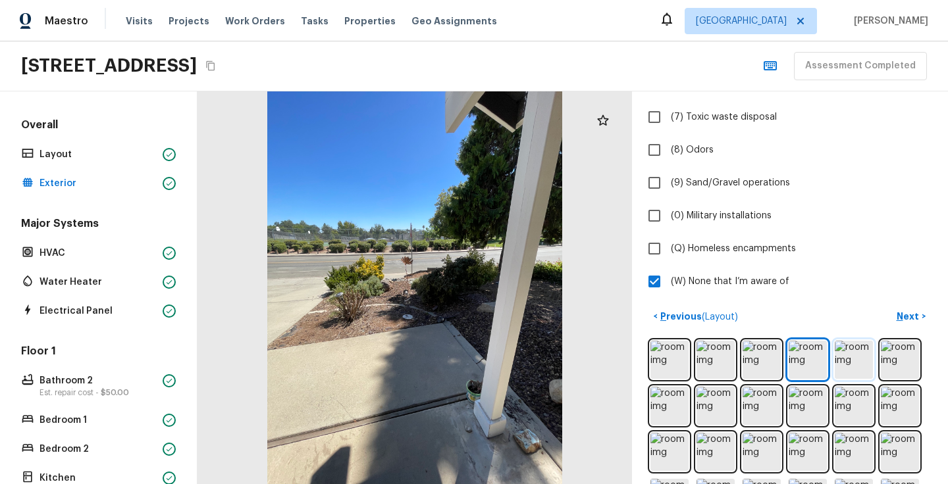
click at [849, 358] on img at bounding box center [853, 360] width 38 height 38
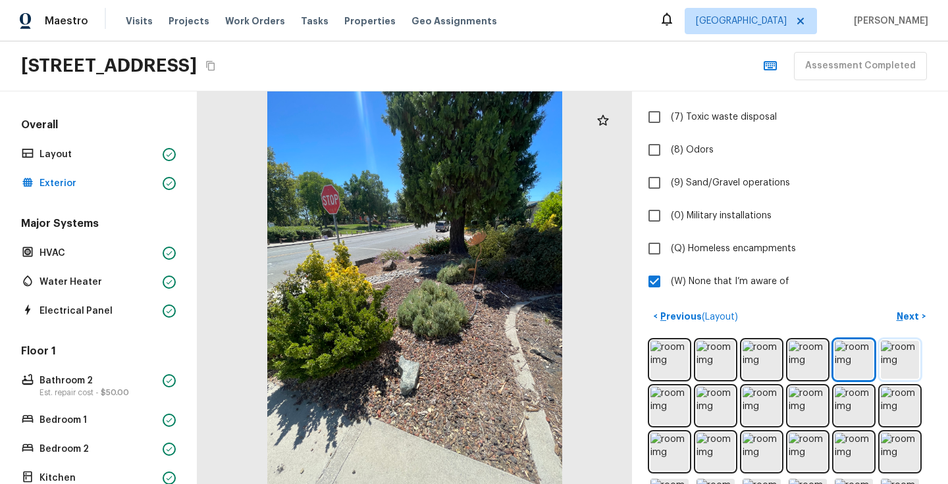
click at [898, 357] on img at bounding box center [900, 360] width 38 height 38
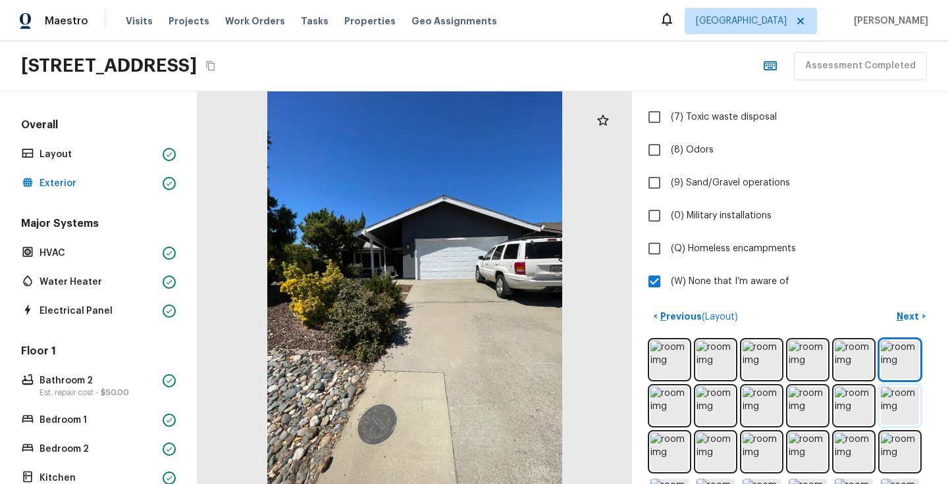
click at [896, 397] on img at bounding box center [900, 406] width 38 height 38
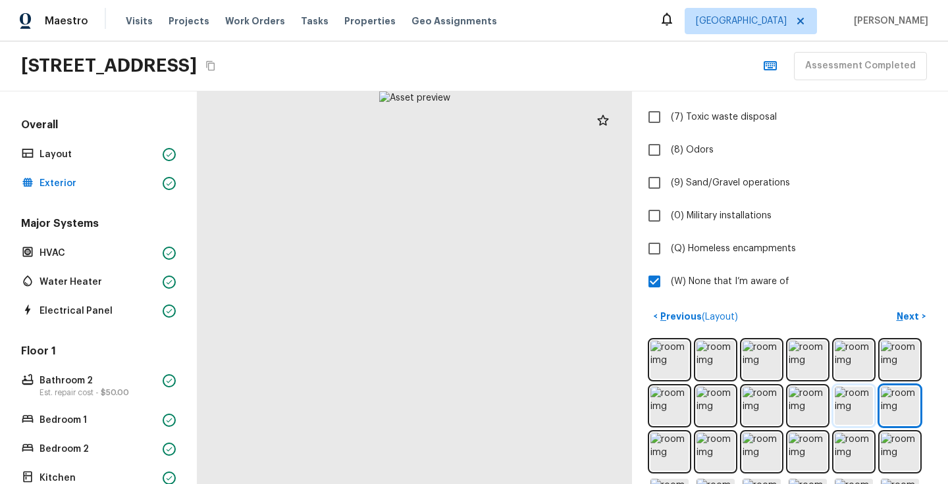
click at [849, 407] on img at bounding box center [853, 406] width 38 height 38
click at [803, 407] on img at bounding box center [807, 406] width 38 height 38
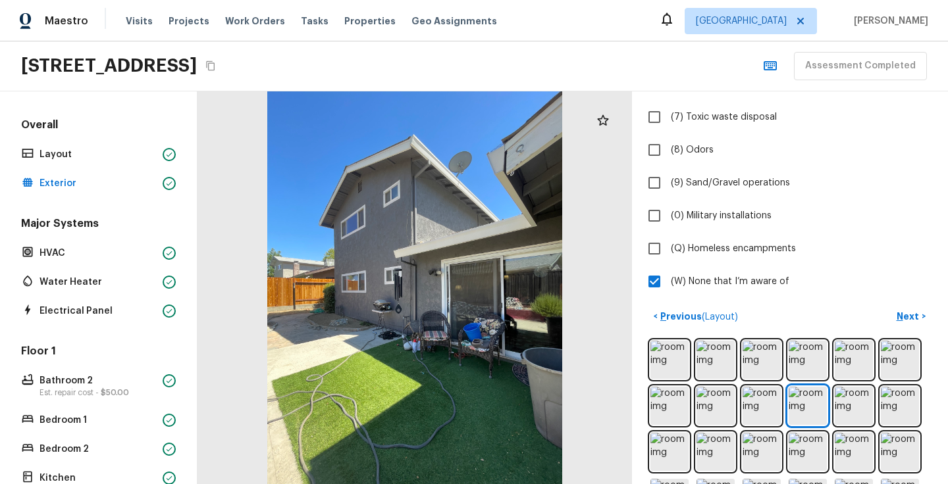
click at [332, 330] on div at bounding box center [414, 287] width 434 height 393
click at [335, 324] on div at bounding box center [414, 287] width 434 height 393
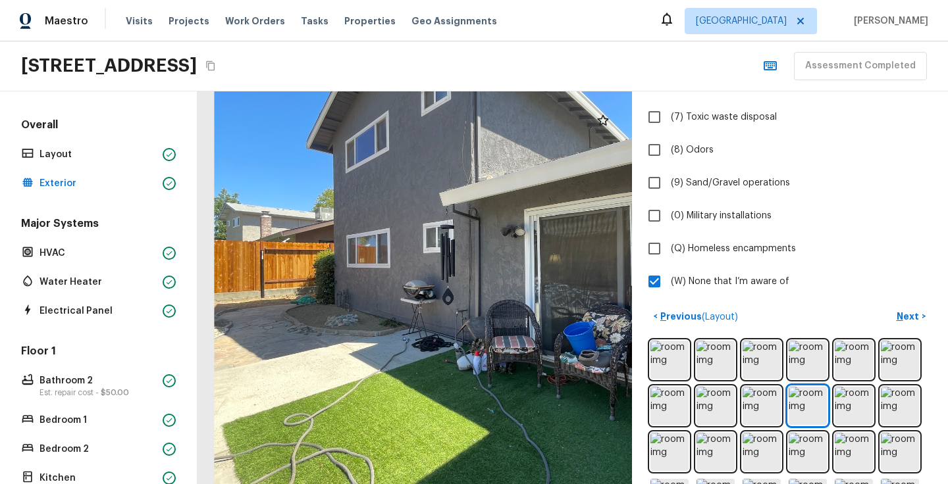
click at [335, 324] on div at bounding box center [477, 259] width 774 height 700
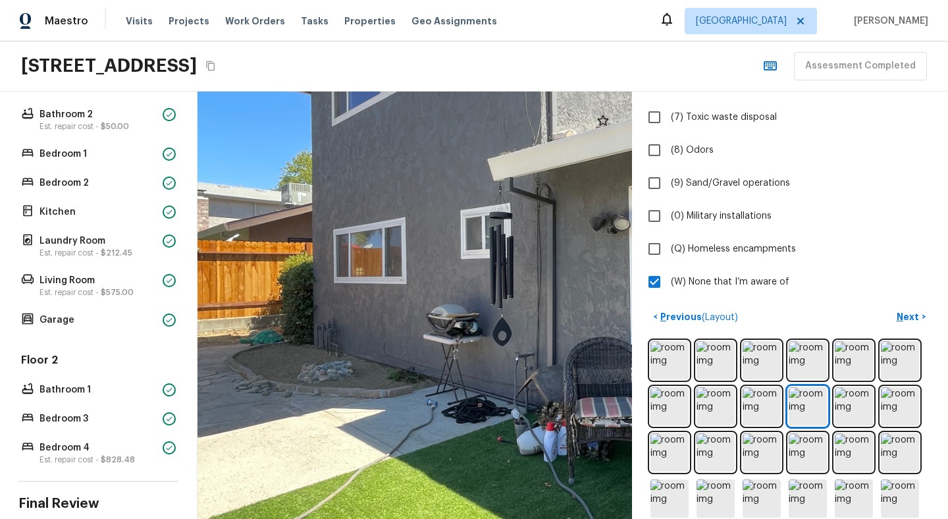
scroll to position [360, 0]
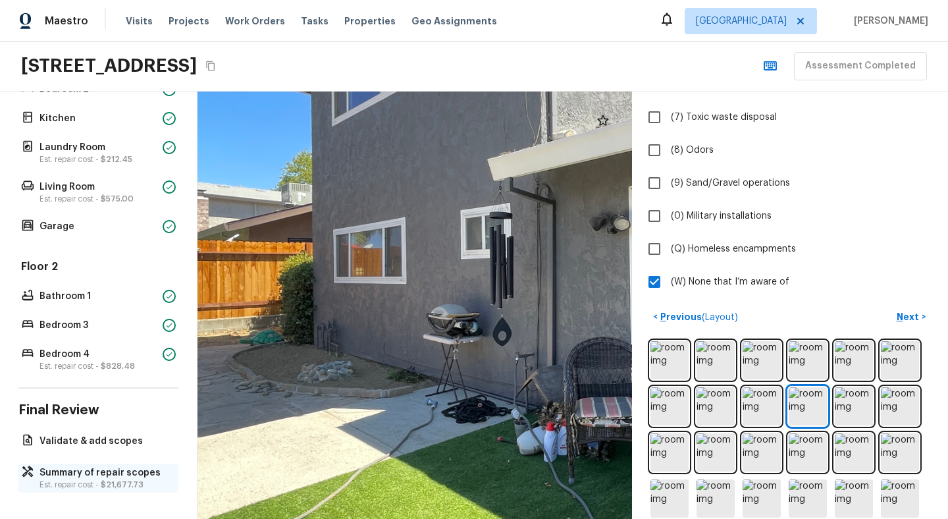
click at [71, 484] on p "Est. repair cost - $21,677.73" at bounding box center [104, 484] width 131 height 11
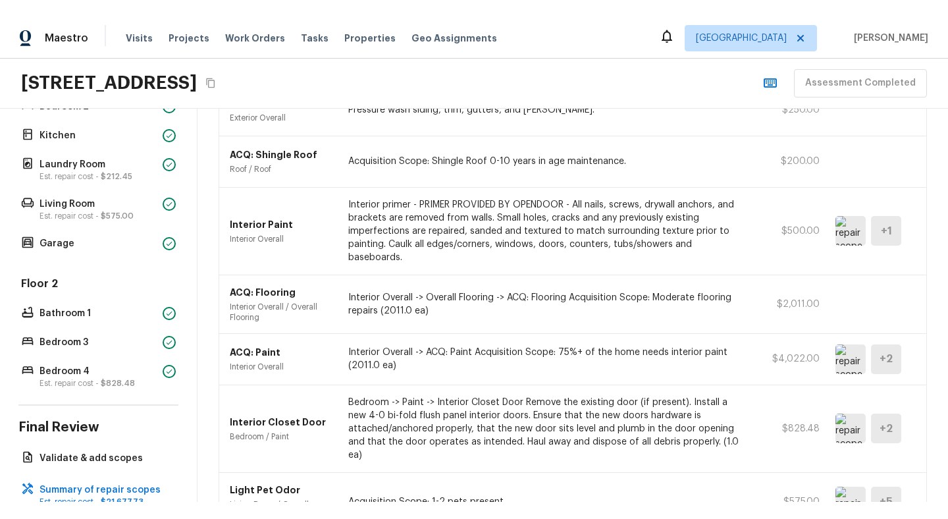
scroll to position [457, 0]
